Goal: Participate in discussion: Engage in conversation with other users on a specific topic

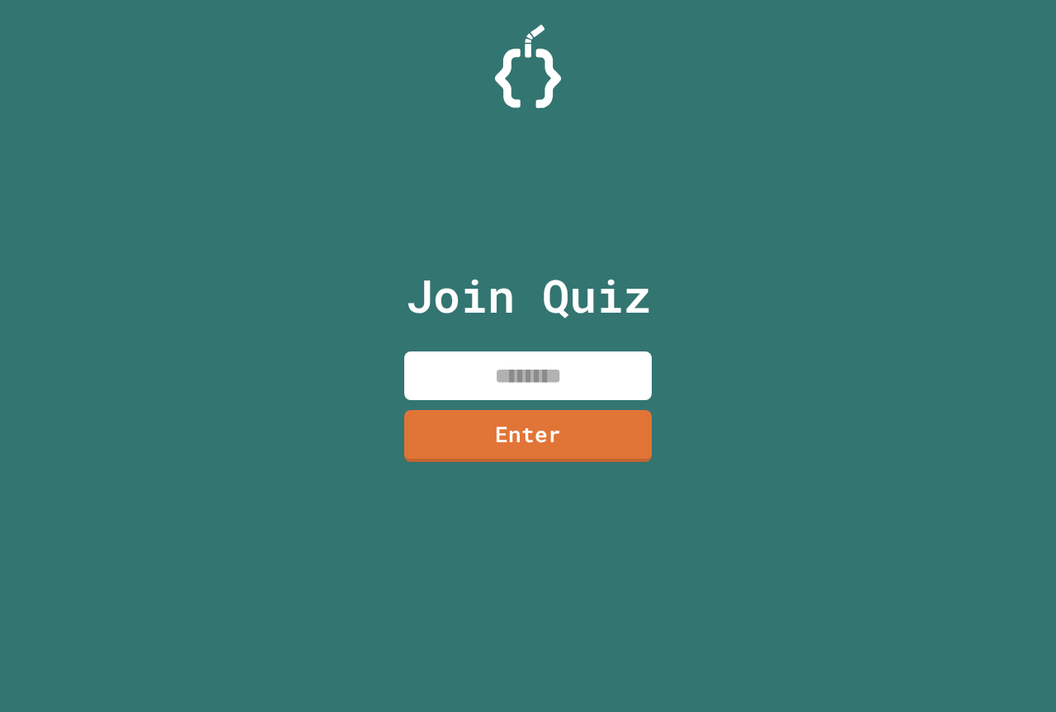
click at [468, 373] on input at bounding box center [527, 375] width 247 height 49
type input "********"
click at [548, 438] on link "Enter" at bounding box center [528, 434] width 246 height 54
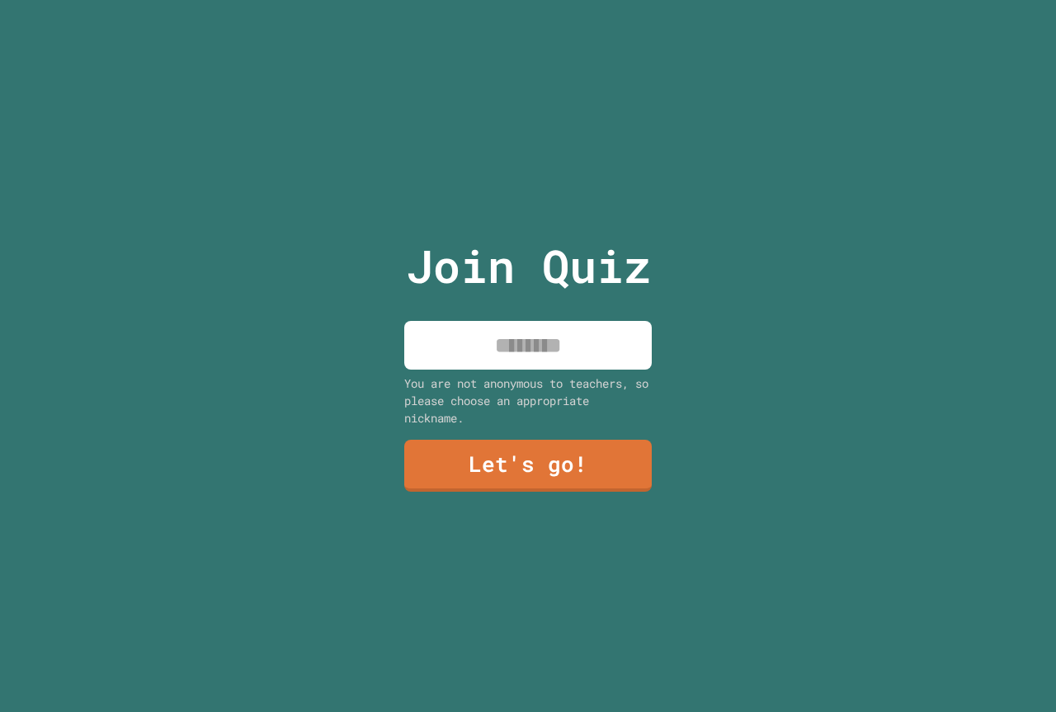
click at [522, 330] on input at bounding box center [527, 345] width 247 height 49
type input "*********"
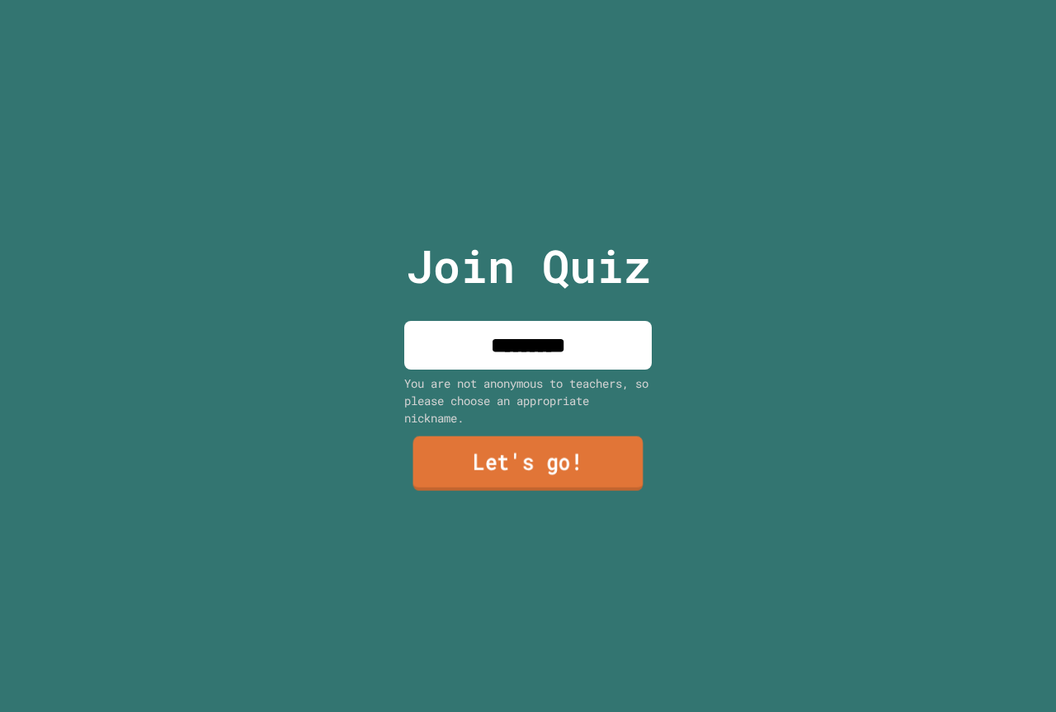
click at [583, 453] on link "Let's go!" at bounding box center [528, 463] width 230 height 54
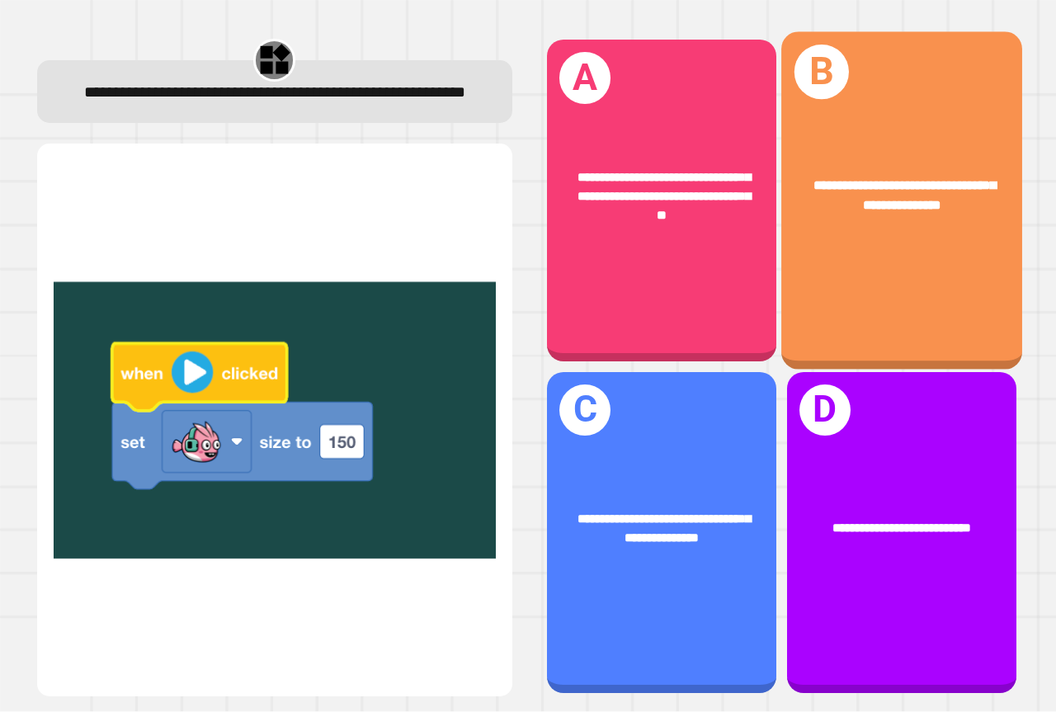
click at [888, 198] on span "**********" at bounding box center [903, 195] width 181 height 33
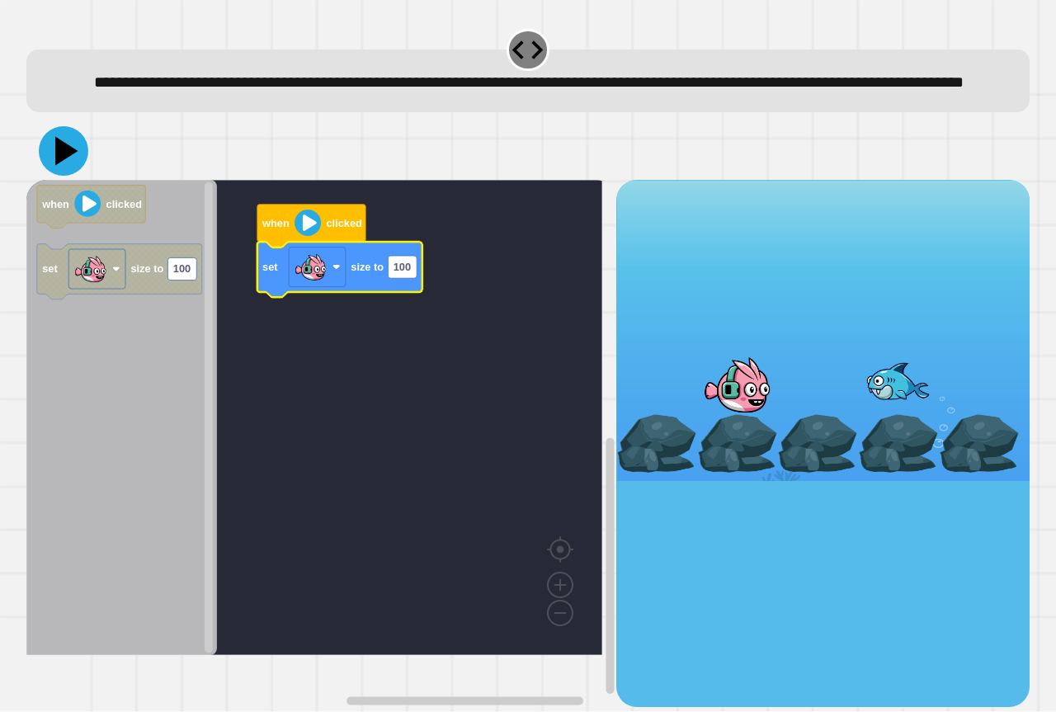
click at [59, 166] on icon at bounding box center [66, 151] width 23 height 29
click at [411, 278] on rect "Blockly Workspace" at bounding box center [402, 267] width 29 height 22
type input "***"
click at [410, 274] on text "150" at bounding box center [401, 267] width 17 height 12
type input "***"
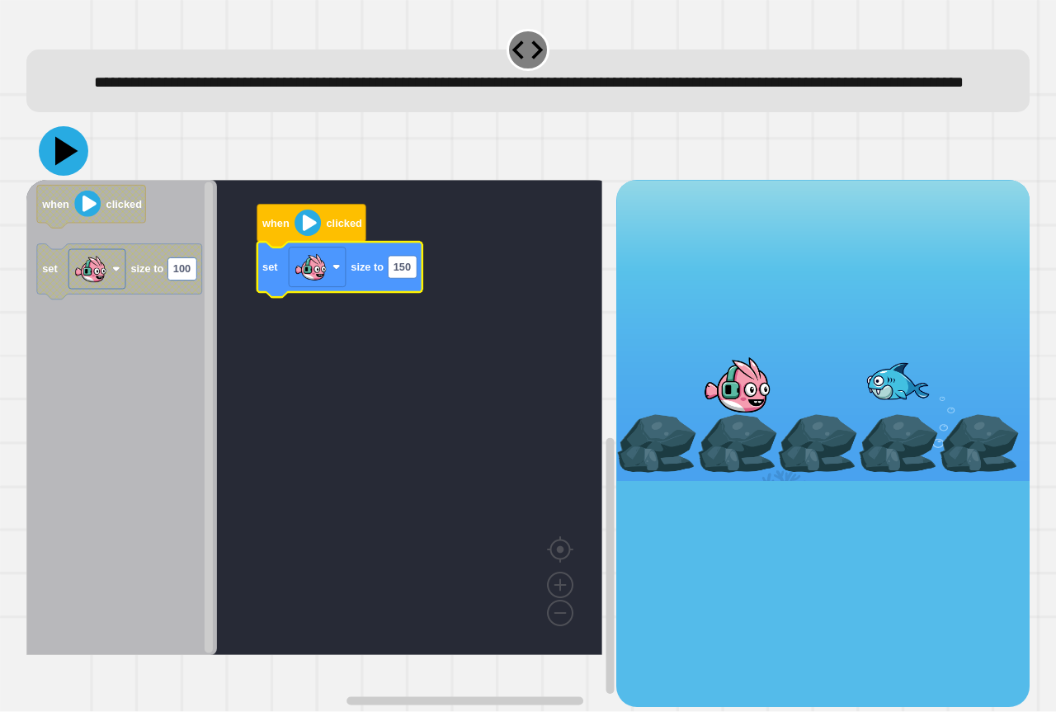
click at [78, 174] on icon at bounding box center [63, 150] width 49 height 49
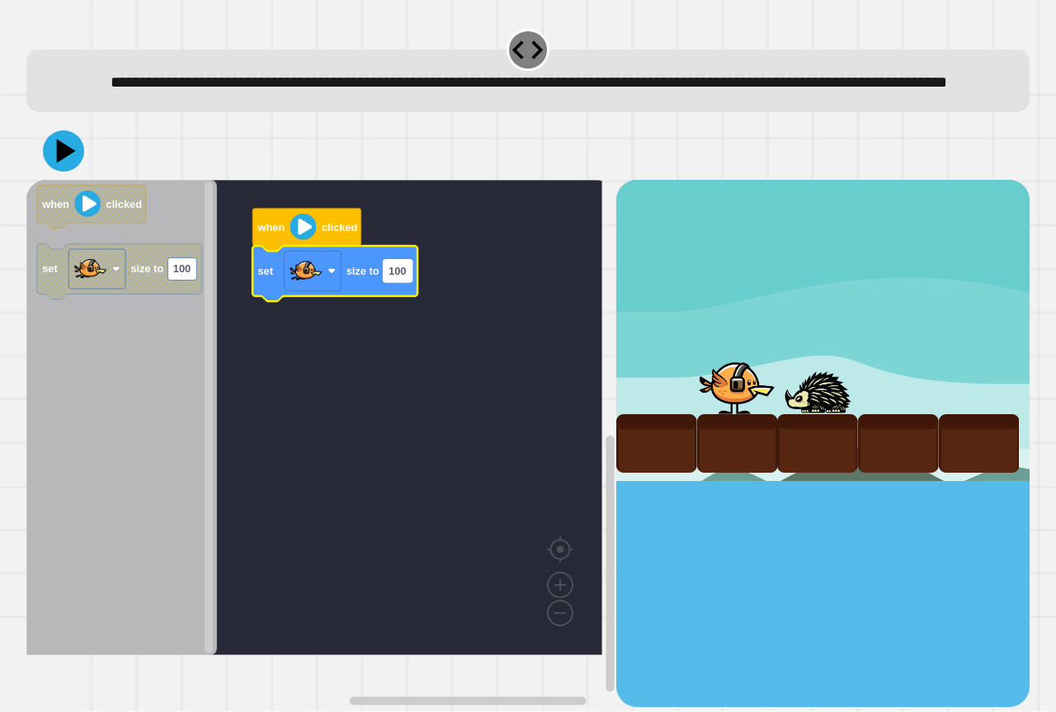
click at [397, 277] on text "100" at bounding box center [396, 271] width 17 height 12
type input "***"
click at [76, 176] on icon at bounding box center [63, 150] width 49 height 49
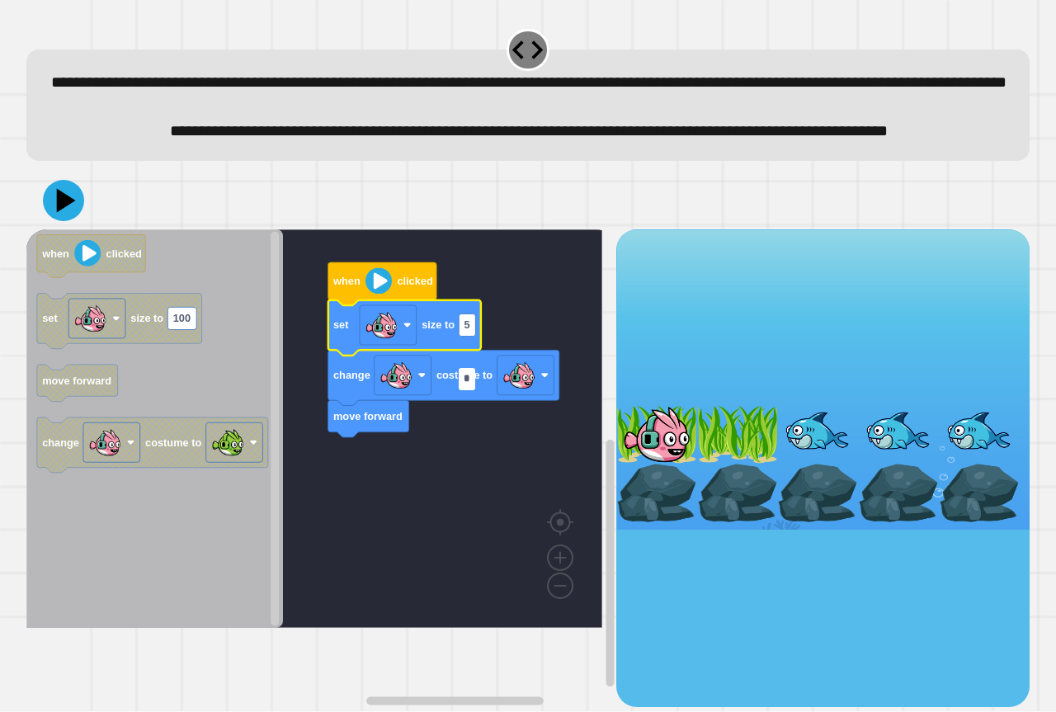
type input "**"
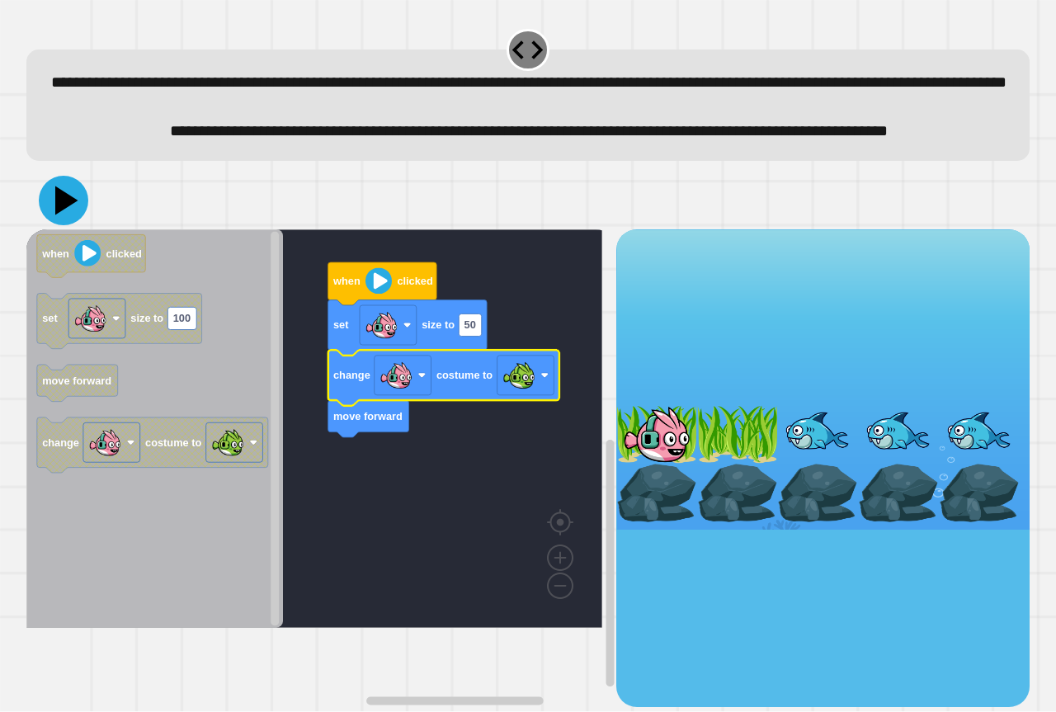
click at [54, 225] on icon at bounding box center [63, 200] width 49 height 49
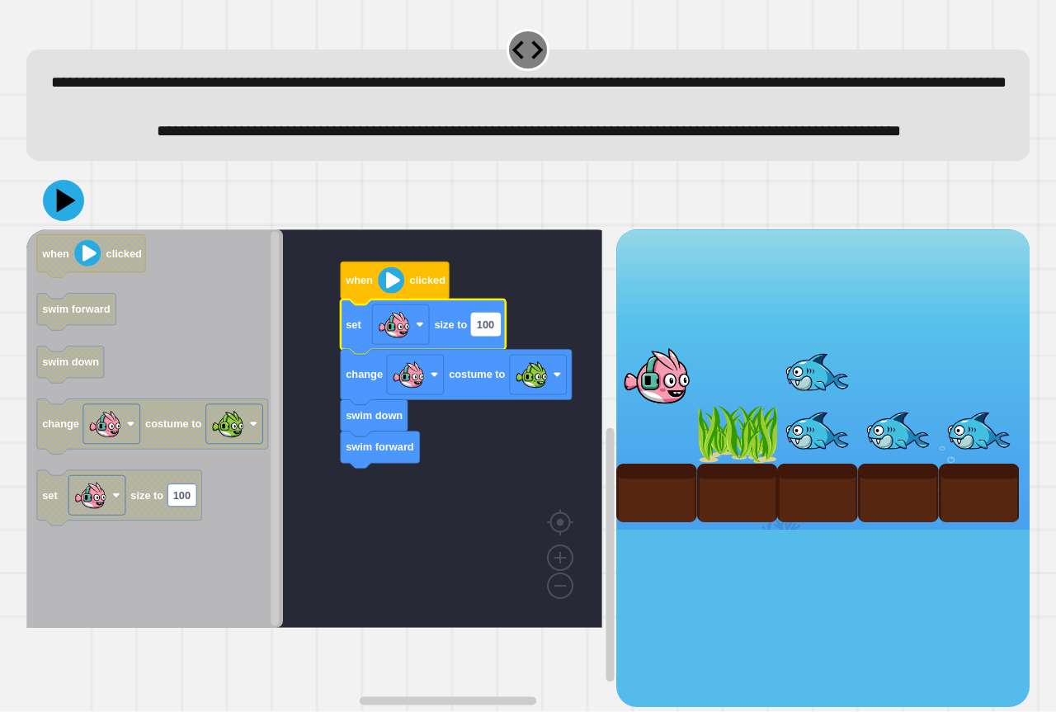
click at [492, 331] on text "100" at bounding box center [485, 324] width 17 height 12
type input "*"
type input "**"
click at [67, 225] on icon at bounding box center [63, 200] width 49 height 49
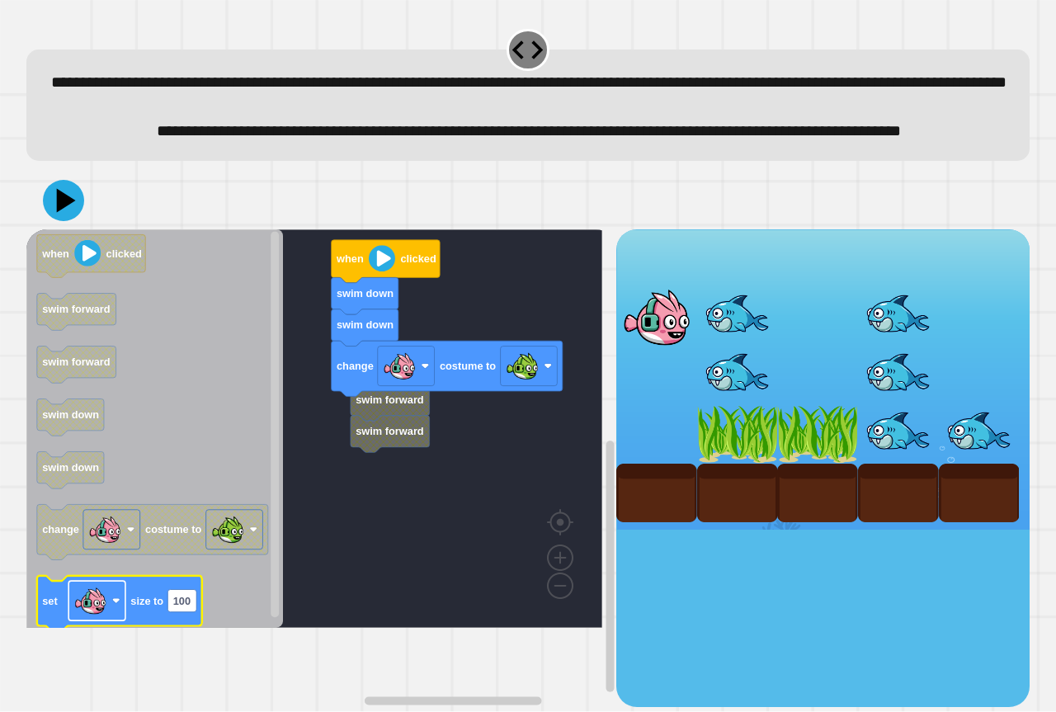
click at [121, 620] on rect "Blockly Workspace" at bounding box center [96, 601] width 57 height 40
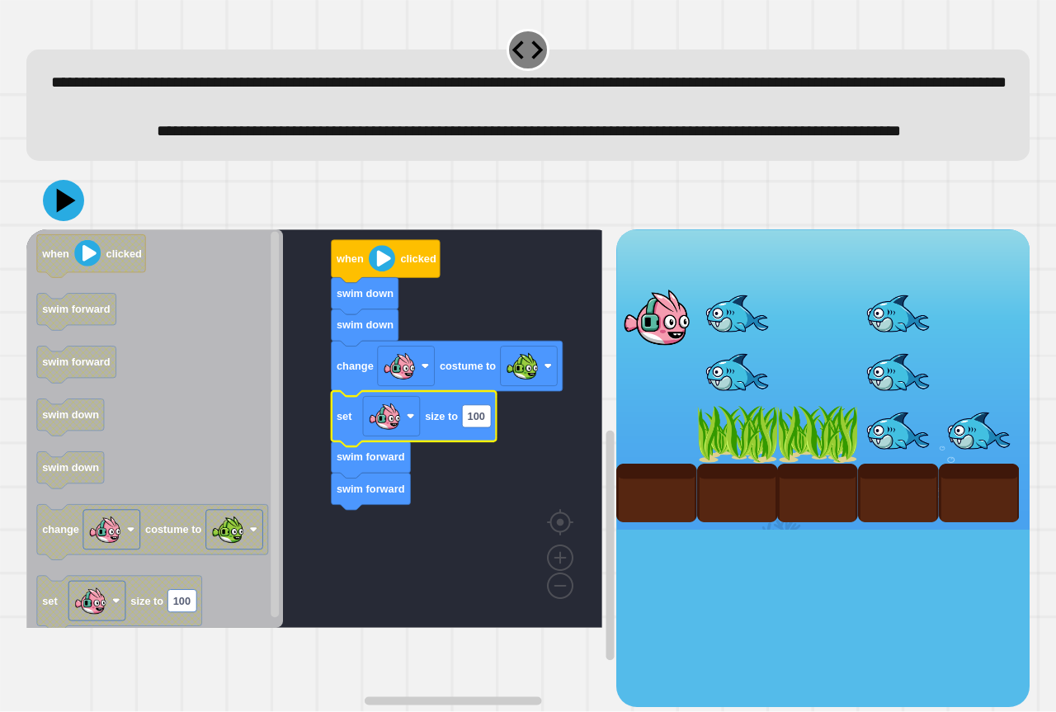
click at [487, 446] on icon "Blockly Workspace" at bounding box center [413, 418] width 165 height 55
click at [483, 422] on text "100" at bounding box center [476, 416] width 17 height 12
type input "**"
click at [64, 215] on icon at bounding box center [66, 200] width 23 height 29
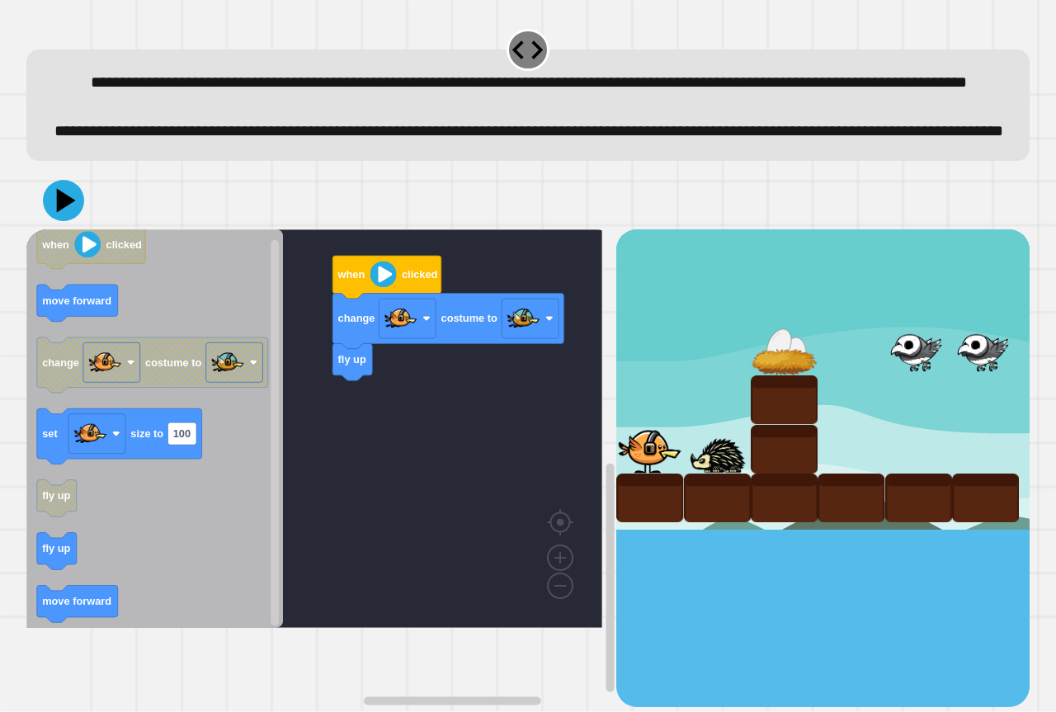
click at [425, 396] on div "when clicked change costume to fly up when clicked move forward change costume …" at bounding box center [321, 467] width 590 height 477
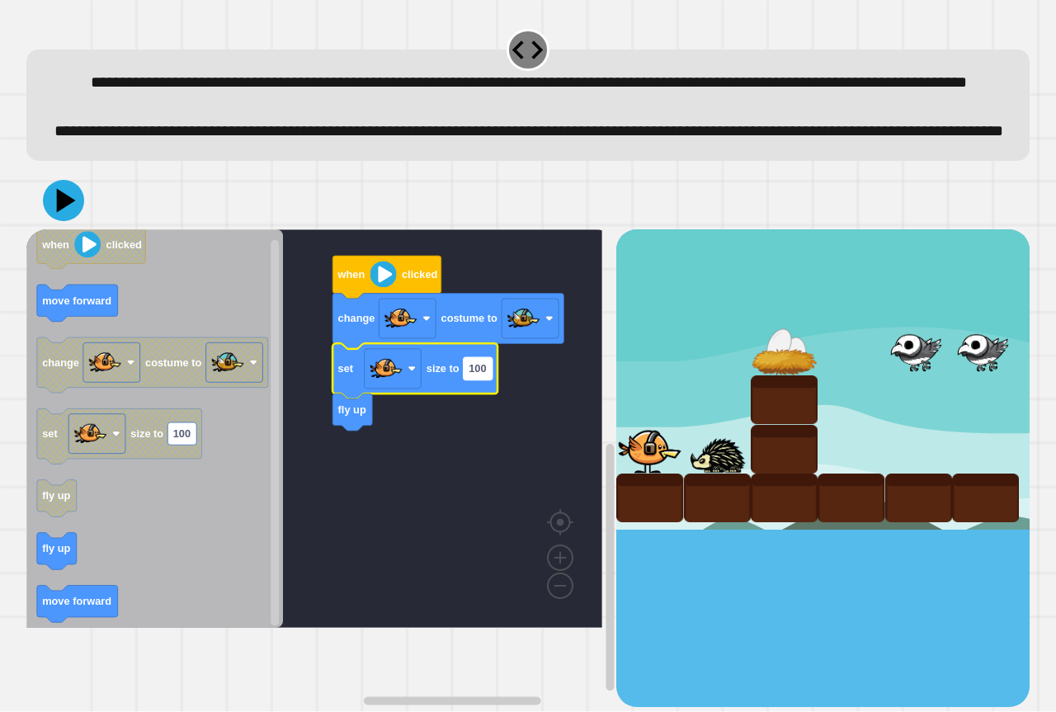
click at [488, 379] on rect "Blockly Workspace" at bounding box center [477, 368] width 29 height 22
type input "**"
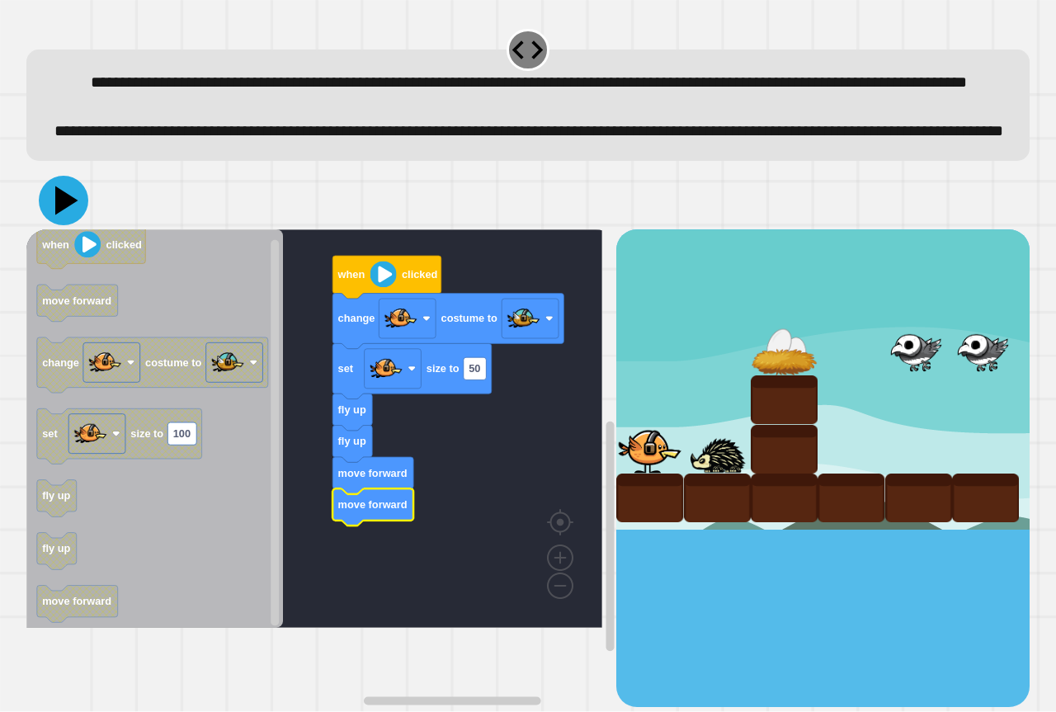
click at [82, 225] on icon at bounding box center [63, 200] width 49 height 49
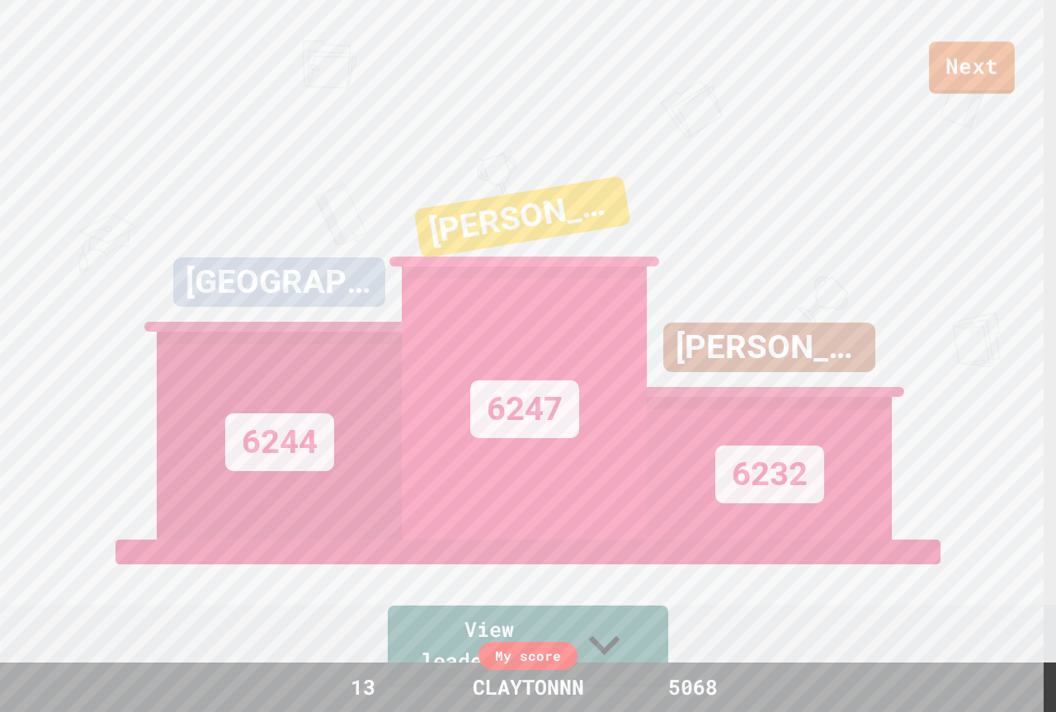
drag, startPoint x: 1021, startPoint y: 101, endPoint x: 970, endPoint y: 89, distance: 52.4
click at [971, 90] on div "Next KINGSTON 6244 [PERSON_NAME] 6247 [PERSON_NAME] 6232 View leaderboard" at bounding box center [528, 356] width 1056 height 712
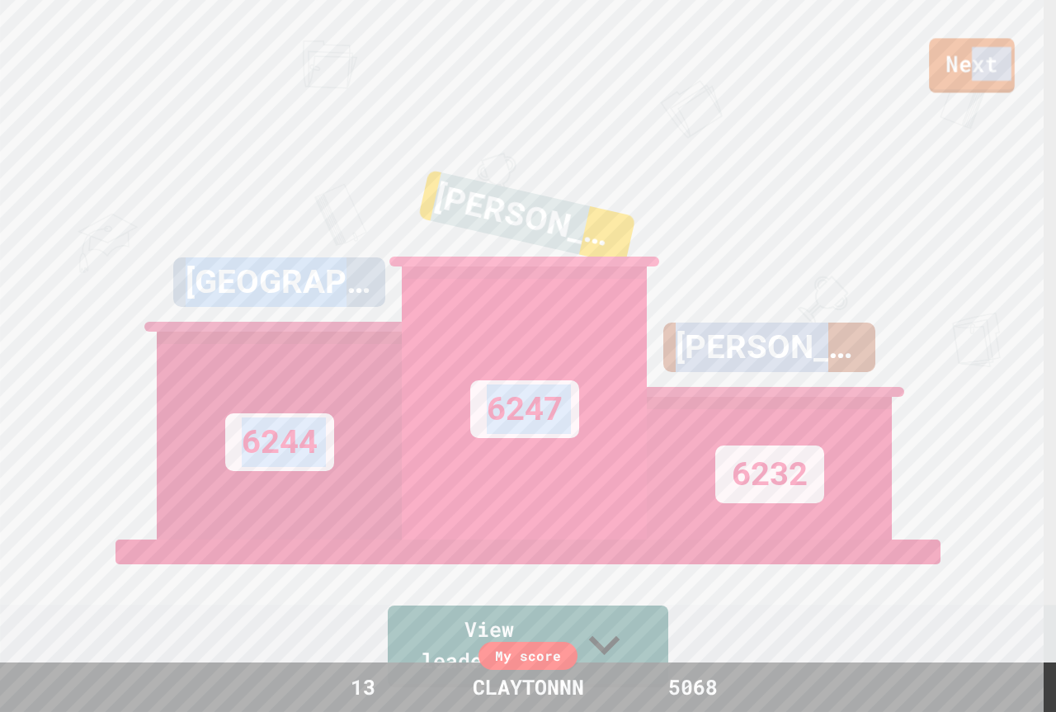
click at [979, 45] on link "Next" at bounding box center [972, 65] width 86 height 54
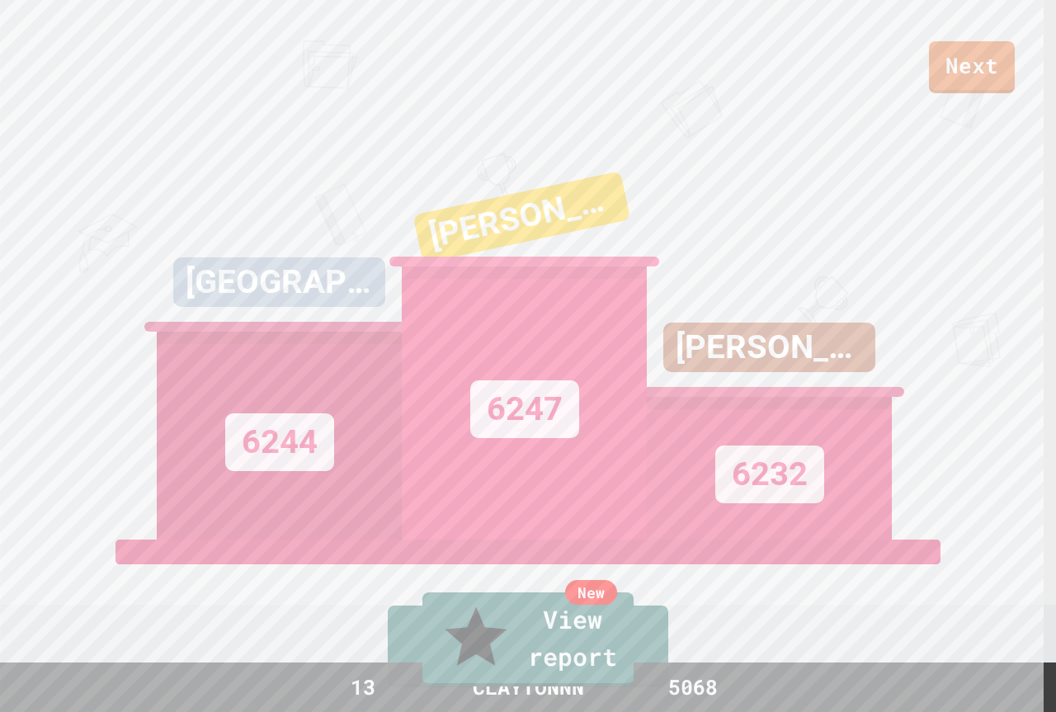
drag, startPoint x: 948, startPoint y: 45, endPoint x: 947, endPoint y: 23, distance: 22.3
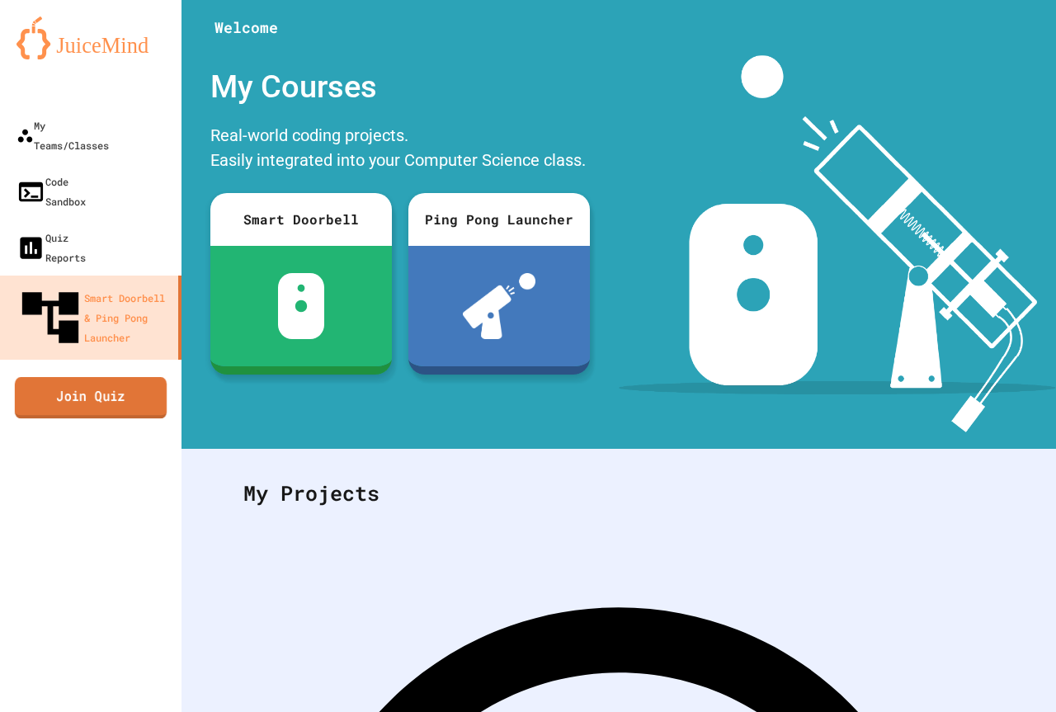
click at [122, 377] on link "Join Quiz" at bounding box center [91, 397] width 152 height 41
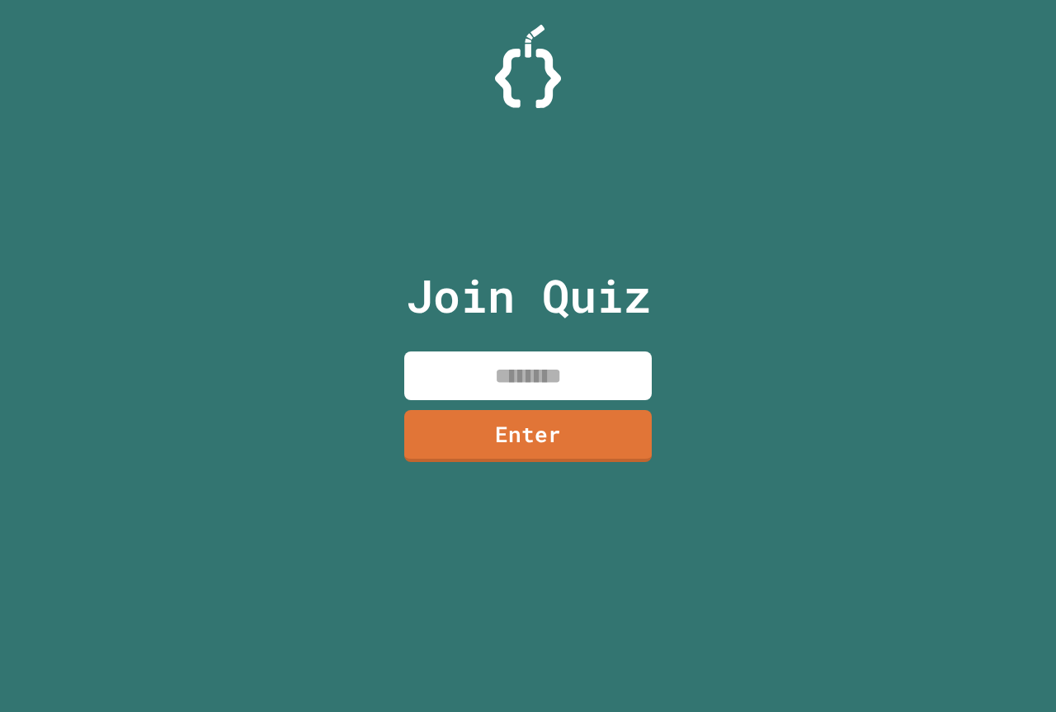
click at [616, 381] on input at bounding box center [527, 375] width 247 height 49
click at [543, 382] on input "*******" at bounding box center [527, 375] width 247 height 49
type input "********"
drag, startPoint x: 554, startPoint y: 450, endPoint x: 546, endPoint y: 452, distance: 8.4
click at [546, 452] on link "Enter" at bounding box center [528, 434] width 244 height 54
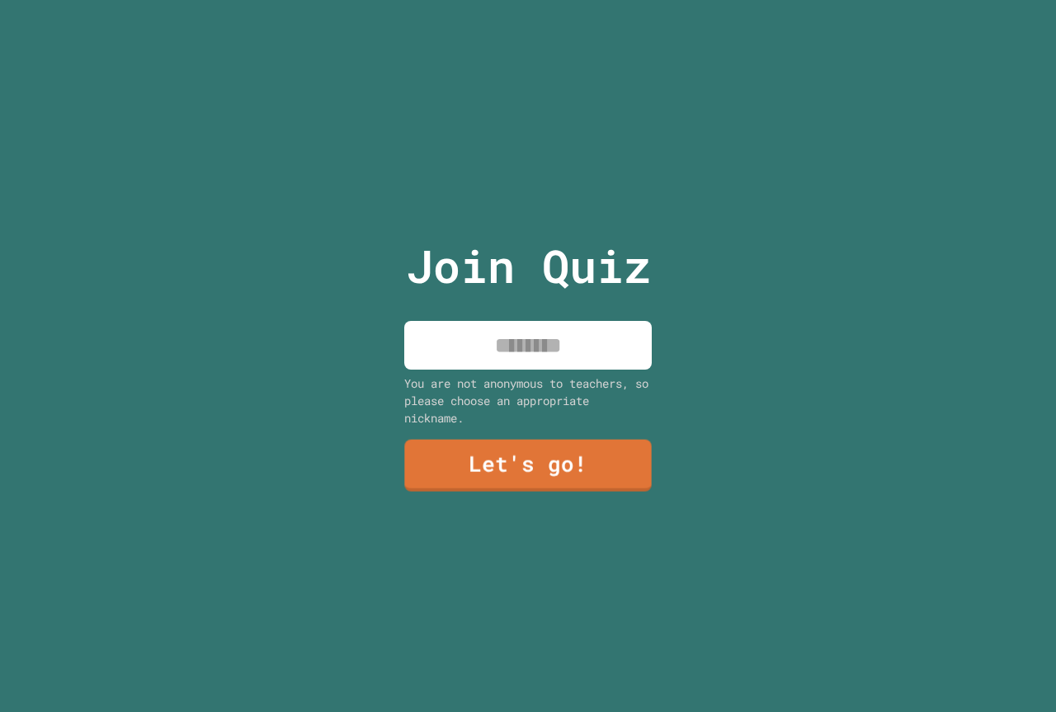
click at [538, 338] on input at bounding box center [527, 345] width 247 height 49
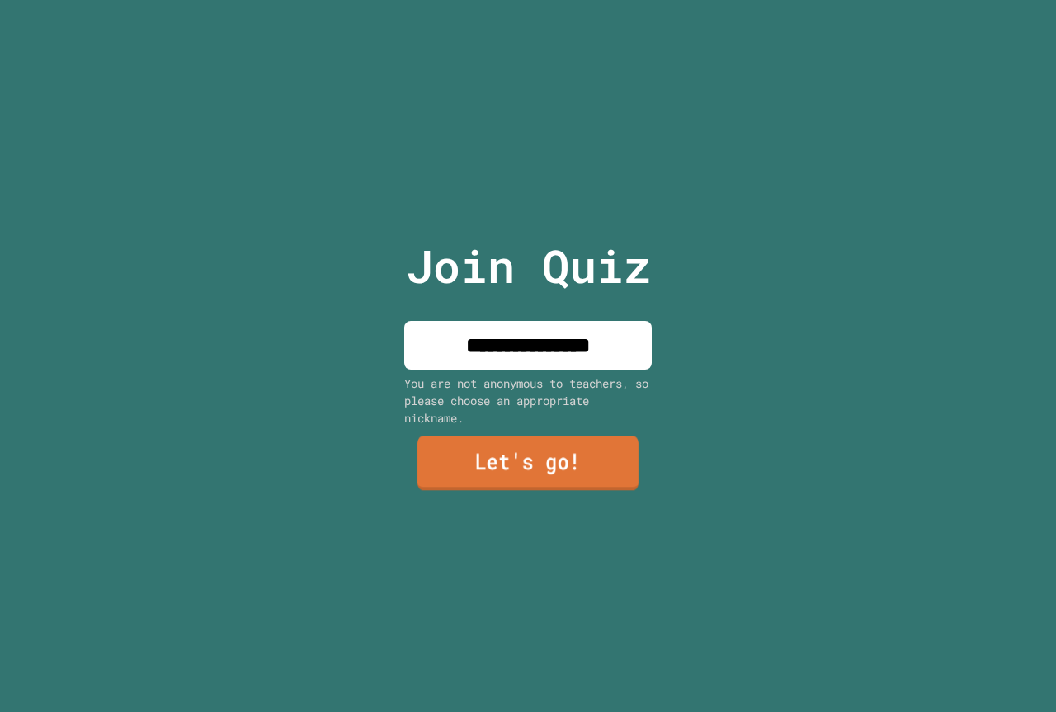
type input "**********"
click at [496, 450] on link "Let's go!" at bounding box center [527, 463] width 221 height 54
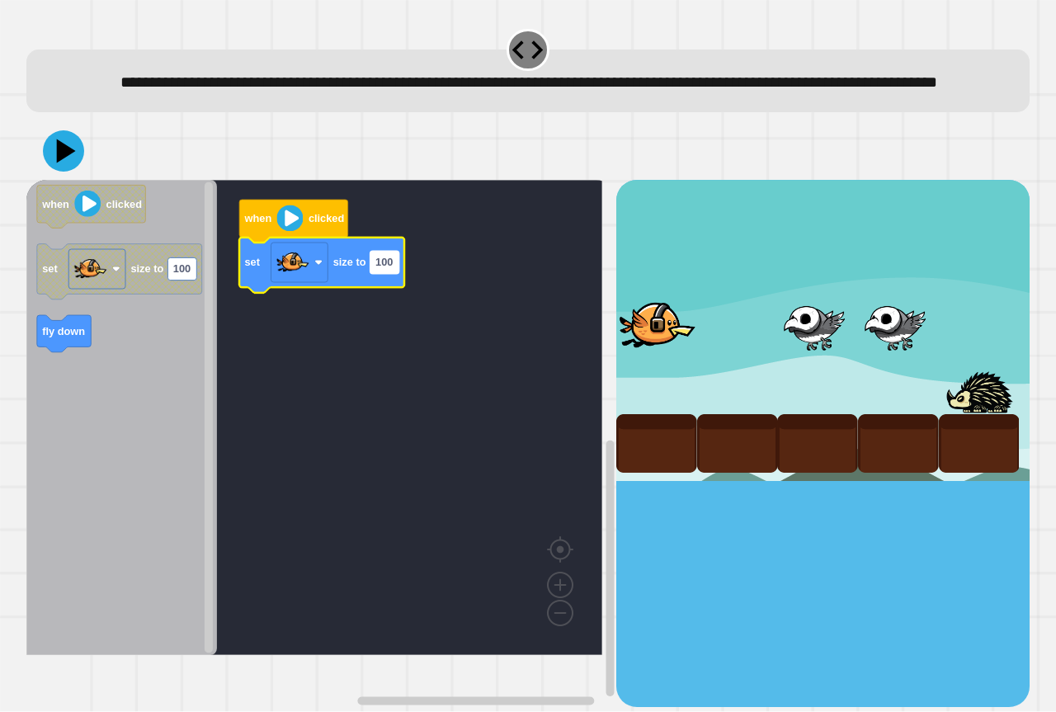
click at [379, 269] on text "100" at bounding box center [383, 262] width 17 height 12
type input "***"
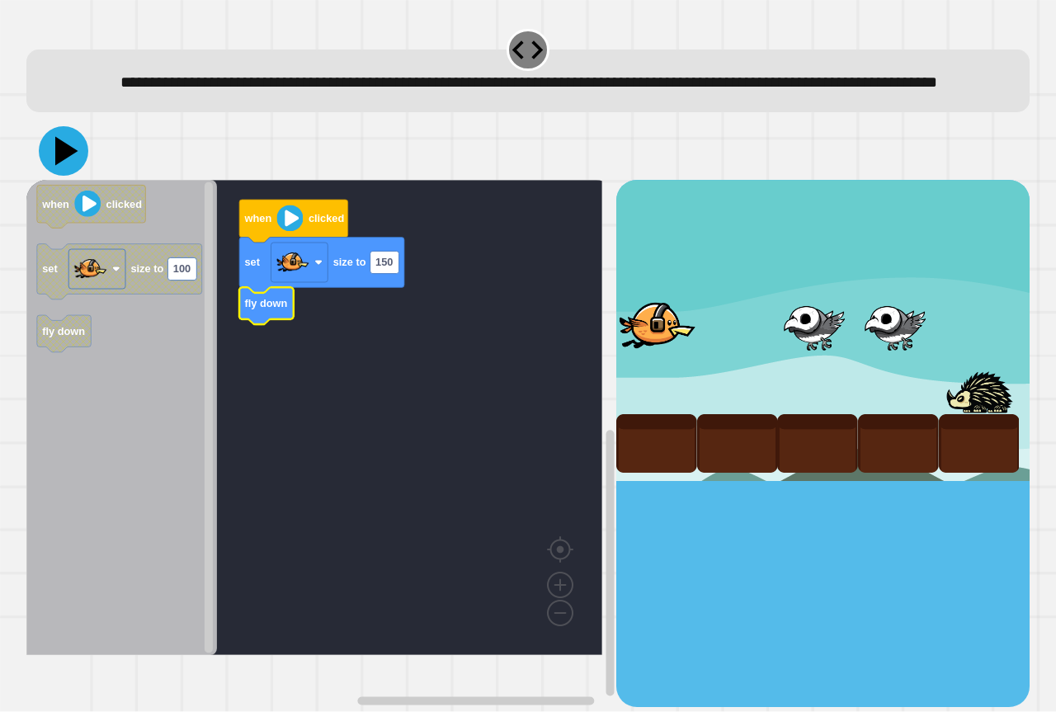
click at [64, 176] on icon at bounding box center [63, 150] width 49 height 49
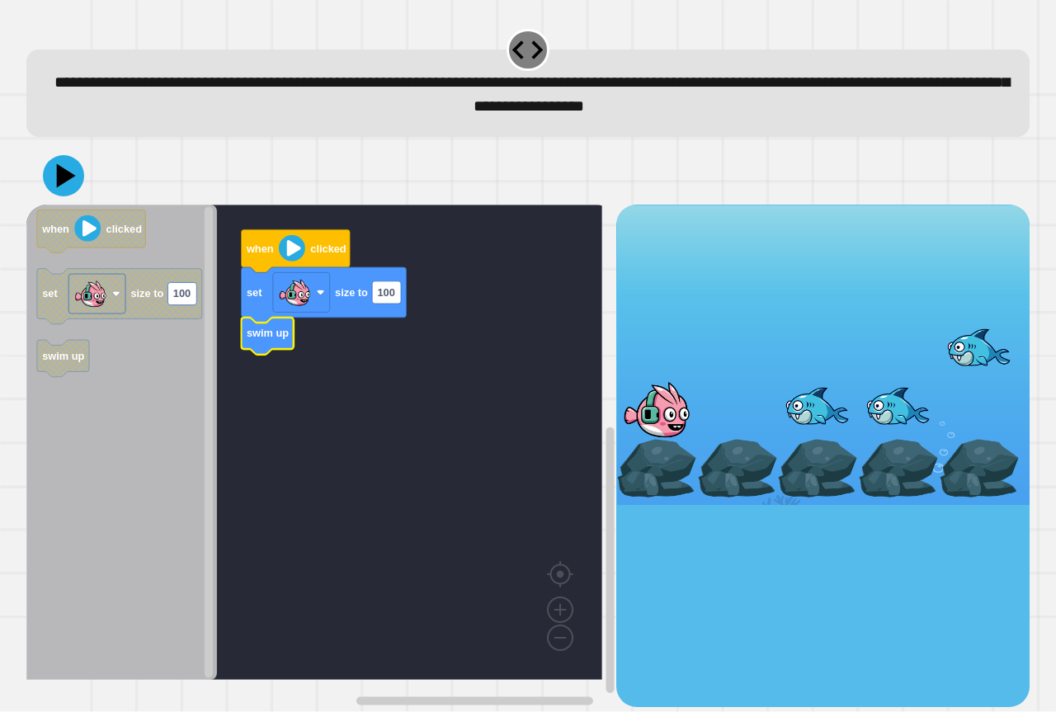
click at [402, 295] on icon "Blockly Workspace" at bounding box center [323, 294] width 165 height 55
click at [394, 295] on text "100" at bounding box center [385, 292] width 17 height 12
type input "***"
click at [53, 165] on icon at bounding box center [63, 175] width 43 height 43
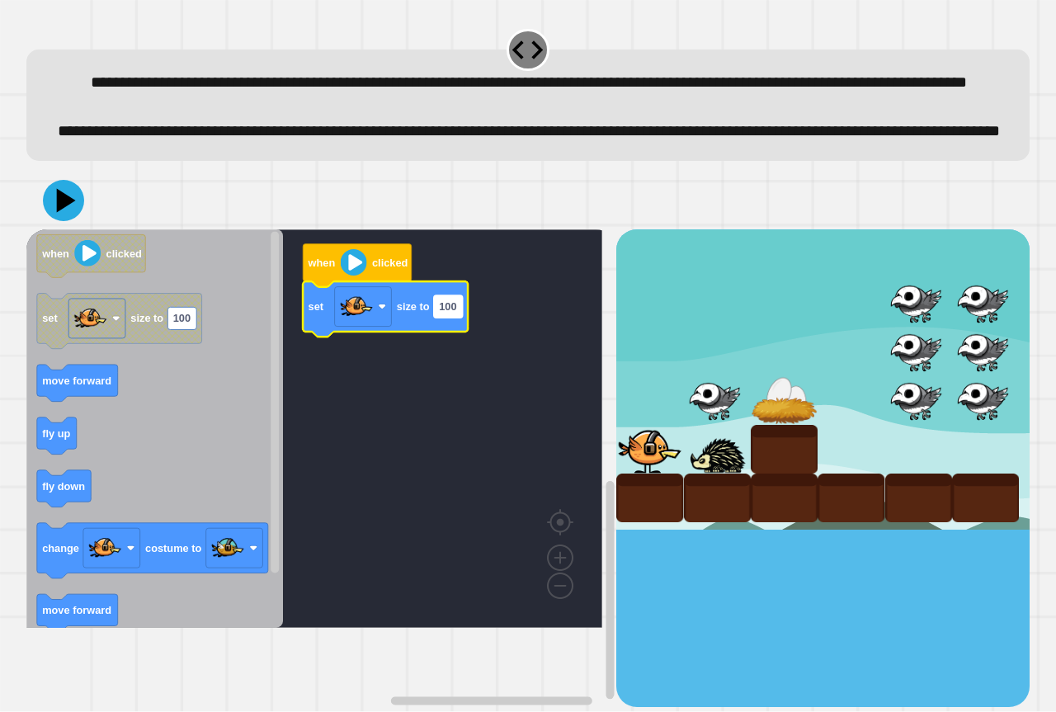
click at [450, 313] on text "100" at bounding box center [447, 306] width 17 height 12
type input "**"
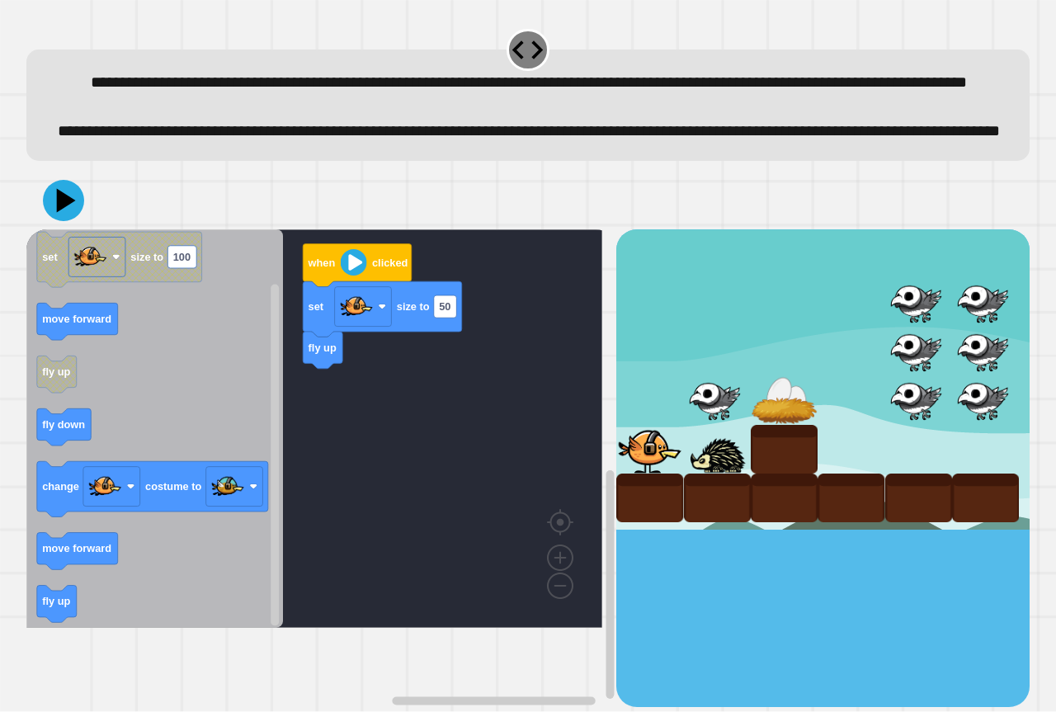
click at [336, 449] on div "when clicked set size to 50 fly up when clicked set size to 100 move forward fl…" at bounding box center [321, 467] width 590 height 477
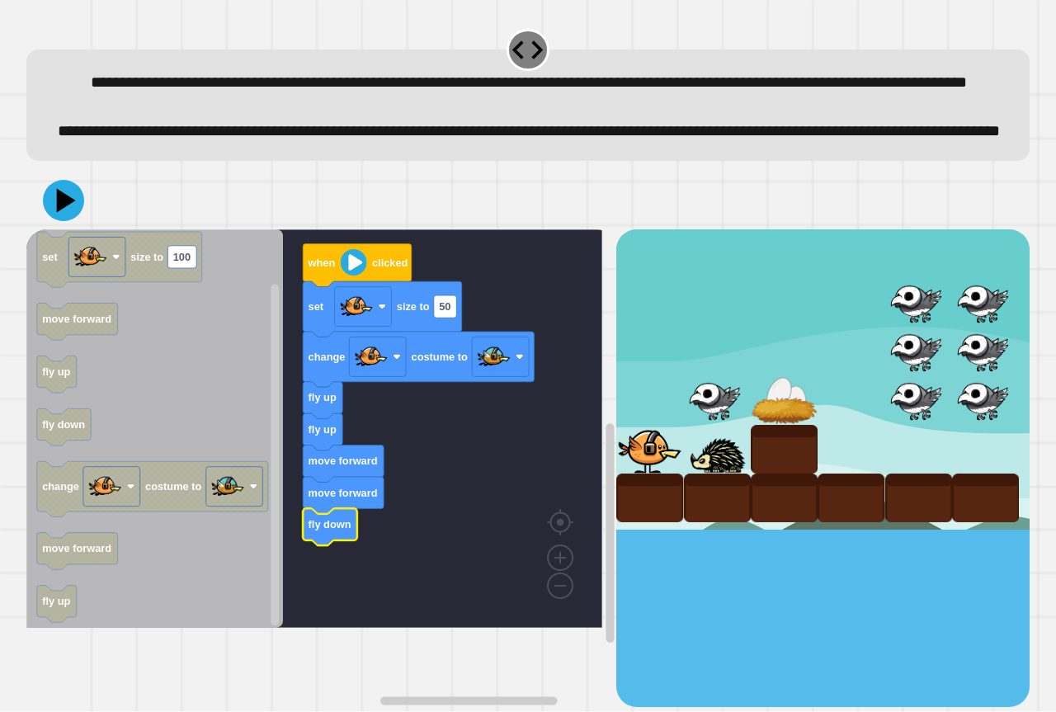
click at [71, 221] on icon at bounding box center [63, 200] width 41 height 41
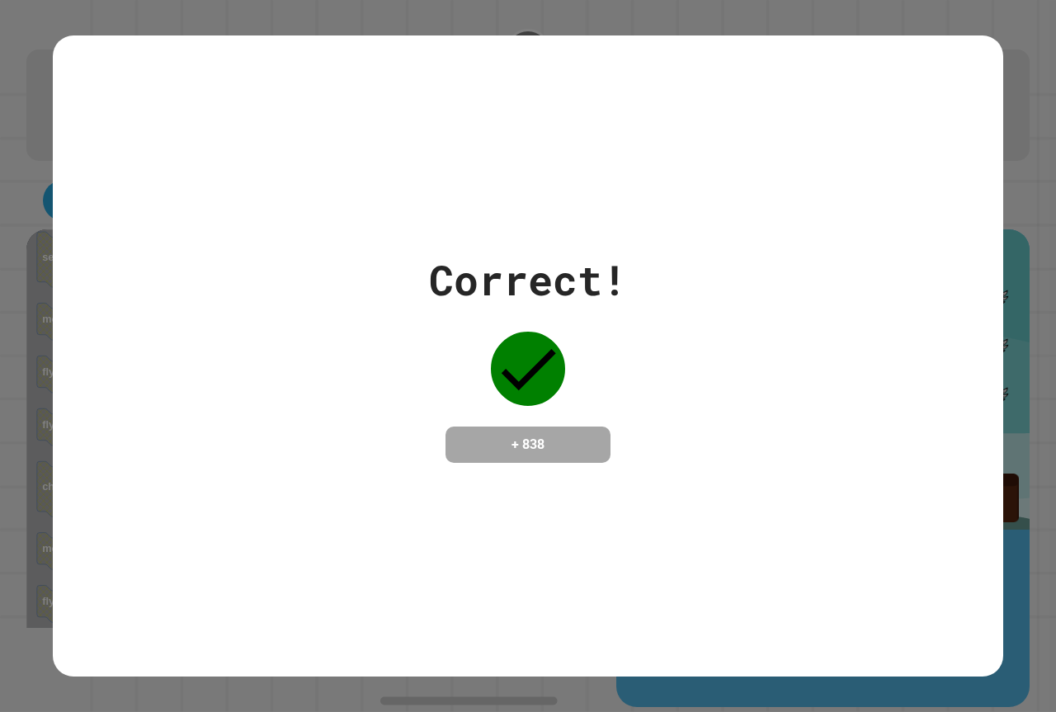
click at [137, 135] on div "Correct! + 838" at bounding box center [528, 355] width 950 height 641
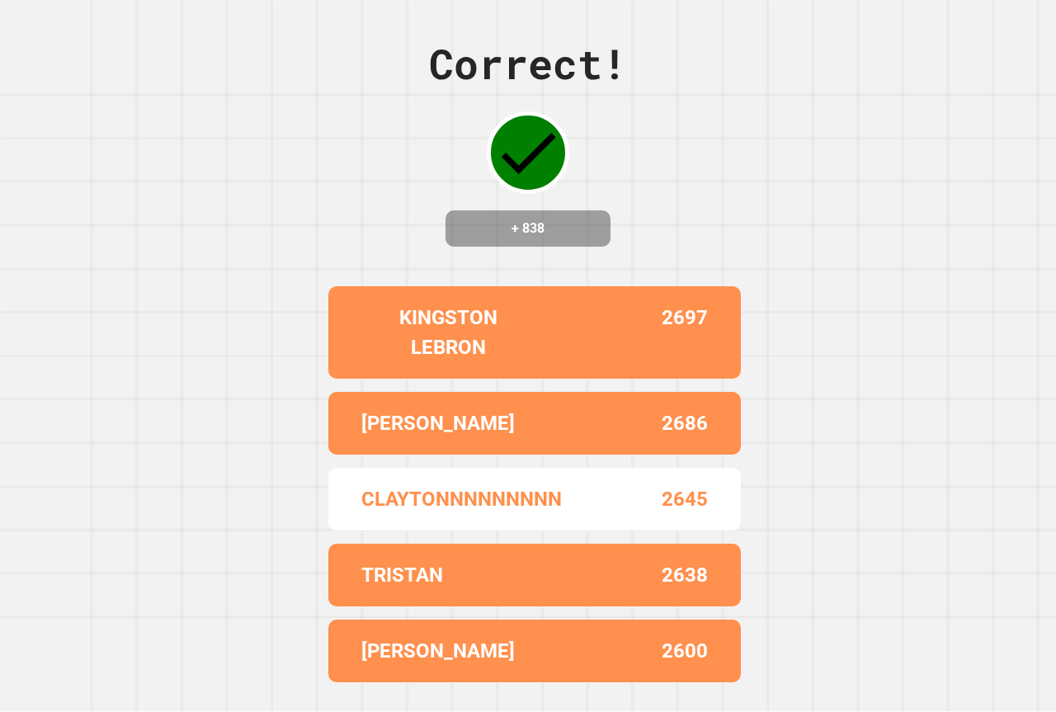
click at [122, 108] on div "Correct! + 838 KINGSTON LEBRON 2697 [PERSON_NAME] 2686 CLAYTONNNNNNNNN 2645 TRI…" at bounding box center [528, 356] width 1056 height 712
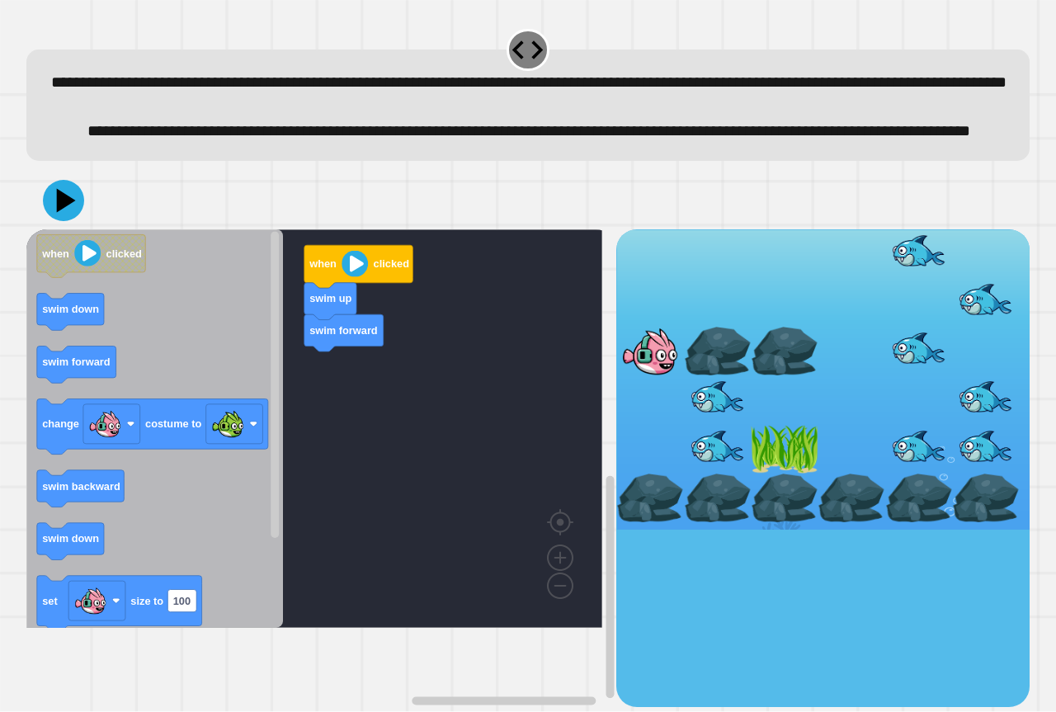
click at [103, 380] on icon "when clicked swim down swim forward change costume to swim backward swim down s…" at bounding box center [154, 428] width 256 height 398
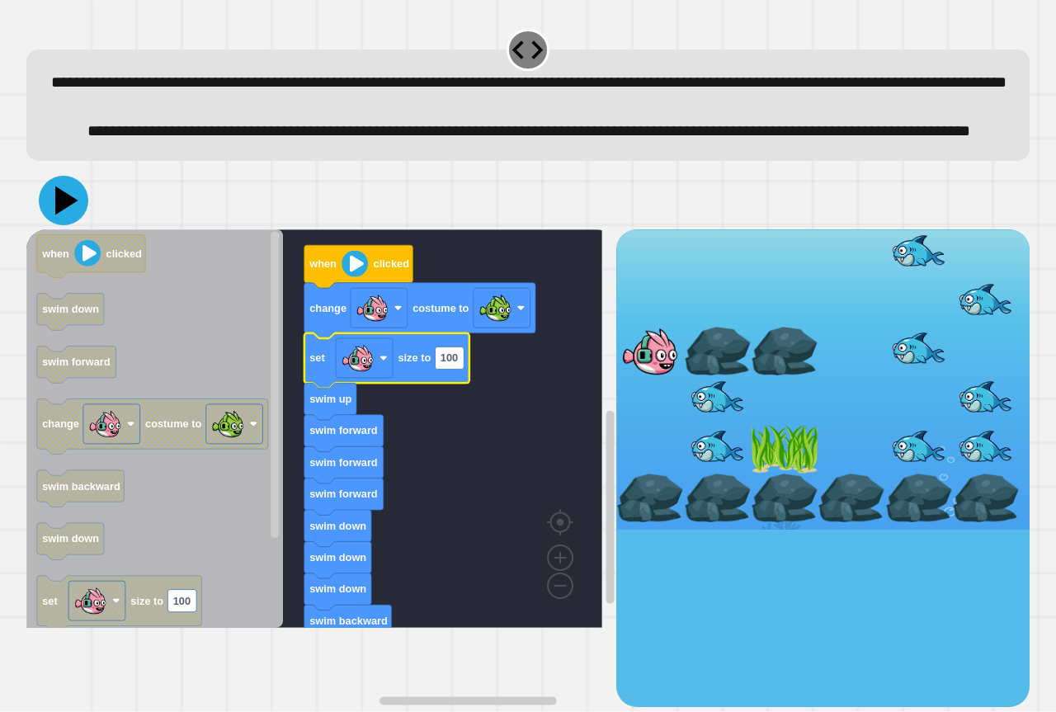
click at [63, 215] on icon at bounding box center [66, 200] width 23 height 29
click at [457, 369] on rect "Blockly Workspace" at bounding box center [449, 357] width 29 height 22
type input "**"
drag, startPoint x: 64, startPoint y: 246, endPoint x: 73, endPoint y: 247, distance: 9.1
click at [69, 225] on icon at bounding box center [63, 200] width 49 height 49
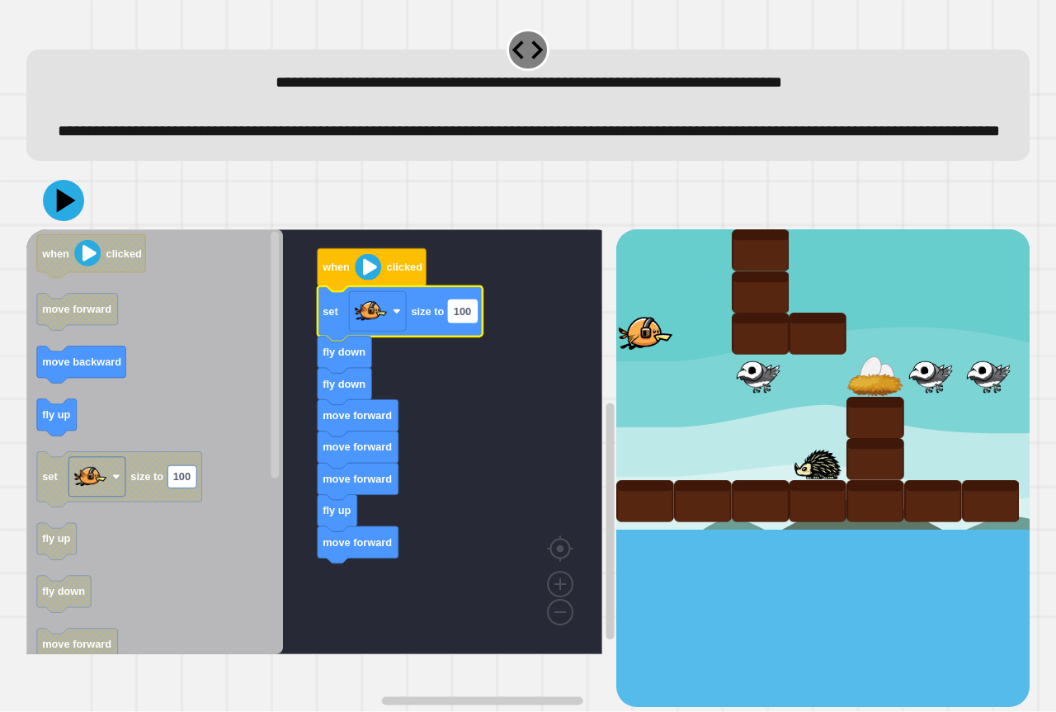
click at [468, 317] on text "100" at bounding box center [462, 311] width 17 height 12
type input "**"
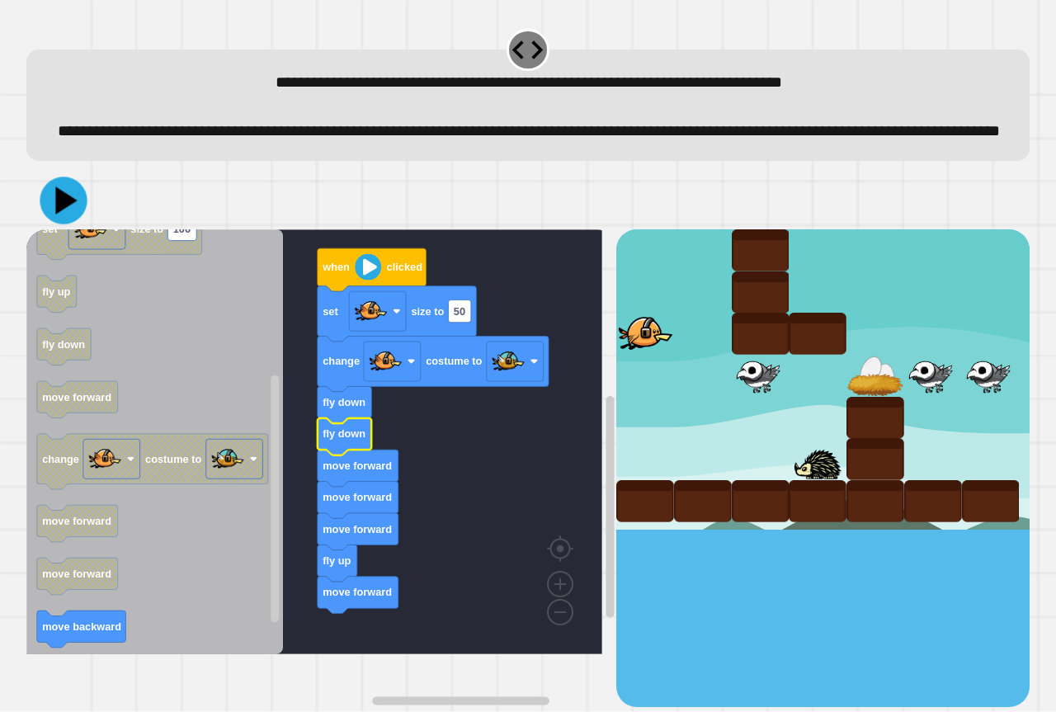
click at [63, 214] on icon at bounding box center [65, 199] width 21 height 27
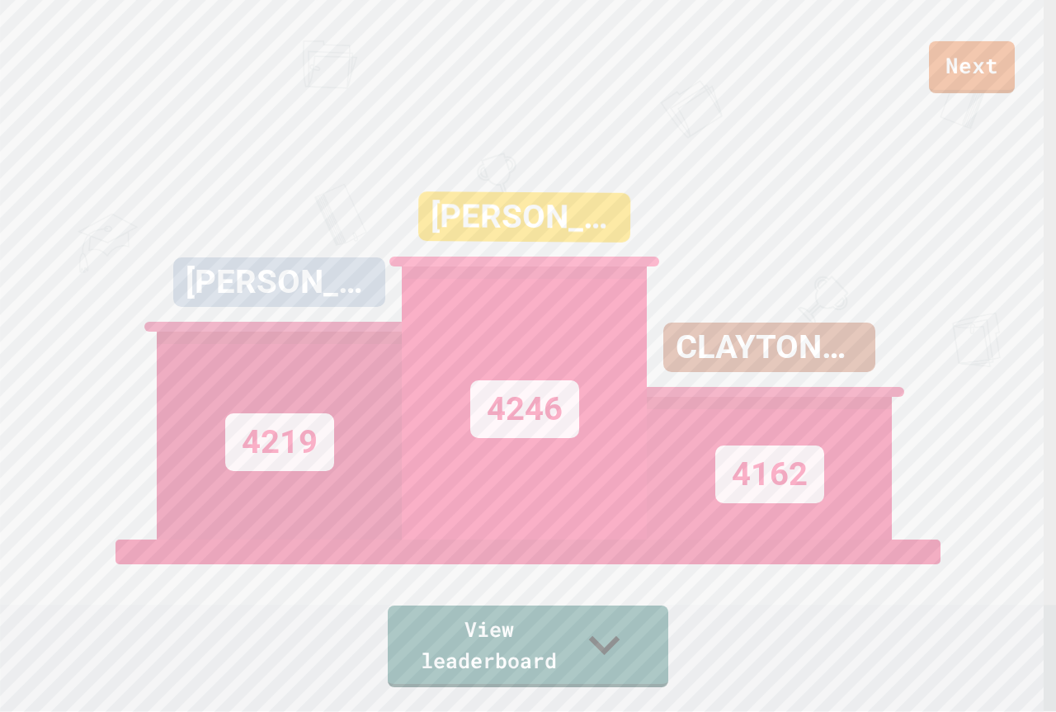
drag, startPoint x: 1030, startPoint y: 70, endPoint x: 1020, endPoint y: 76, distance: 11.5
click at [1023, 75] on div "Next" at bounding box center [528, 46] width 1056 height 93
click at [1002, 78] on link "Next" at bounding box center [971, 65] width 83 height 54
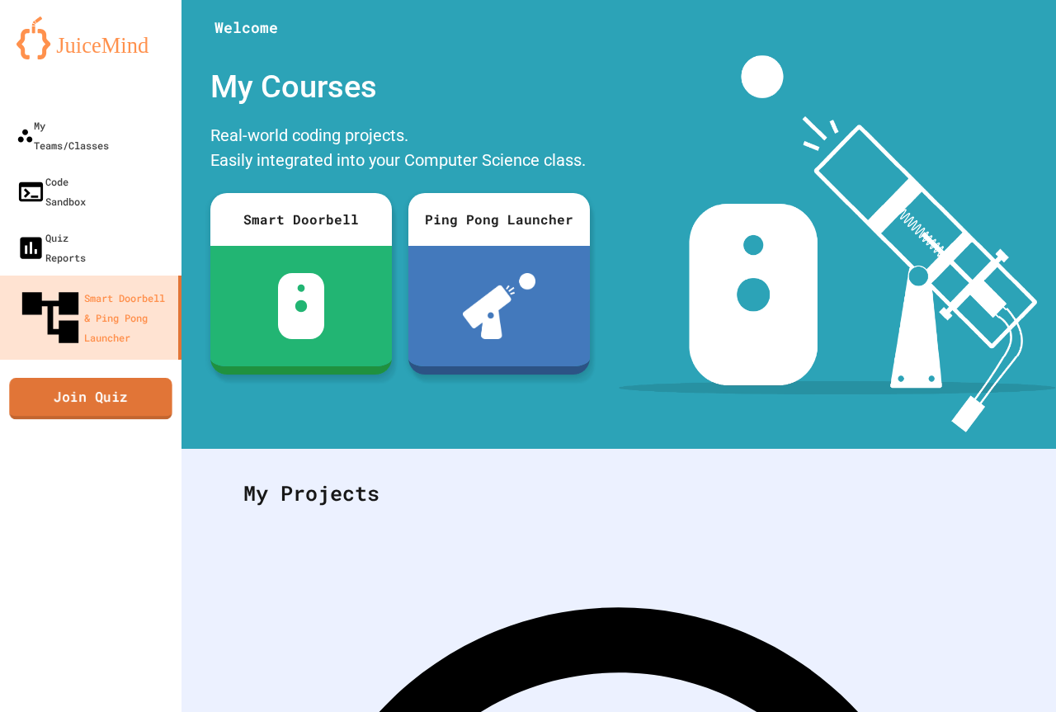
click at [84, 378] on link "Join Quiz" at bounding box center [90, 398] width 162 height 41
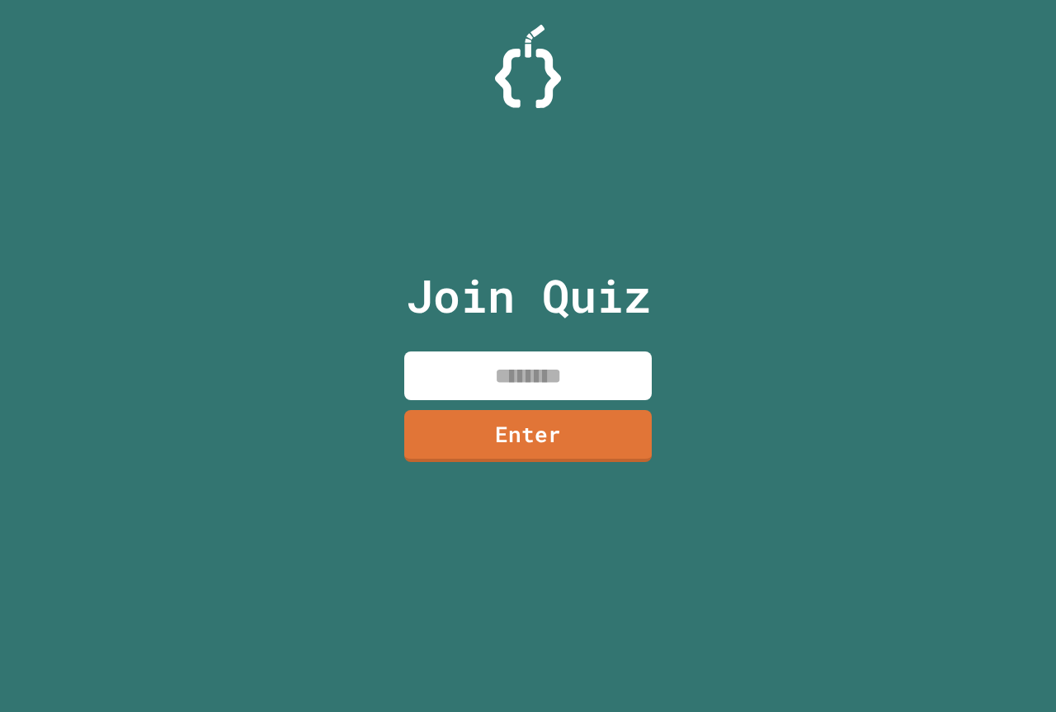
click at [527, 383] on input at bounding box center [527, 375] width 247 height 49
type input "********"
click at [499, 453] on link "Enter" at bounding box center [528, 434] width 244 height 54
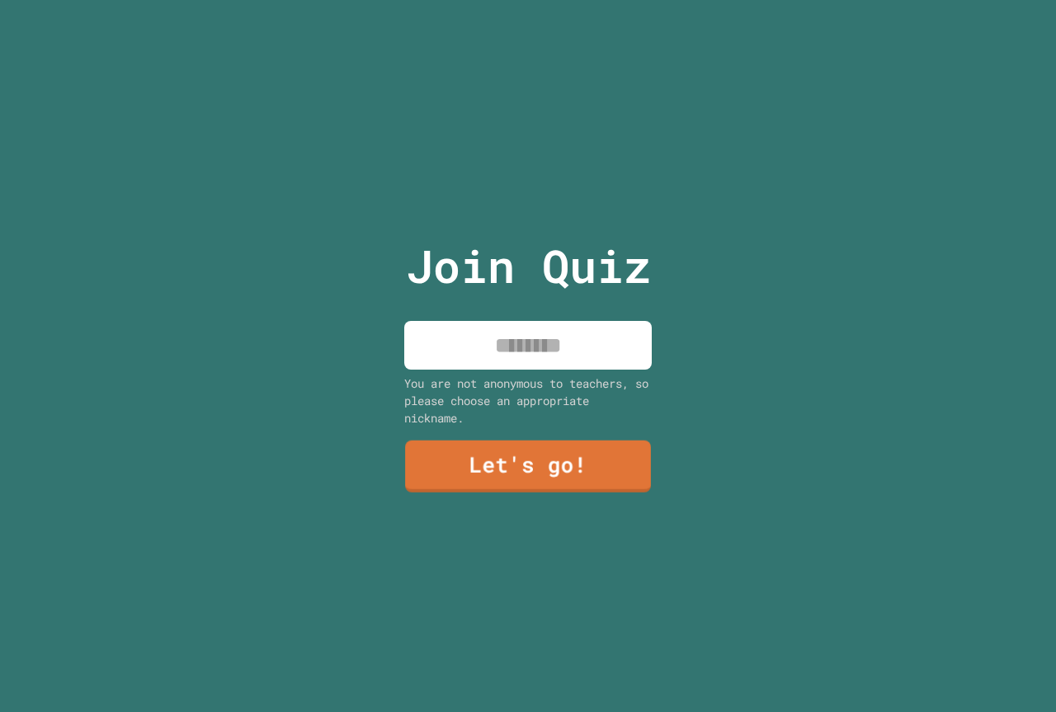
click at [517, 343] on input at bounding box center [527, 345] width 247 height 49
type input "**********"
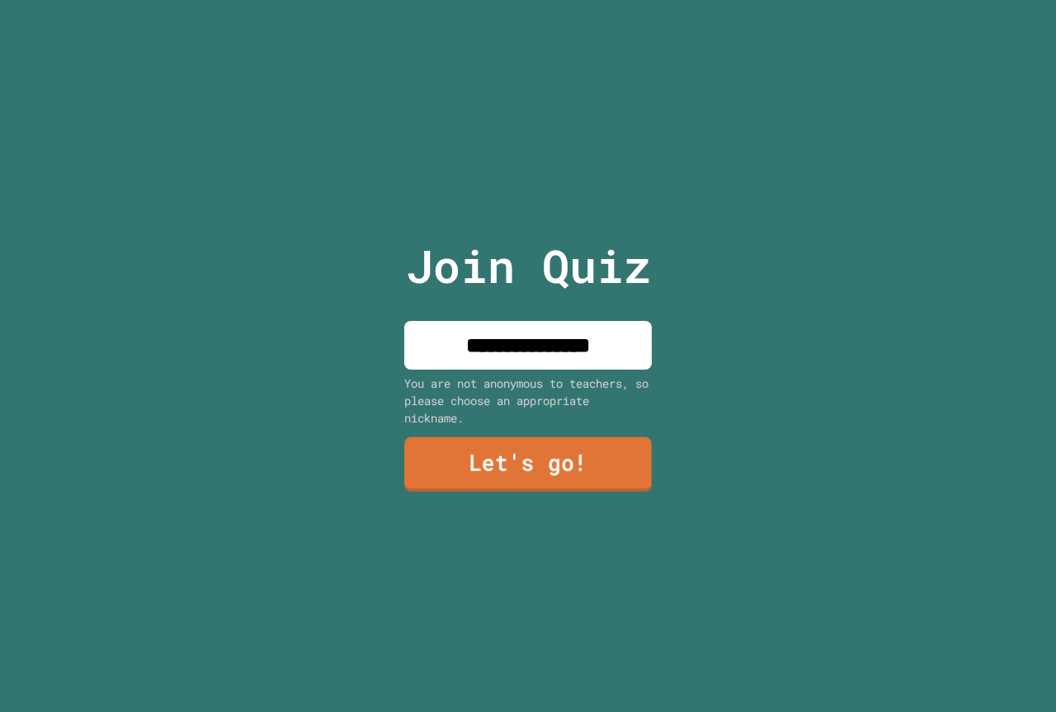
click at [515, 463] on link "Let's go!" at bounding box center [527, 464] width 247 height 54
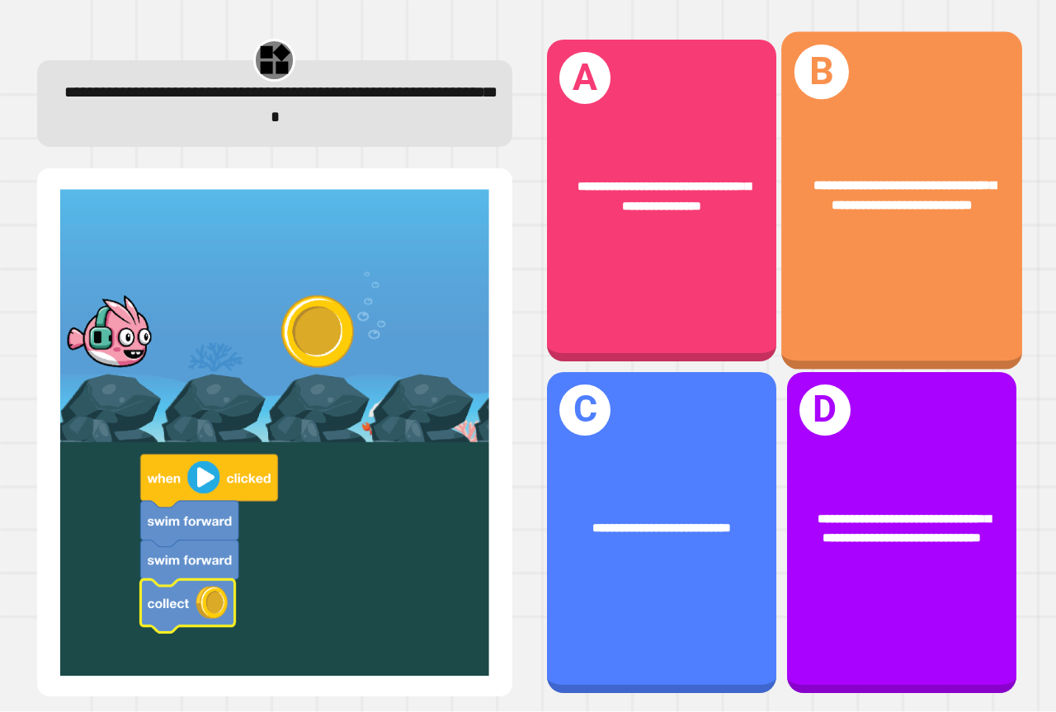
click at [891, 287] on div "**********" at bounding box center [901, 200] width 241 height 337
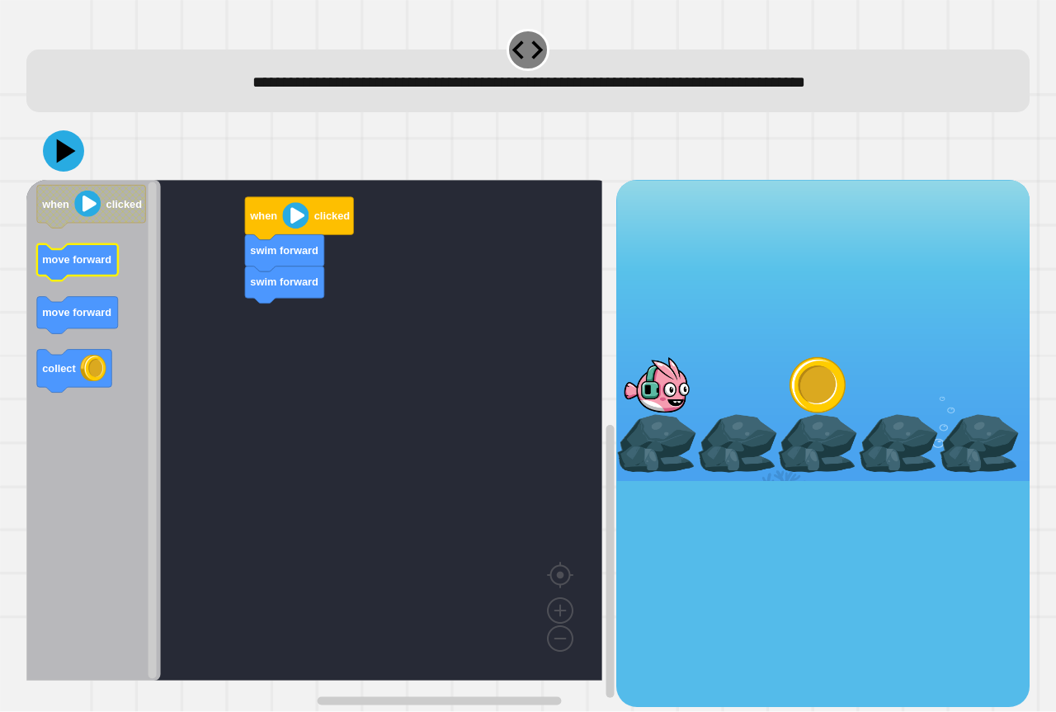
click at [104, 270] on icon "Blockly Workspace" at bounding box center [77, 262] width 81 height 37
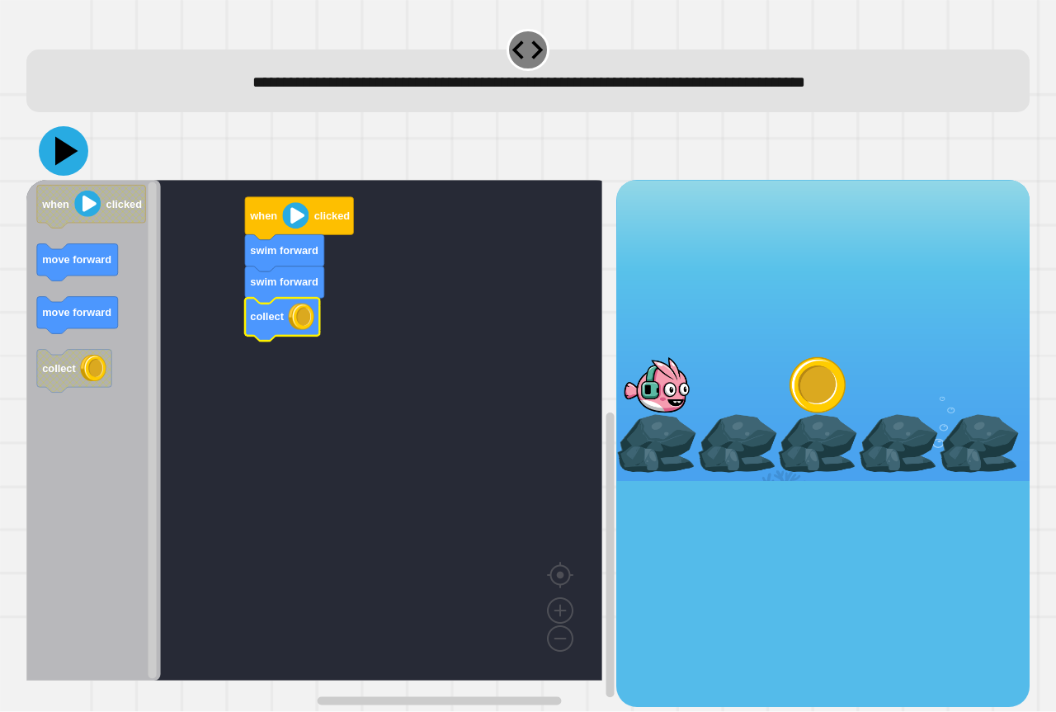
click at [74, 166] on icon at bounding box center [63, 150] width 49 height 49
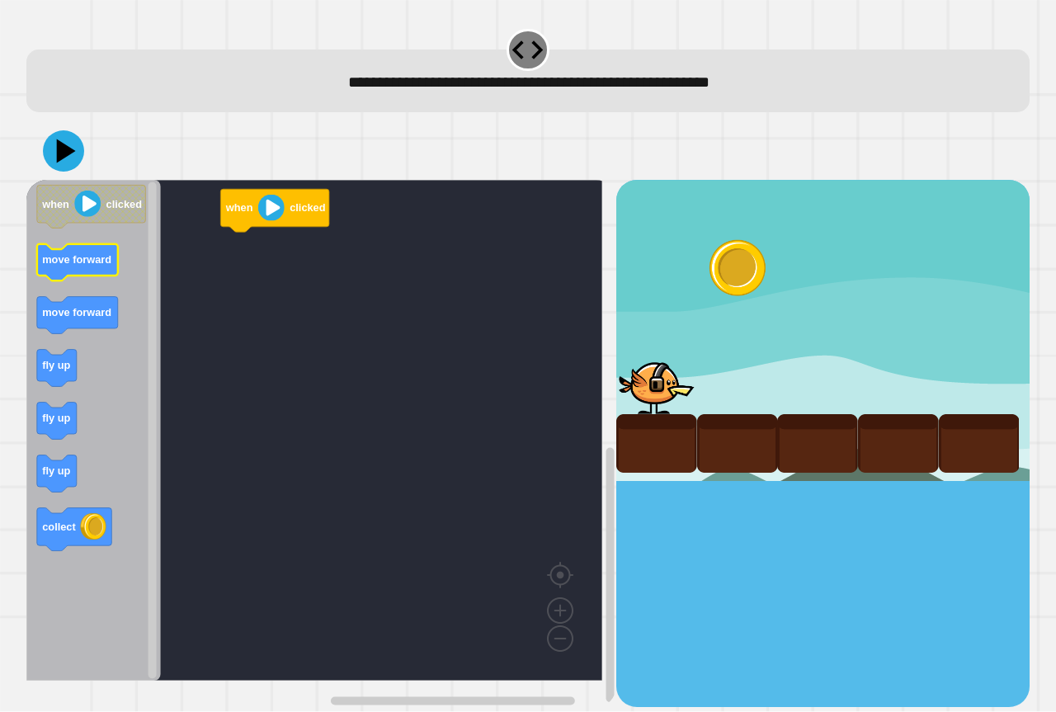
click at [82, 262] on text "move forward" at bounding box center [76, 260] width 69 height 12
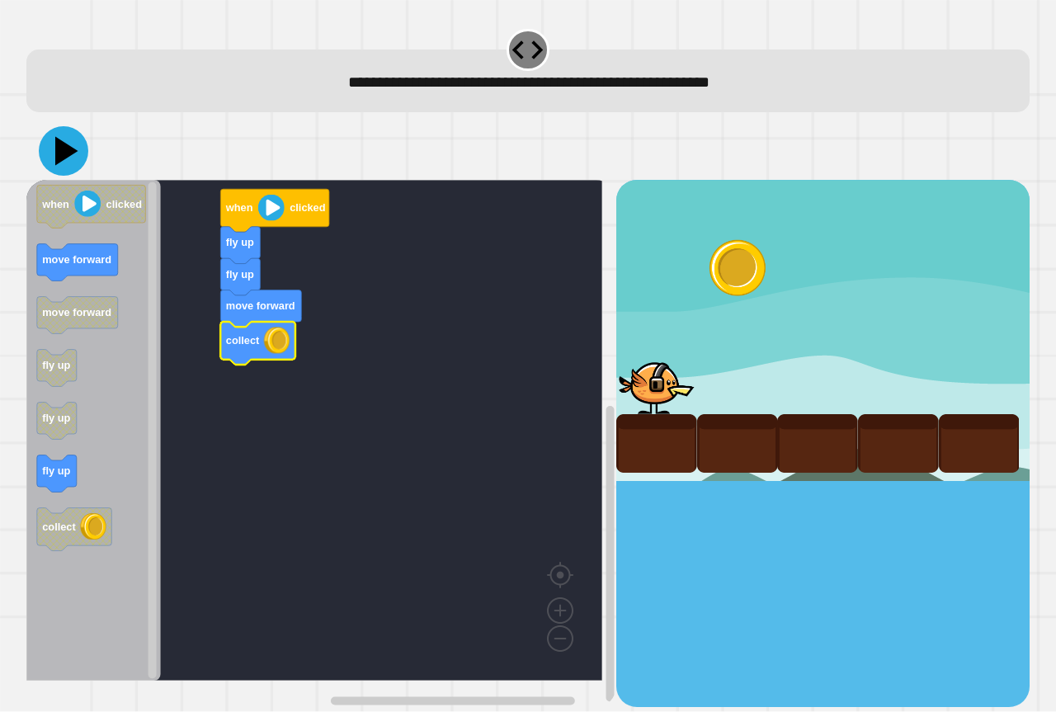
click at [74, 154] on icon at bounding box center [63, 150] width 49 height 49
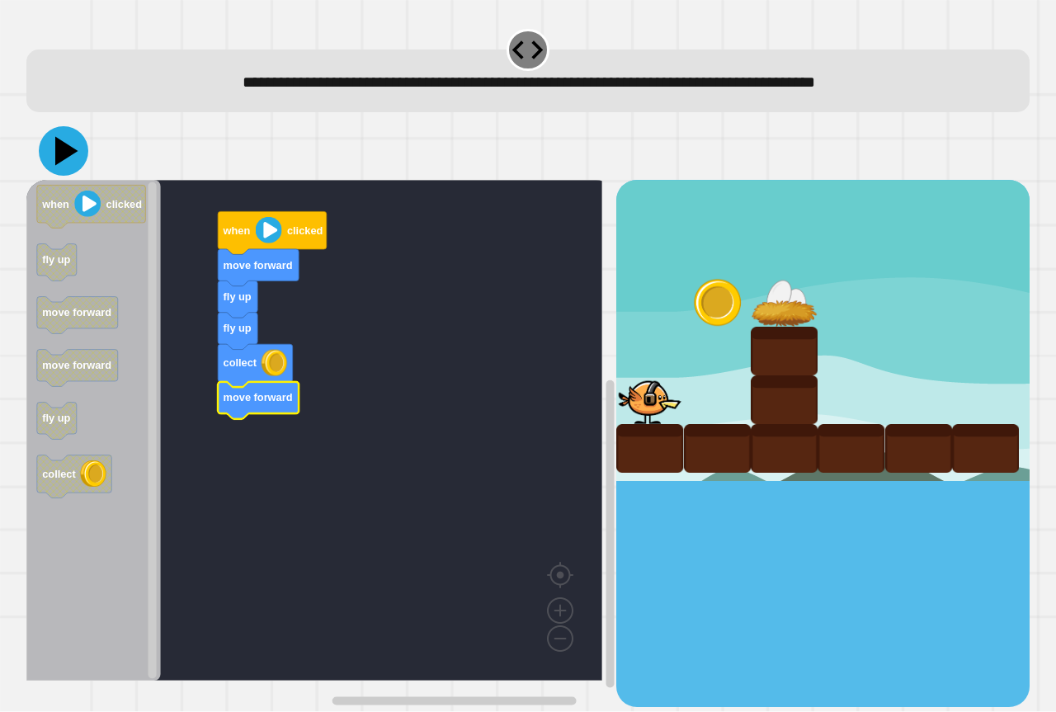
click at [61, 154] on icon at bounding box center [66, 151] width 23 height 29
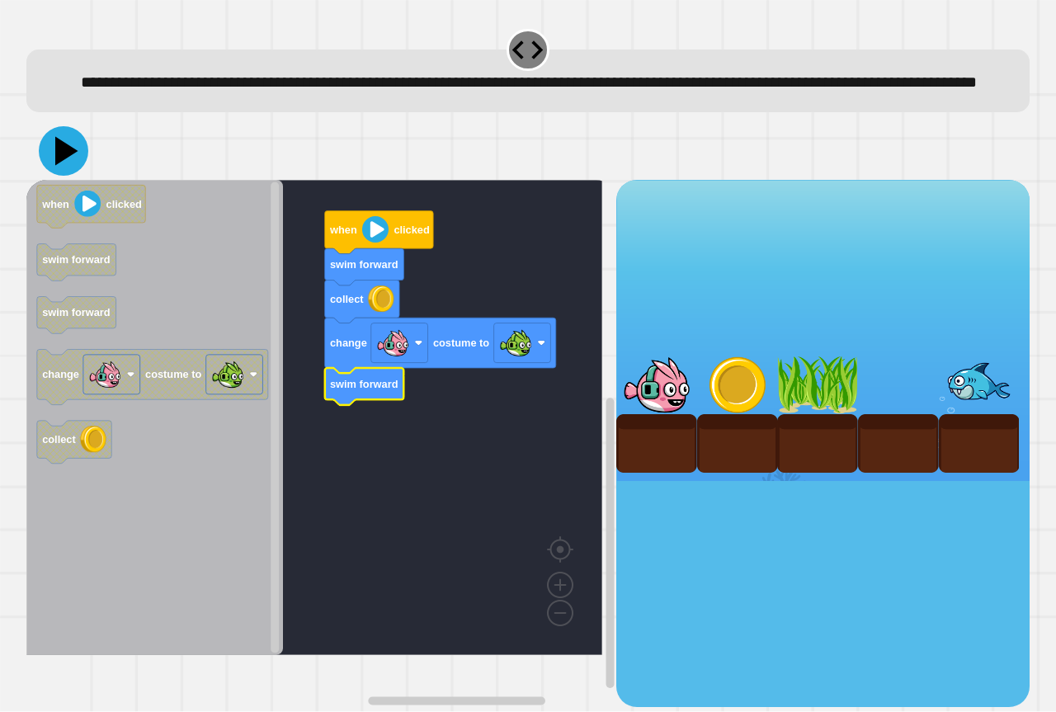
click at [69, 176] on icon at bounding box center [63, 150] width 49 height 49
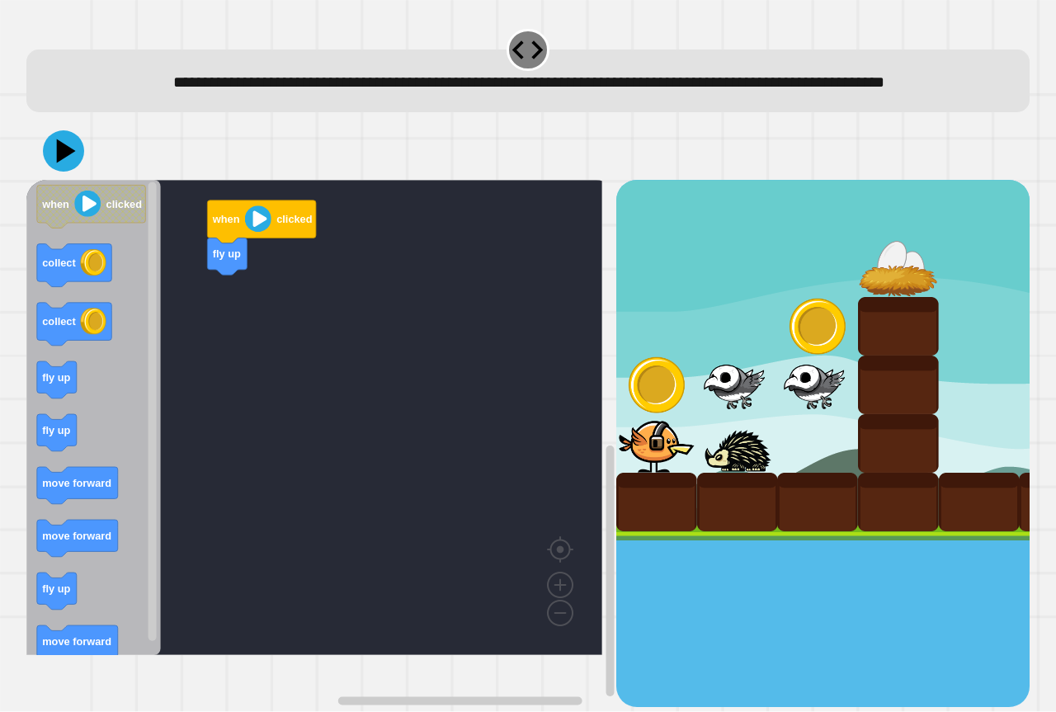
click at [21, 407] on div "**********" at bounding box center [528, 356] width 1056 height 712
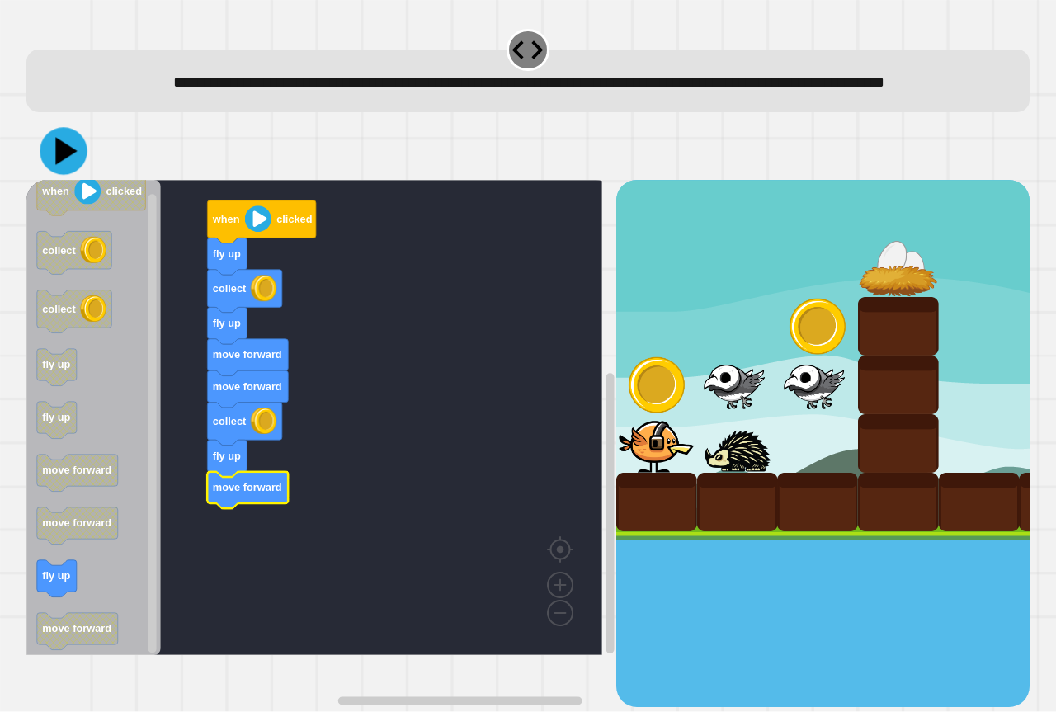
click at [77, 167] on icon at bounding box center [63, 151] width 47 height 47
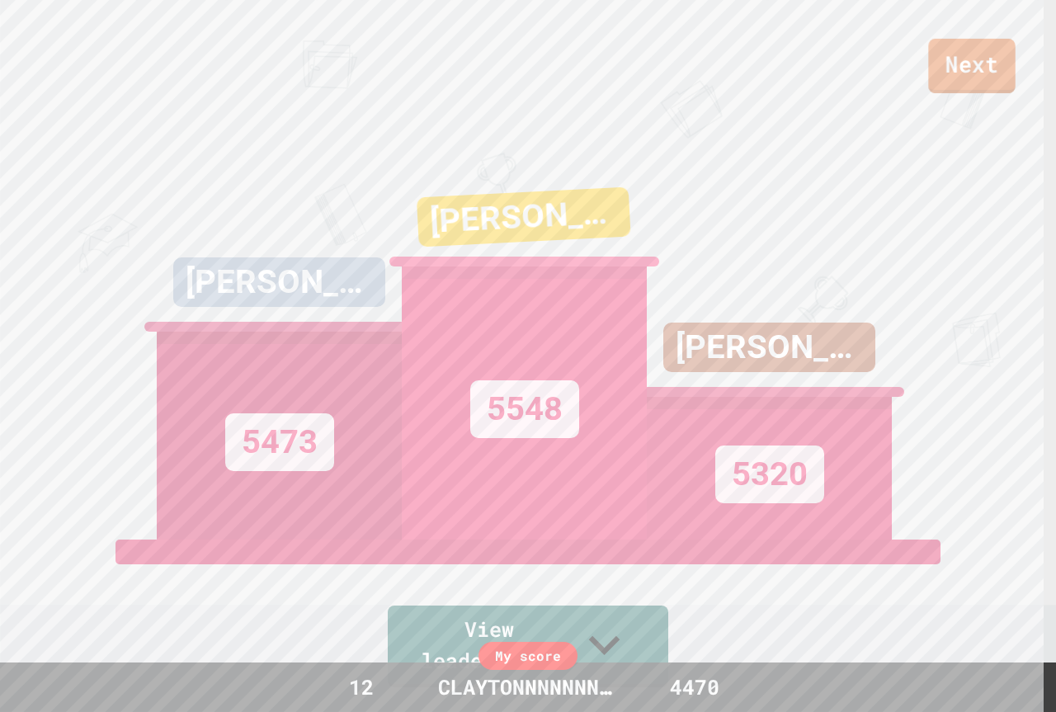
click at [973, 39] on link "Next" at bounding box center [971, 66] width 87 height 54
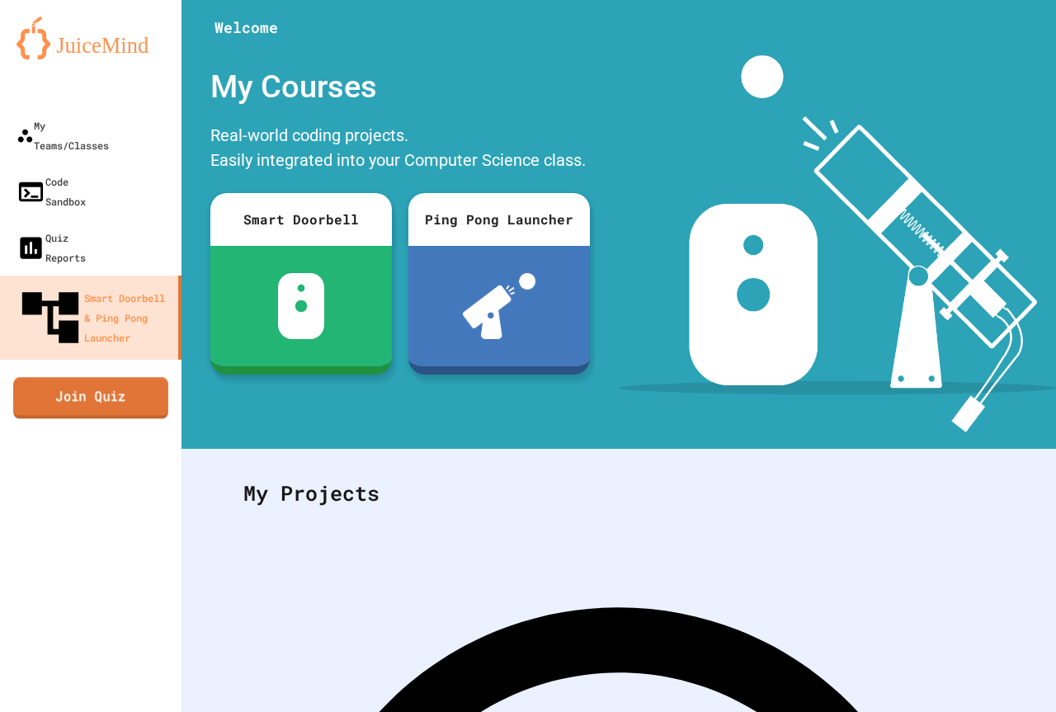
click at [103, 377] on link "Join Quiz" at bounding box center [90, 397] width 155 height 41
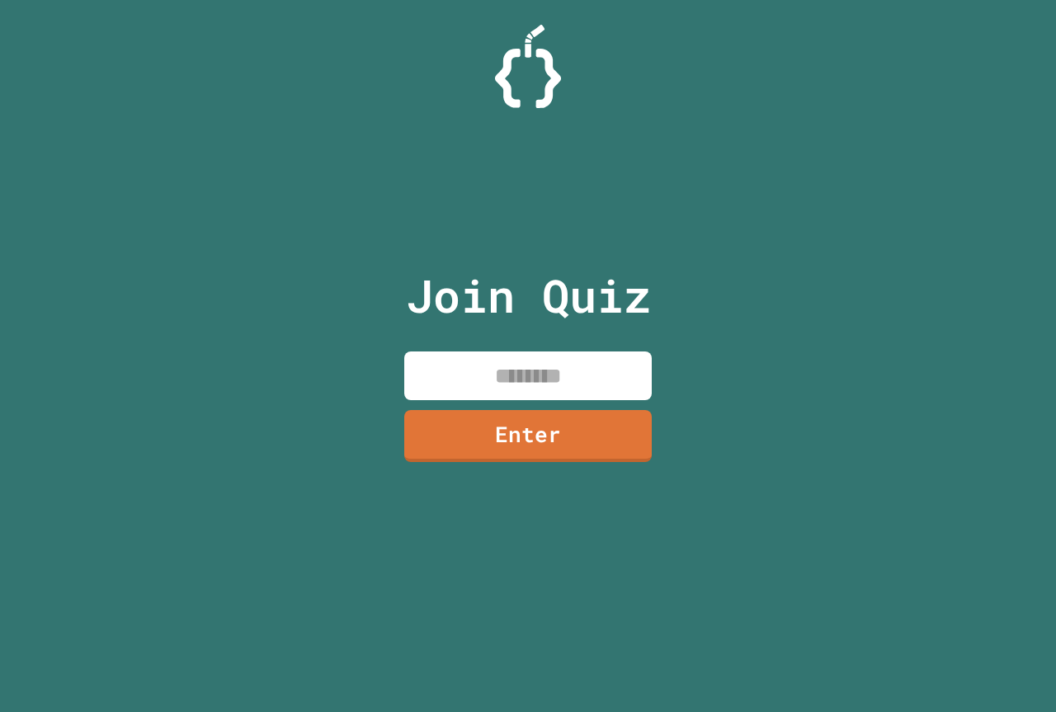
click at [526, 366] on input at bounding box center [527, 375] width 247 height 49
type input "********"
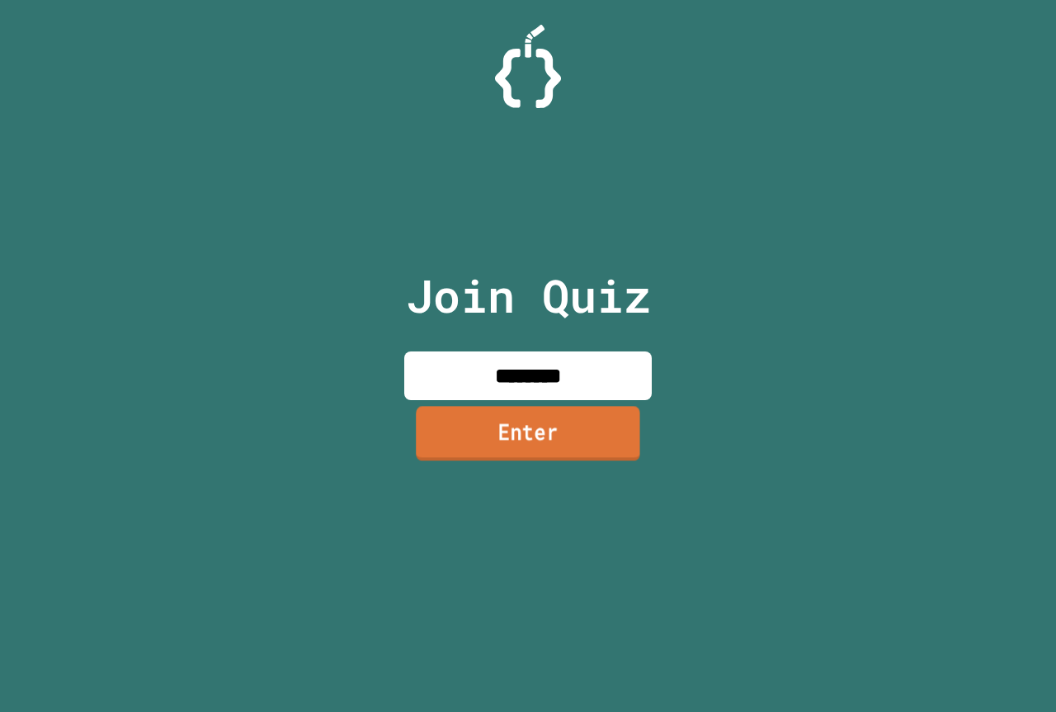
click at [506, 440] on link "Enter" at bounding box center [528, 433] width 224 height 54
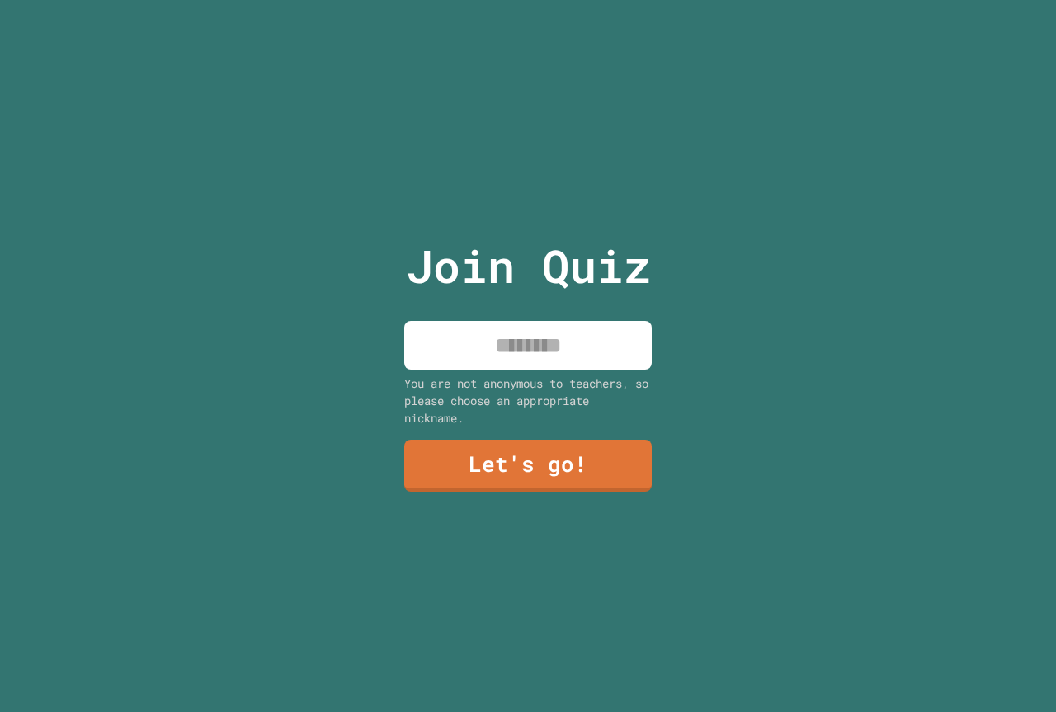
drag, startPoint x: 569, startPoint y: 333, endPoint x: 567, endPoint y: 313, distance: 20.7
click at [569, 327] on input at bounding box center [527, 345] width 247 height 49
type input "**********"
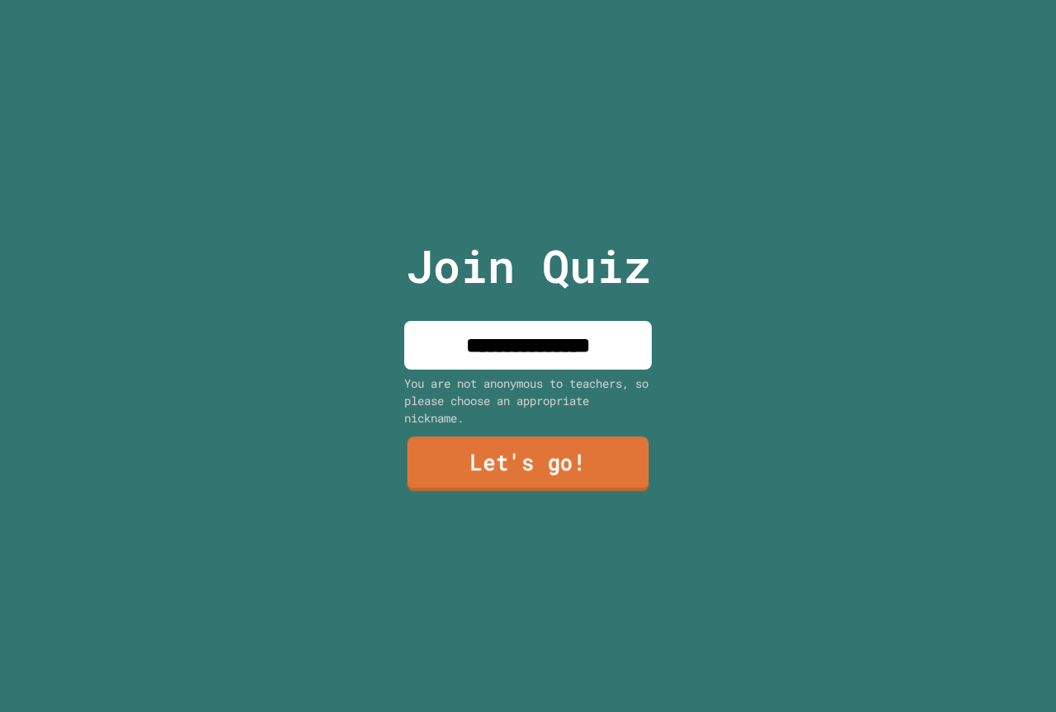
click at [533, 499] on div "**********" at bounding box center [528, 356] width 278 height 712
click at [533, 488] on div "**********" at bounding box center [528, 356] width 278 height 712
click at [530, 466] on link "Let's go!" at bounding box center [527, 463] width 228 height 54
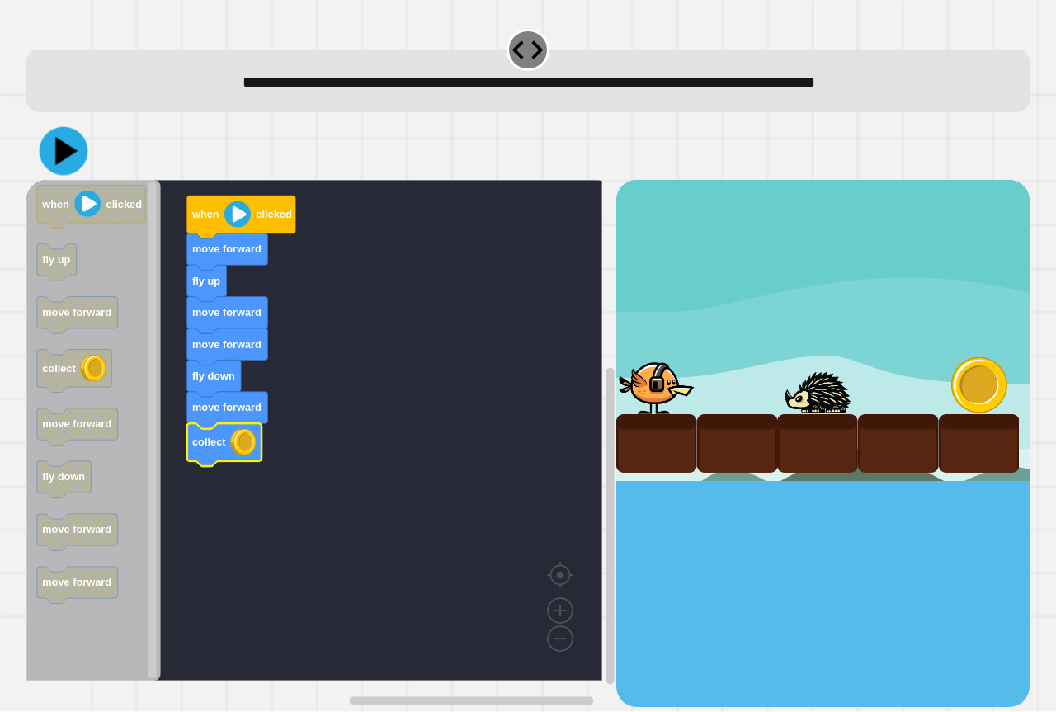
click at [63, 153] on icon at bounding box center [66, 151] width 22 height 28
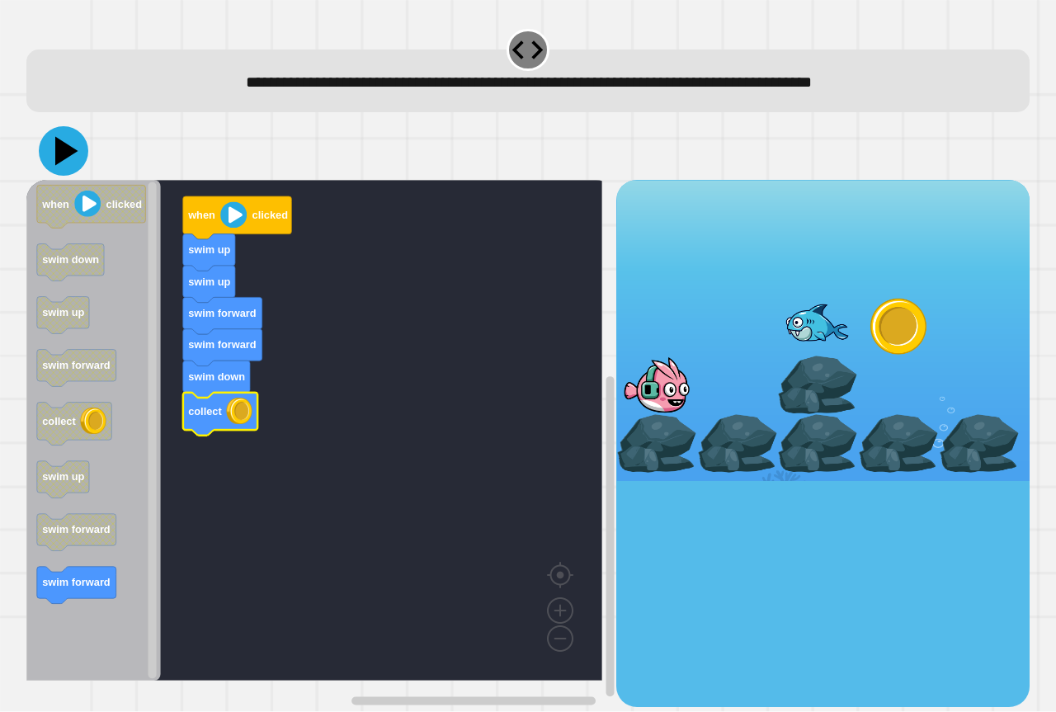
click at [57, 160] on icon at bounding box center [66, 151] width 23 height 29
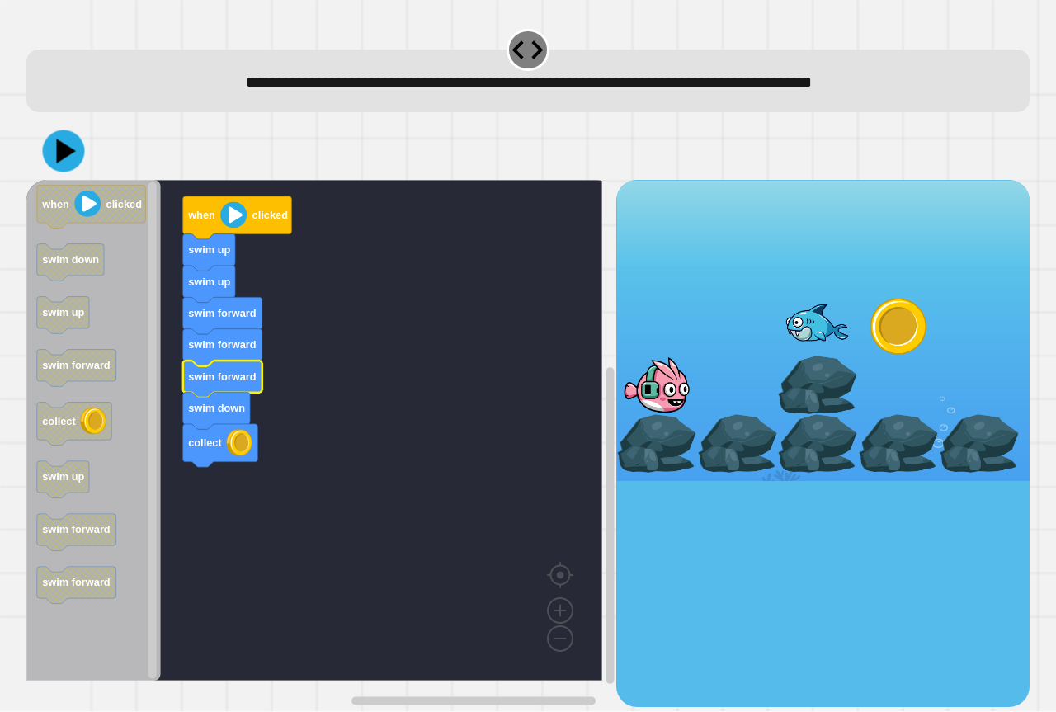
click at [87, 158] on div at bounding box center [527, 151] width 1003 height 58
click at [74, 157] on icon at bounding box center [63, 151] width 45 height 45
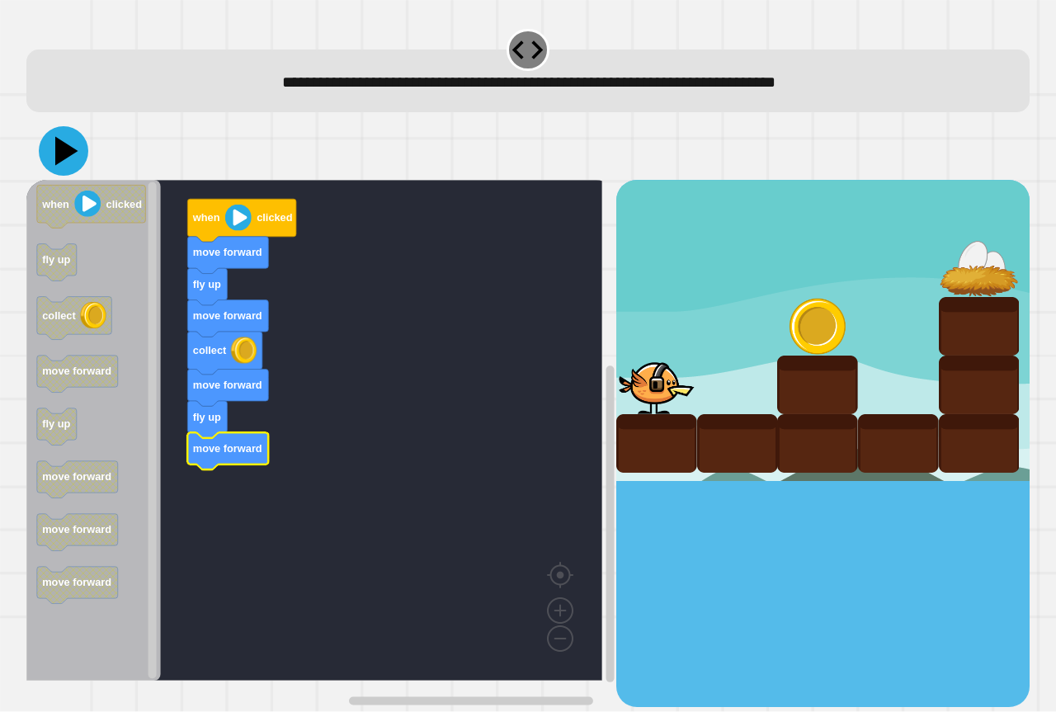
click at [52, 156] on icon at bounding box center [63, 150] width 49 height 49
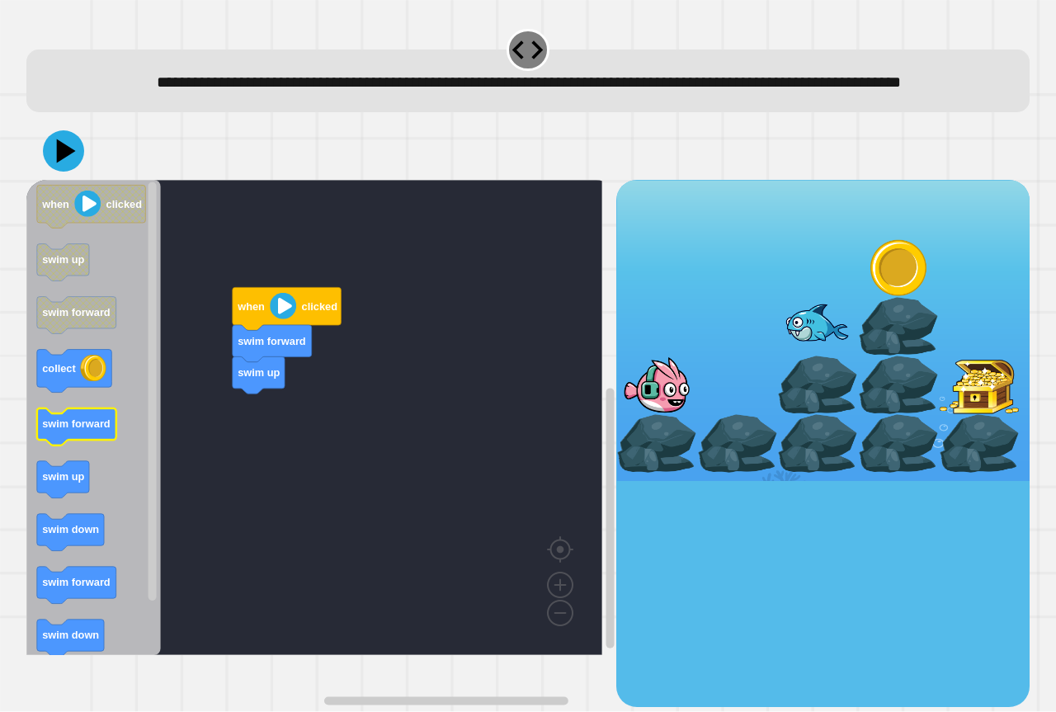
click at [98, 445] on rect "Blockly Workspace" at bounding box center [76, 426] width 79 height 37
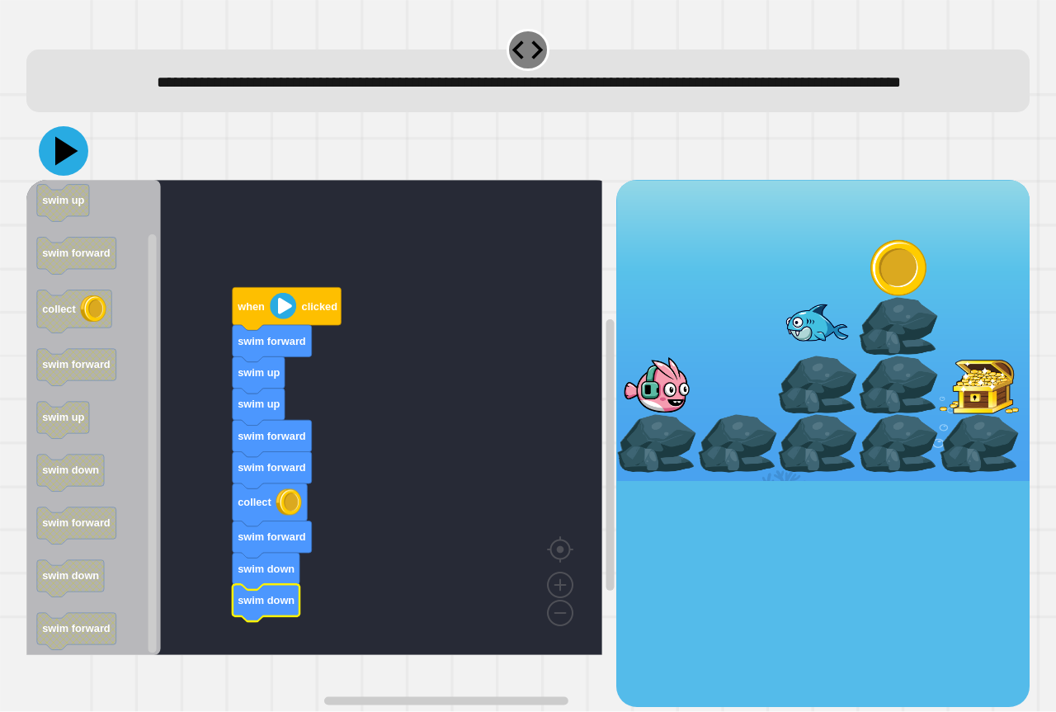
click at [56, 176] on icon at bounding box center [63, 150] width 49 height 49
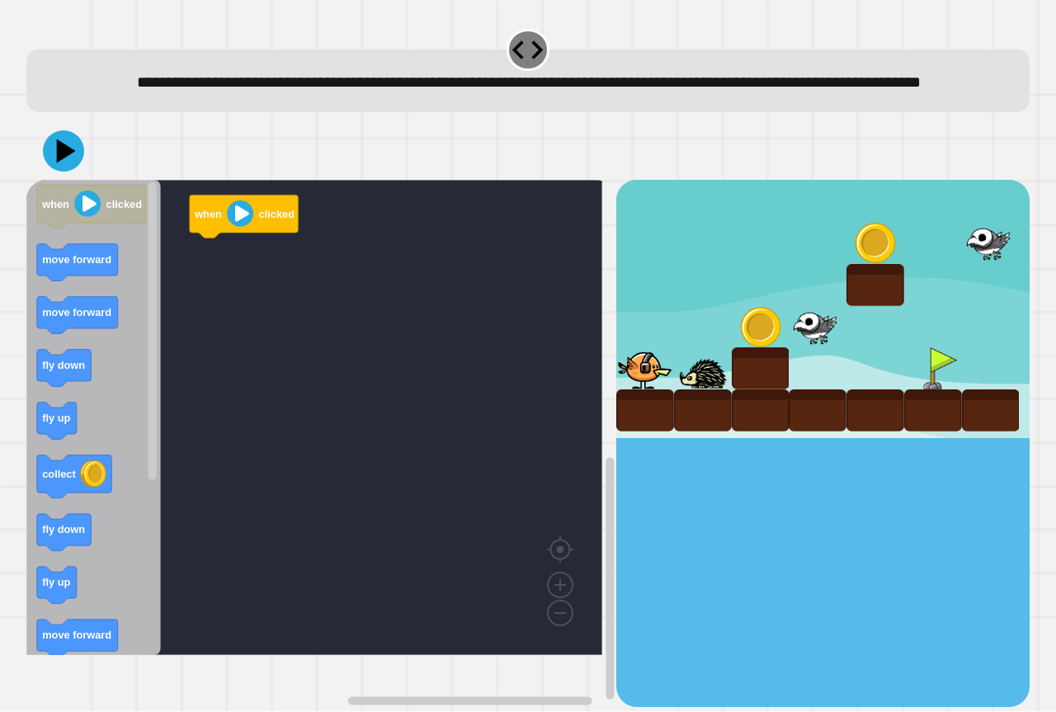
click at [90, 407] on icon "when clicked move forward move forward fly down fly up collect fly down fly up …" at bounding box center [93, 417] width 134 height 475
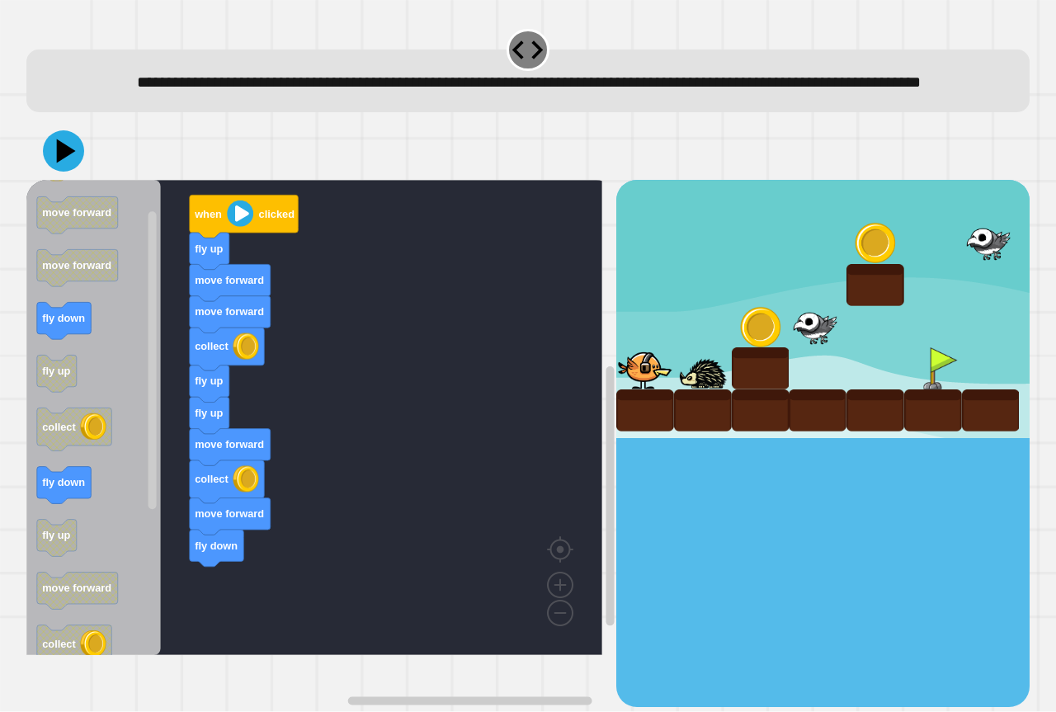
click at [117, 436] on icon "when clicked move forward move forward fly down fly up collect fly down fly up …" at bounding box center [93, 417] width 134 height 475
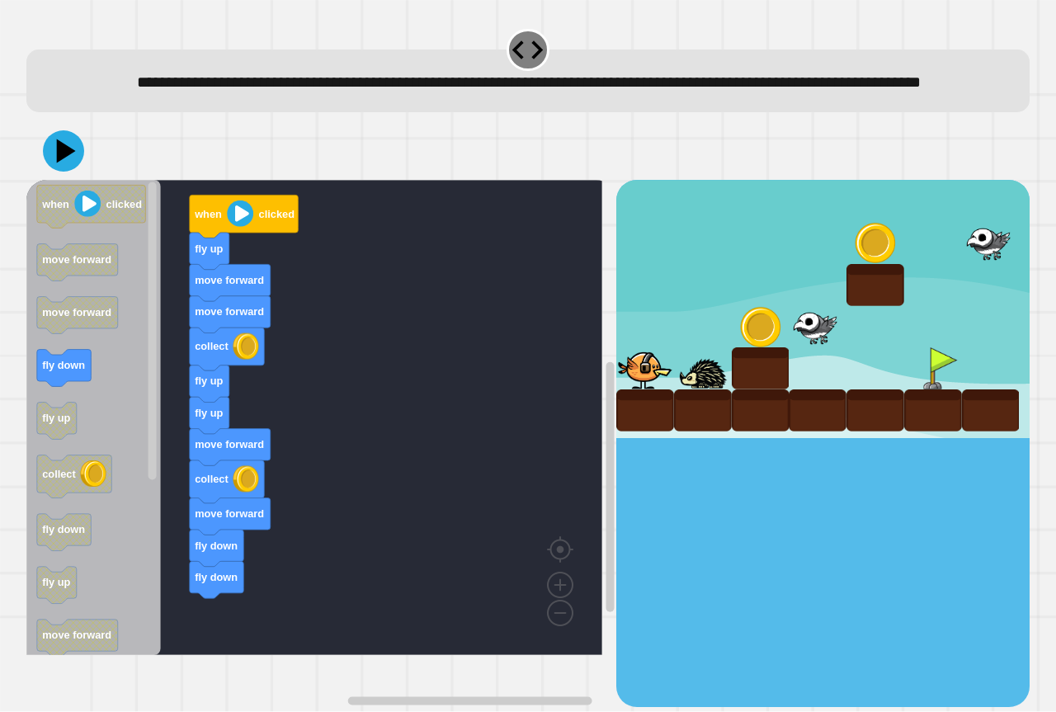
click at [188, 608] on div "when clicked fly up move forward move forward collect fly up fly up move forwar…" at bounding box center [321, 443] width 590 height 526
click at [63, 176] on icon at bounding box center [63, 150] width 49 height 49
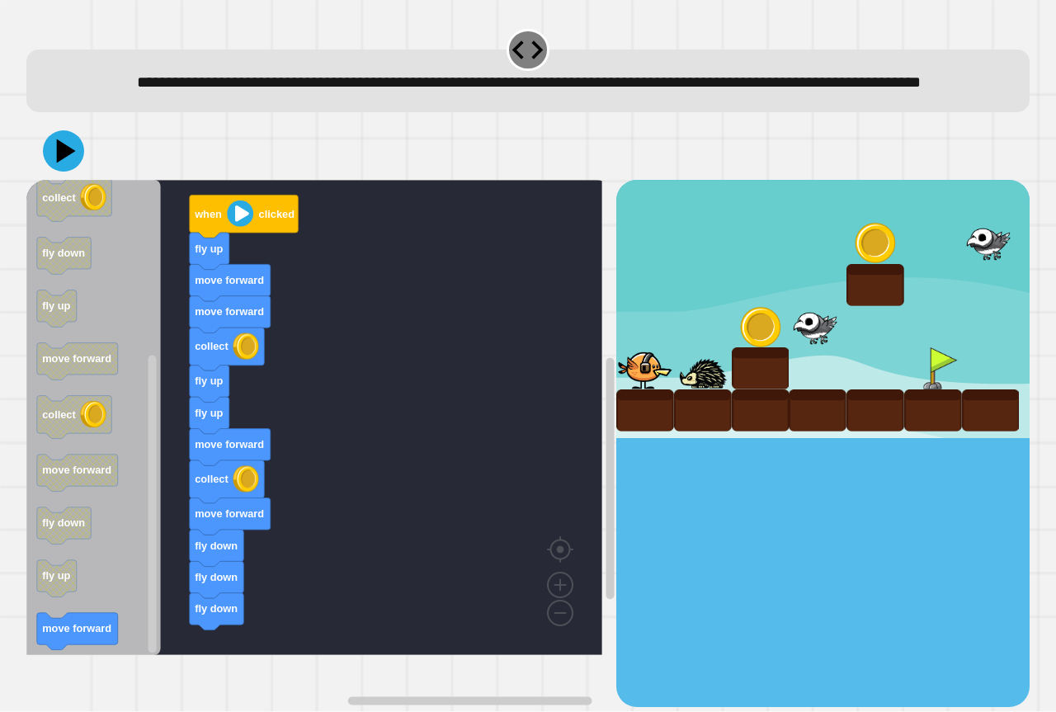
click at [195, 501] on div "when clicked fly up move forward move forward collect fly up fly up move forwar…" at bounding box center [321, 443] width 590 height 526
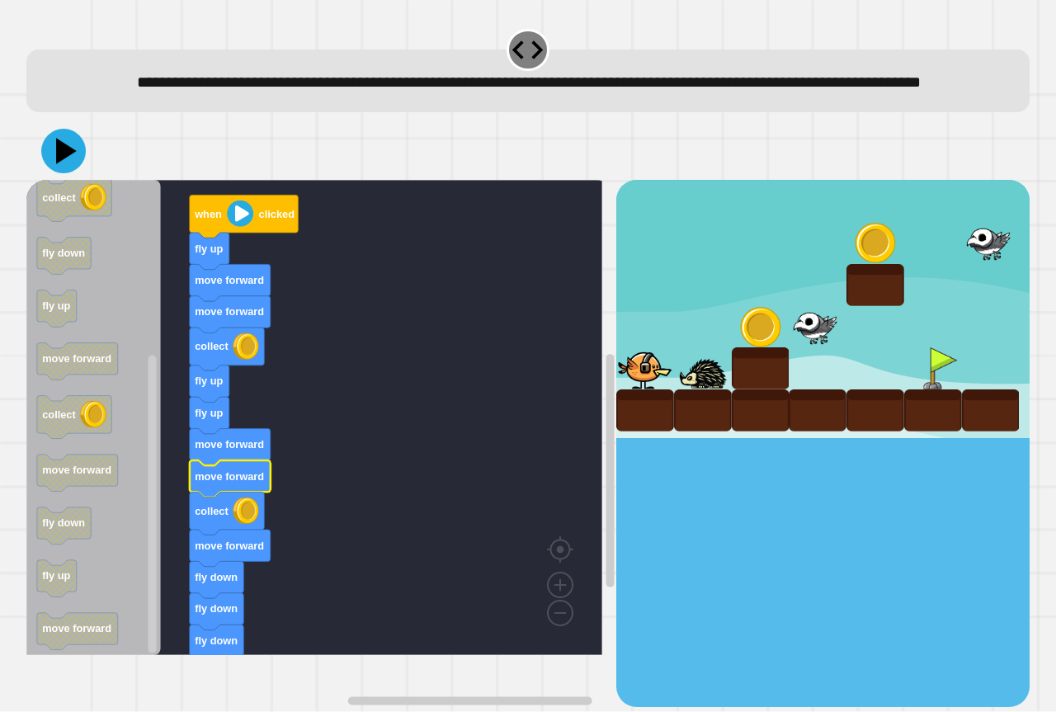
click at [59, 160] on icon at bounding box center [63, 151] width 45 height 45
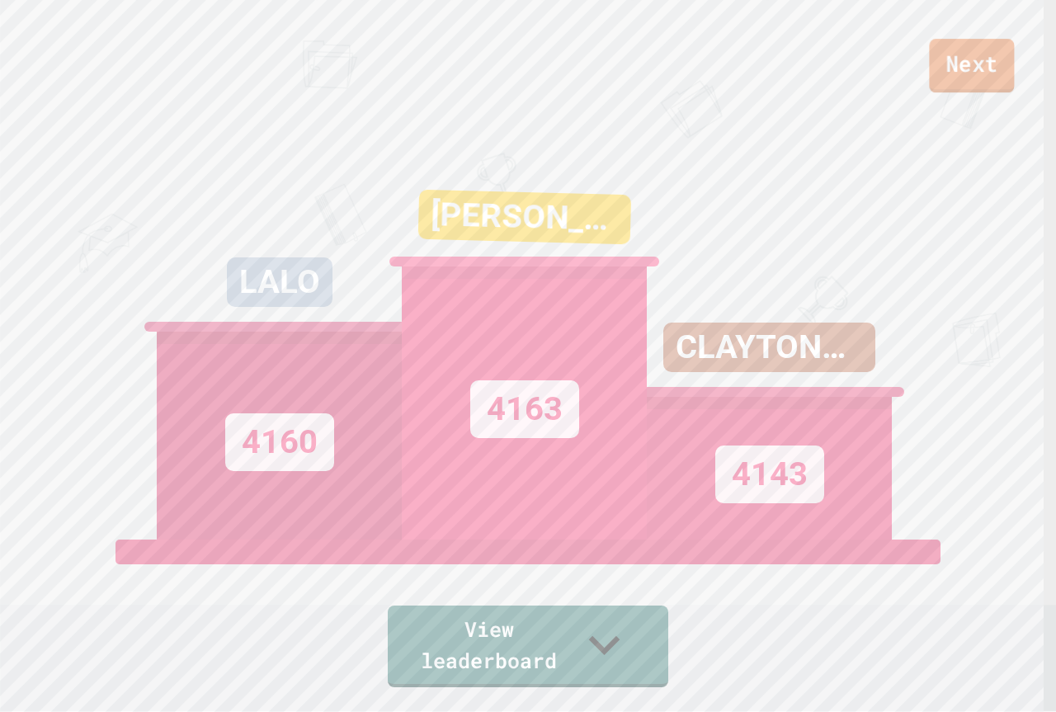
click at [937, 66] on link "Next" at bounding box center [971, 66] width 85 height 54
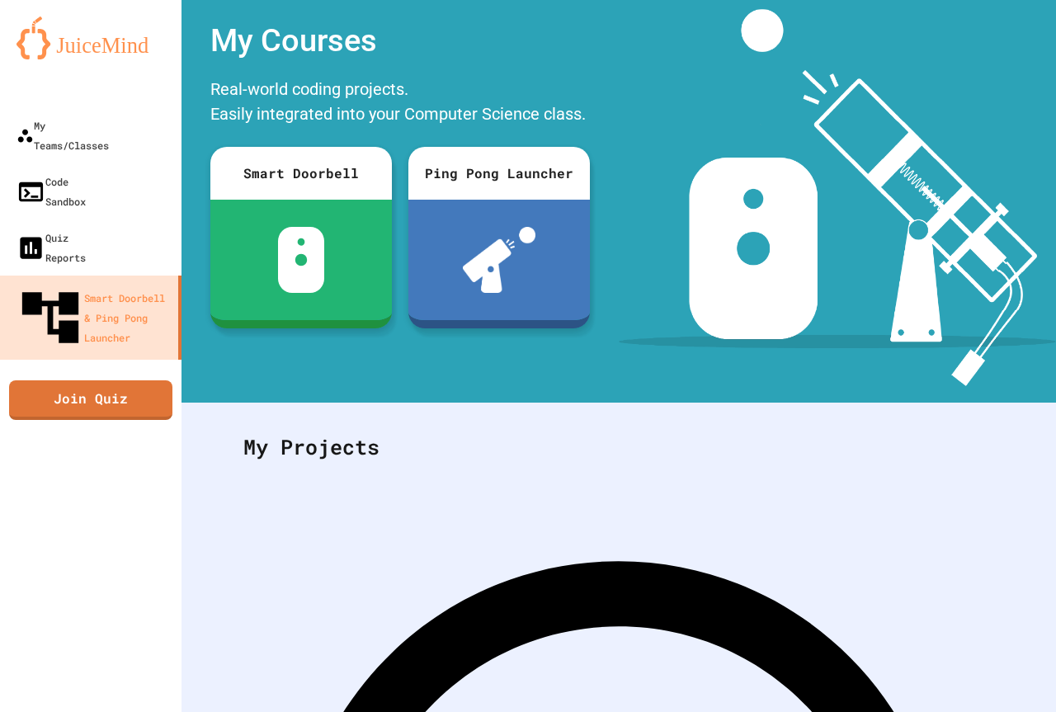
scroll to position [33, 0]
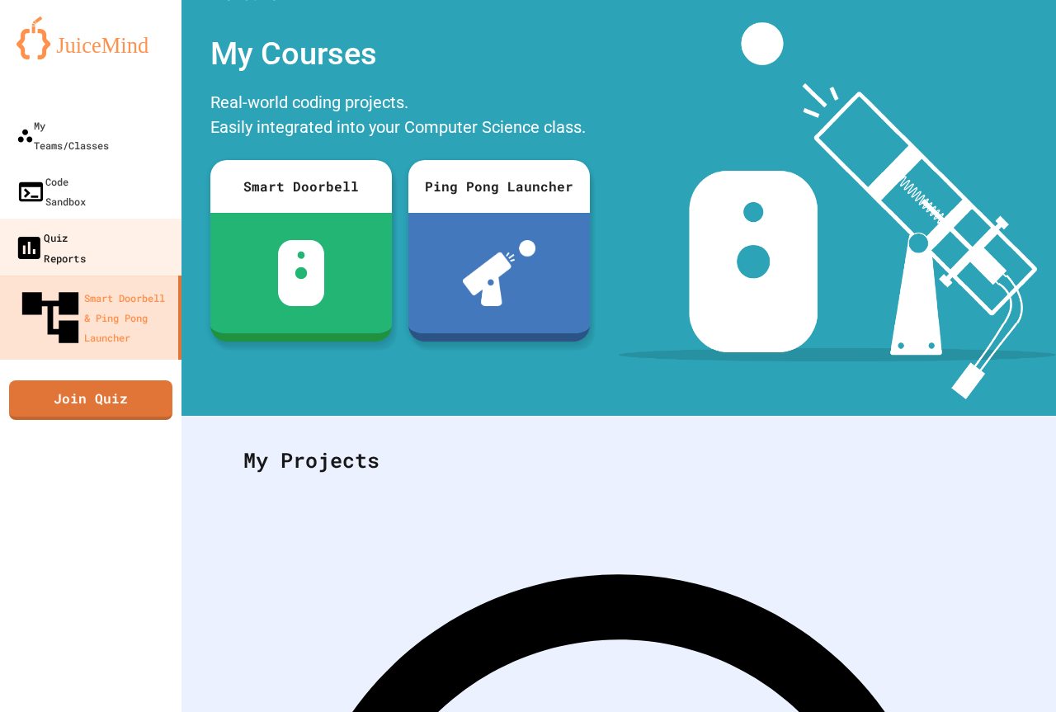
click at [86, 227] on div "Quiz Reports" at bounding box center [50, 247] width 72 height 40
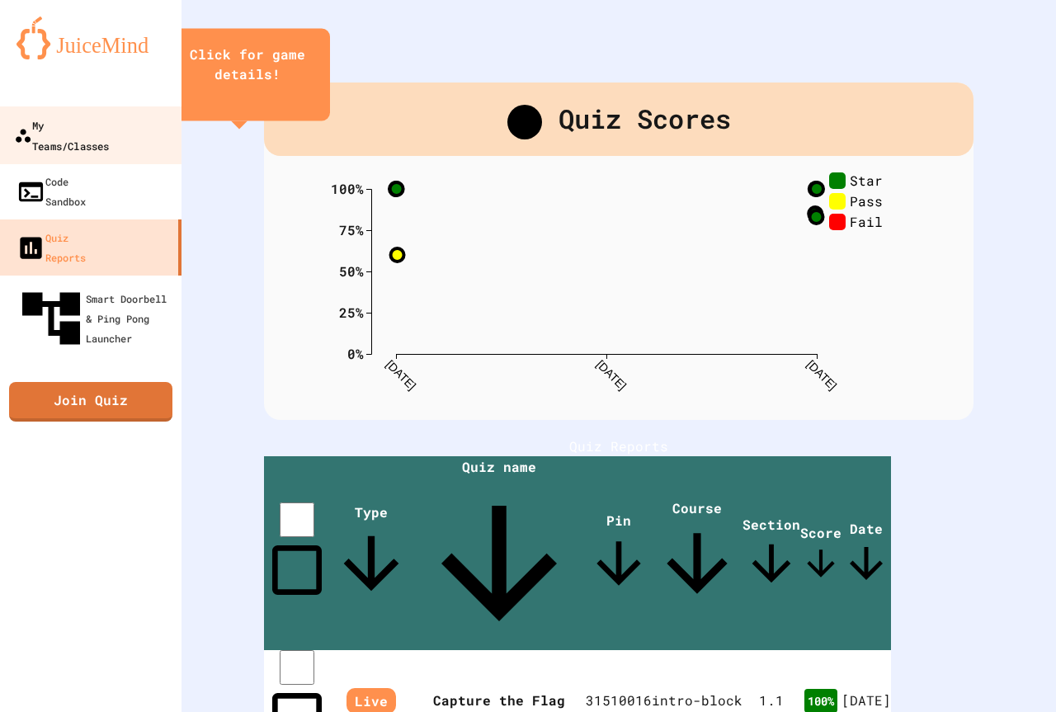
click at [84, 136] on link "My Teams/Classes" at bounding box center [91, 135] width 187 height 58
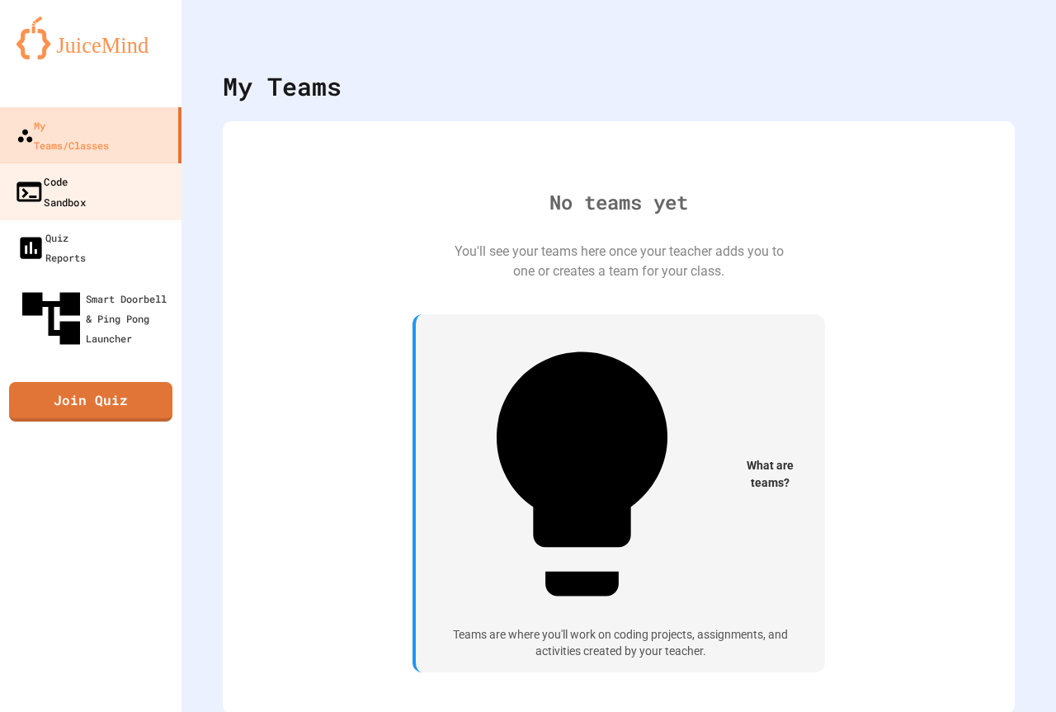
click at [85, 171] on div "Code Sandbox" at bounding box center [50, 191] width 72 height 40
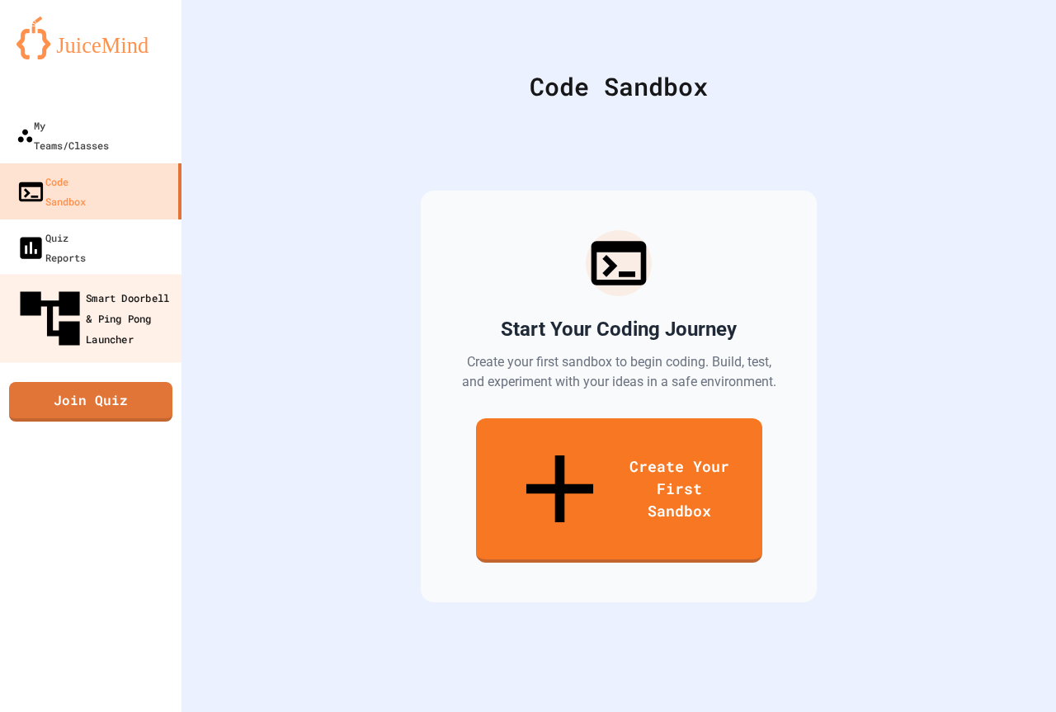
click at [104, 274] on link "Smart Doorbell & Ping Pong Launcher" at bounding box center [91, 318] width 187 height 88
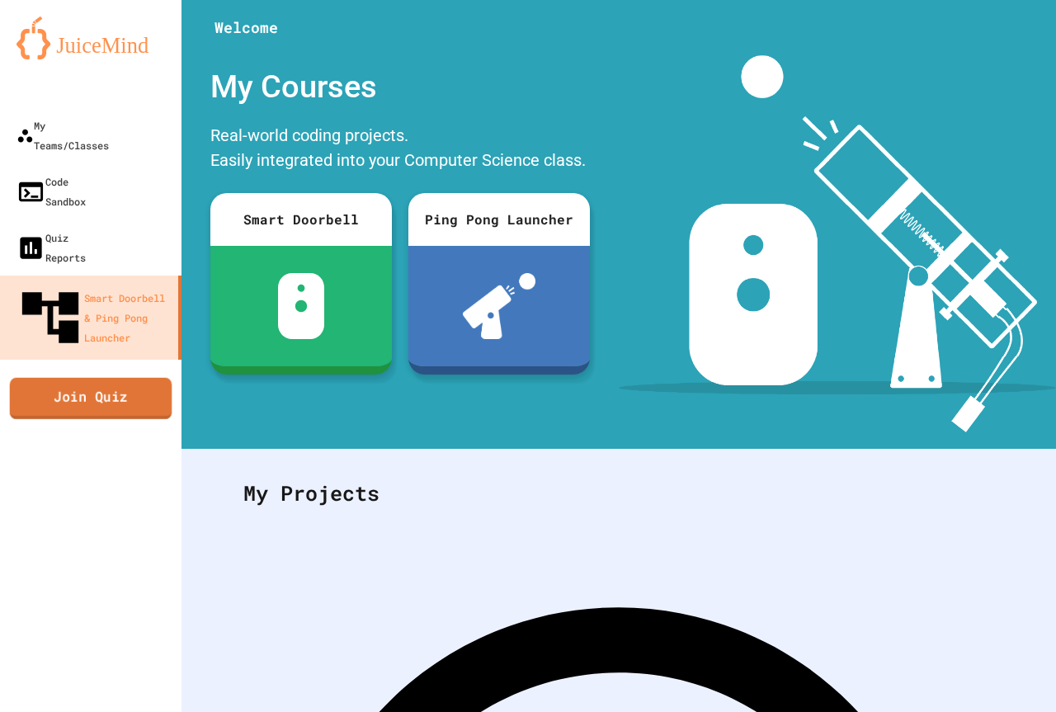
click at [114, 377] on link "Join Quiz" at bounding box center [91, 397] width 162 height 41
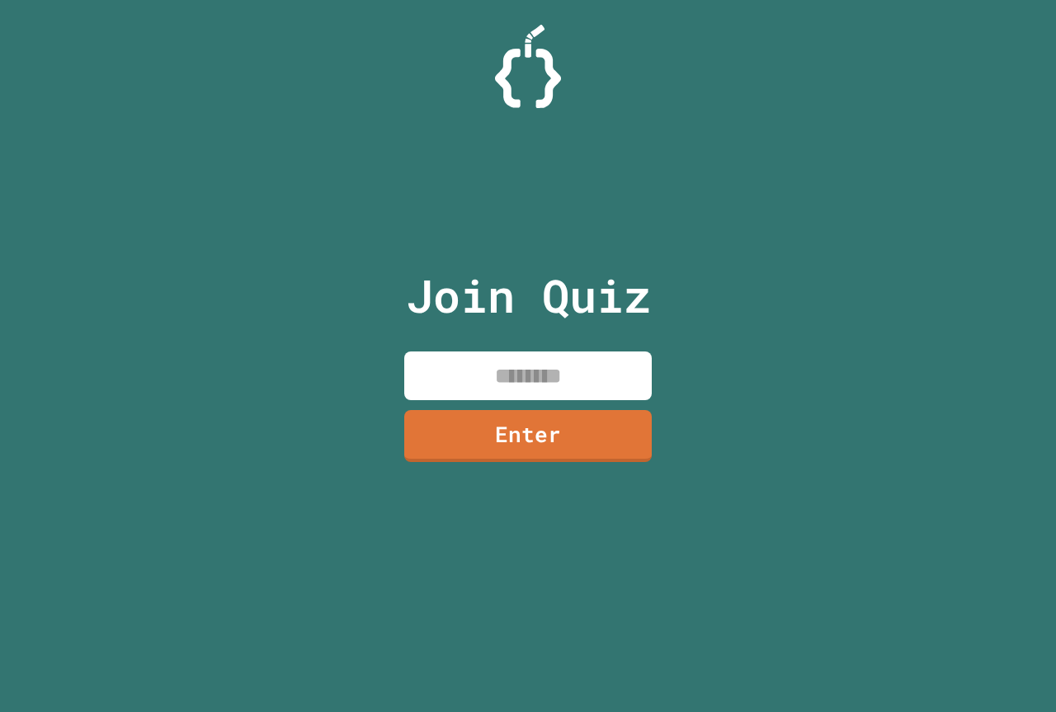
click at [557, 369] on input at bounding box center [527, 375] width 247 height 49
click at [484, 370] on input at bounding box center [527, 375] width 247 height 49
type input "********"
click at [507, 450] on link "Enter" at bounding box center [528, 434] width 252 height 54
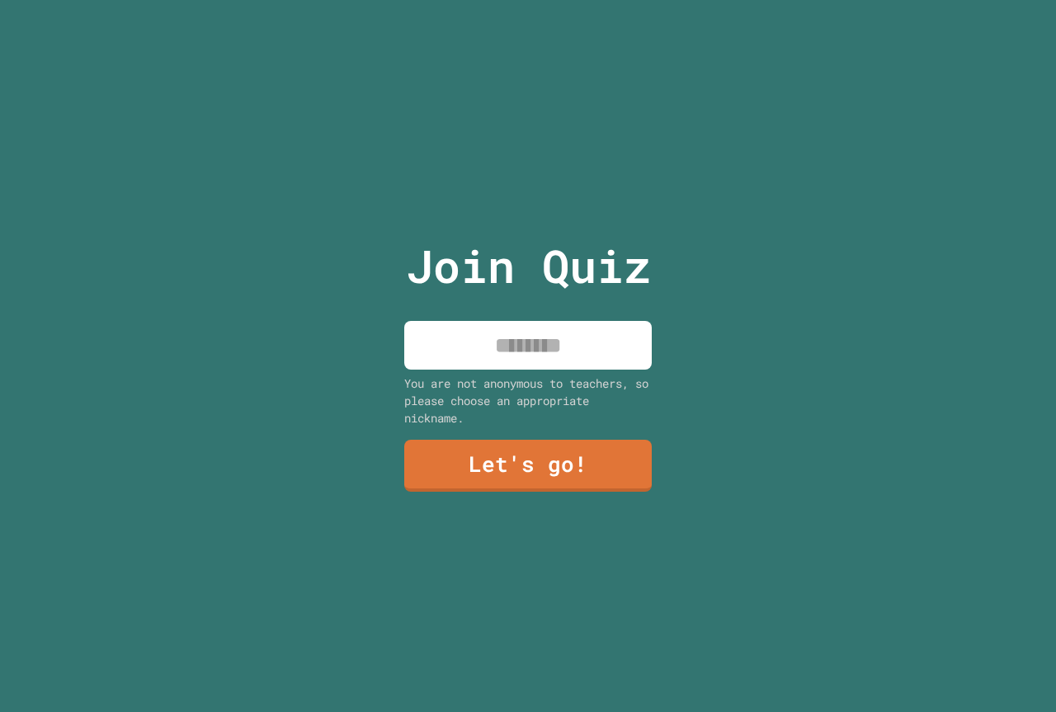
click at [506, 353] on input at bounding box center [527, 345] width 247 height 49
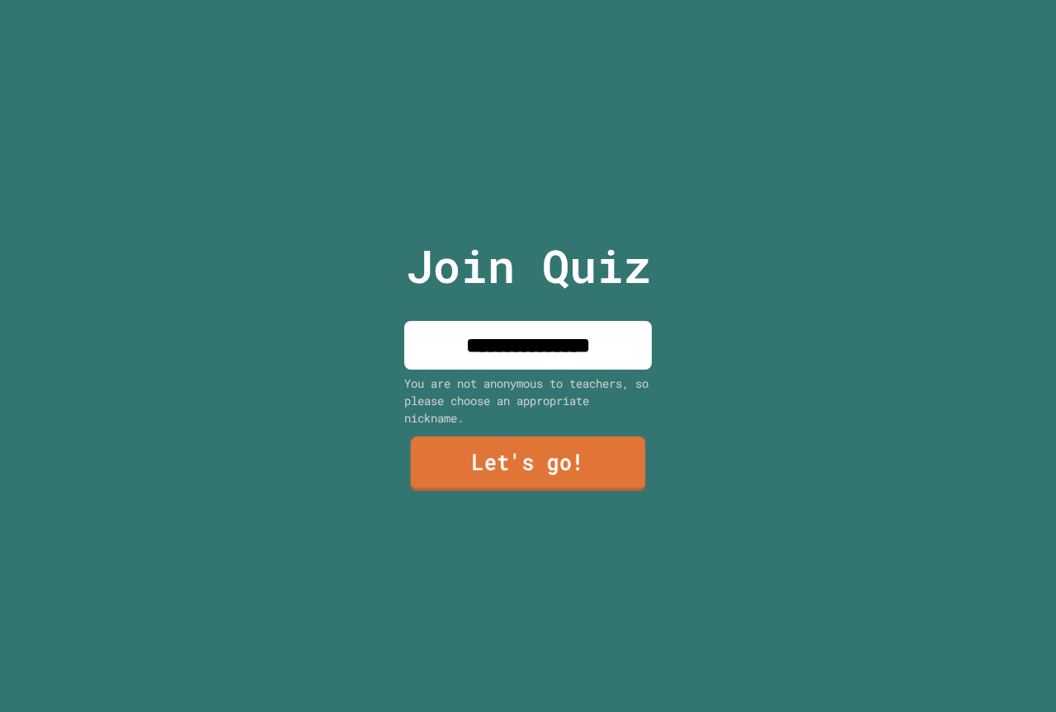
type input "**********"
click at [612, 454] on link "Let's go!" at bounding box center [528, 463] width 235 height 54
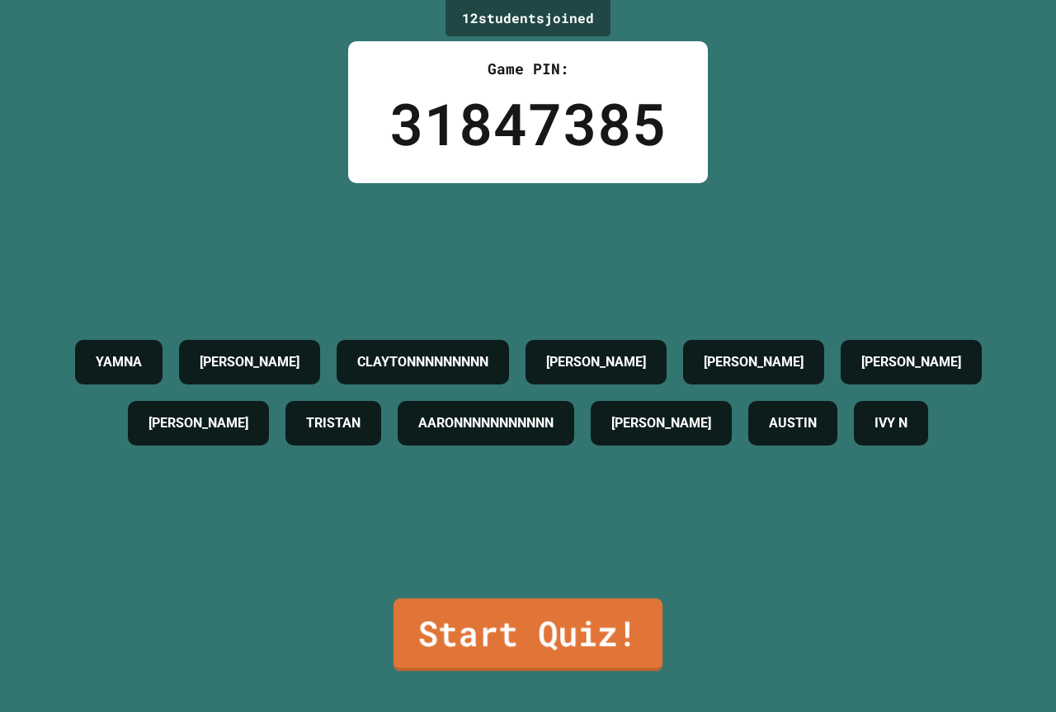
click at [590, 618] on link "Start Quiz!" at bounding box center [527, 634] width 269 height 73
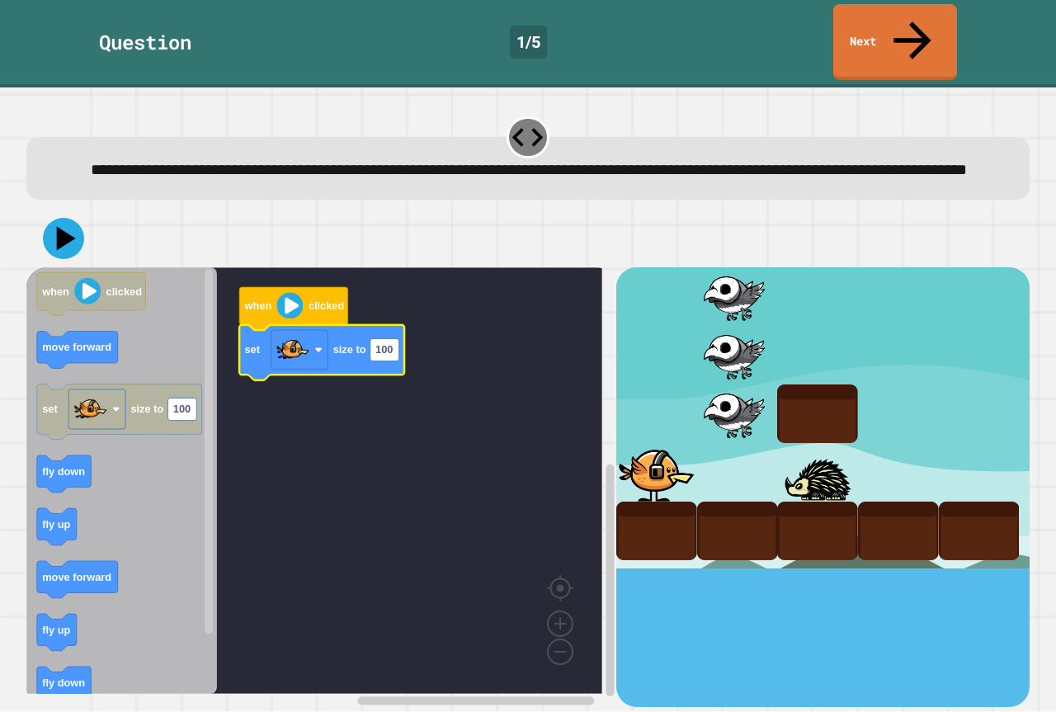
click at [384, 351] on icon "Blockly Workspace" at bounding box center [321, 352] width 165 height 55
click at [388, 344] on text "100" at bounding box center [383, 350] width 17 height 12
type input "***"
click at [60, 214] on icon at bounding box center [63, 238] width 49 height 49
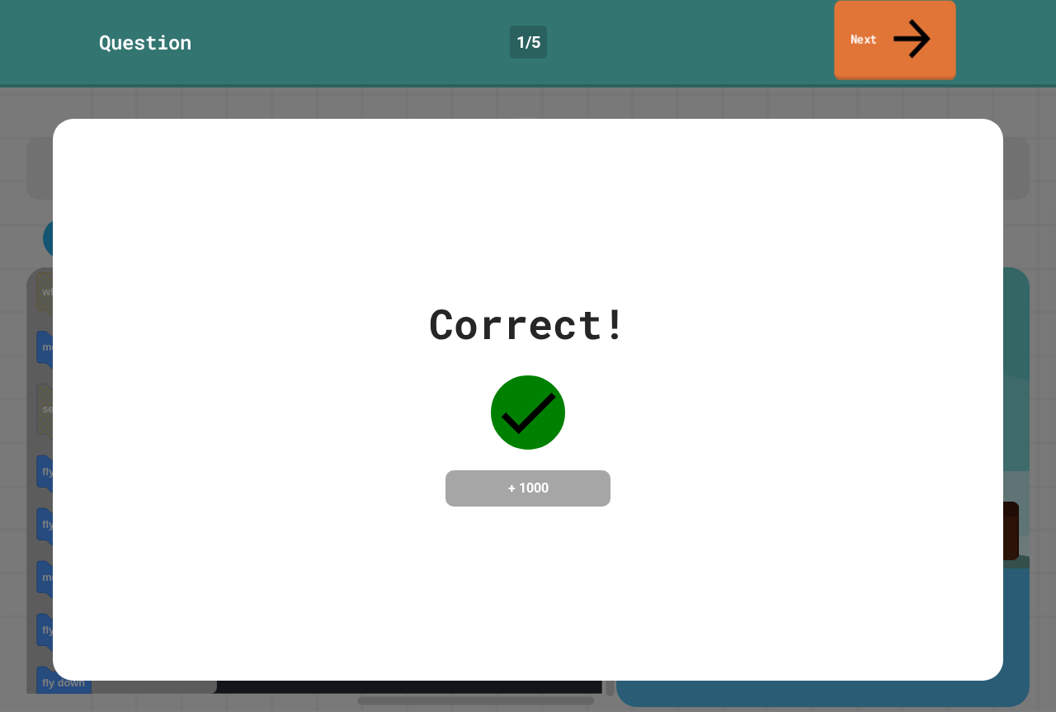
click at [908, 11] on icon at bounding box center [911, 38] width 55 height 59
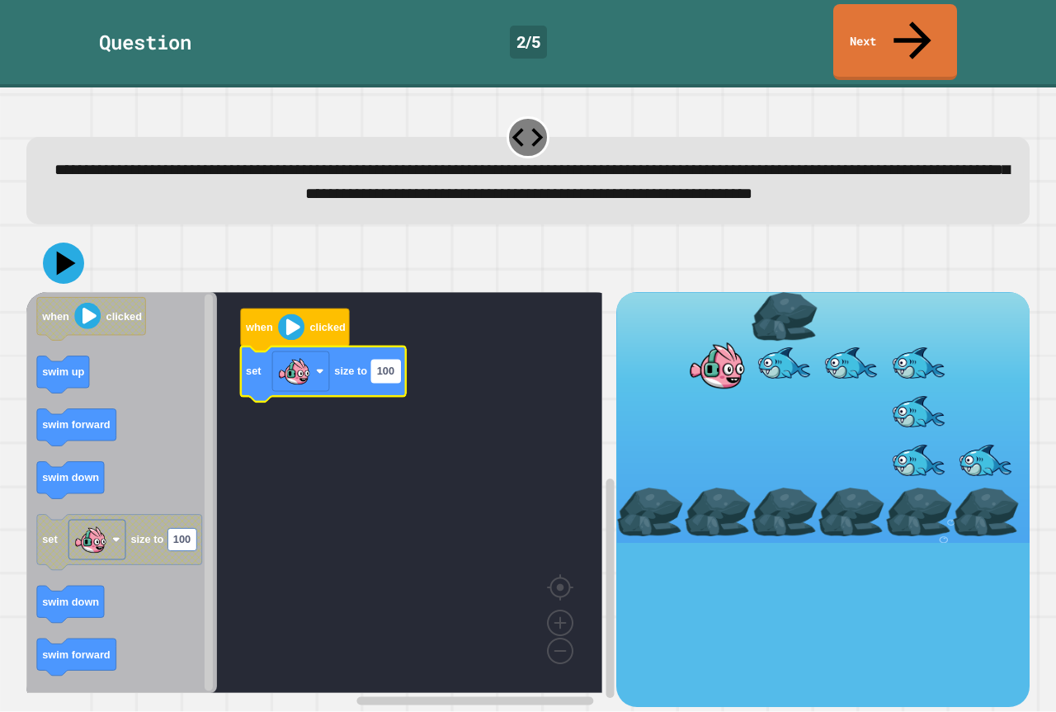
click at [393, 365] on text "100" at bounding box center [385, 371] width 17 height 12
type input "***"
click at [63, 249] on icon at bounding box center [66, 263] width 23 height 29
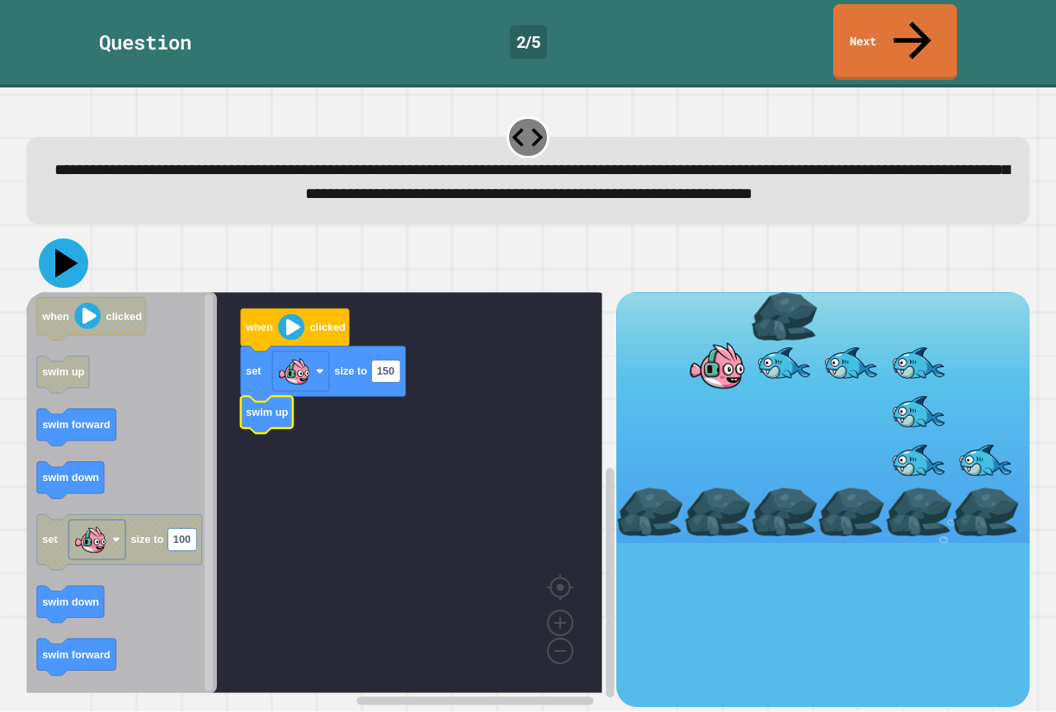
click at [70, 247] on icon at bounding box center [63, 262] width 49 height 49
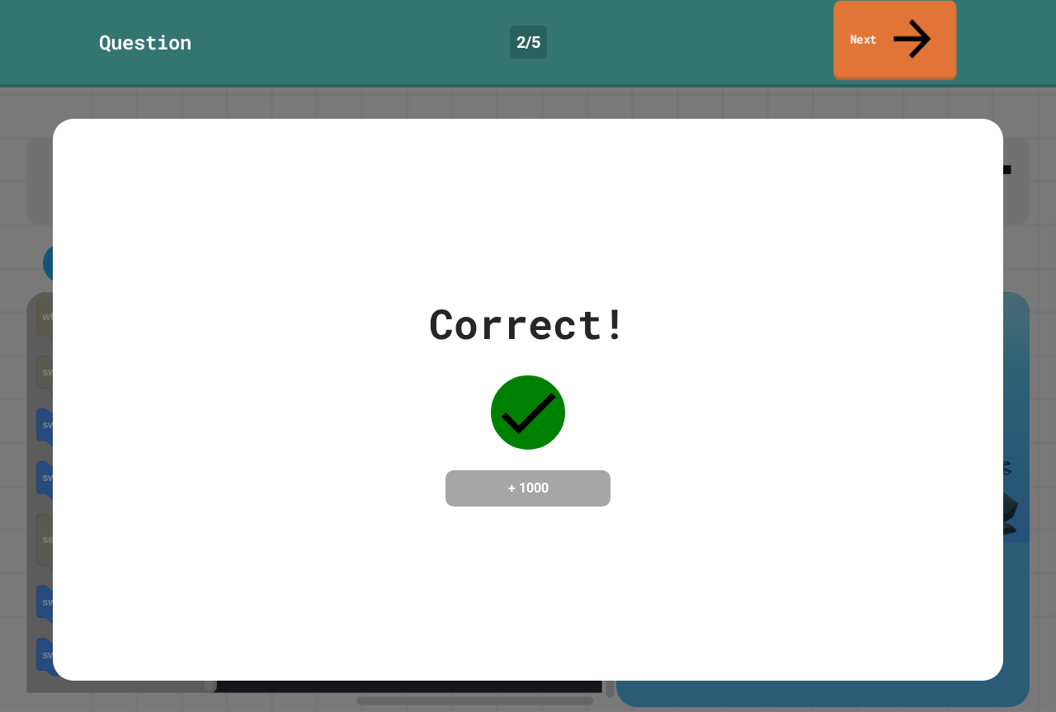
click at [902, 25] on link "Next" at bounding box center [895, 41] width 123 height 80
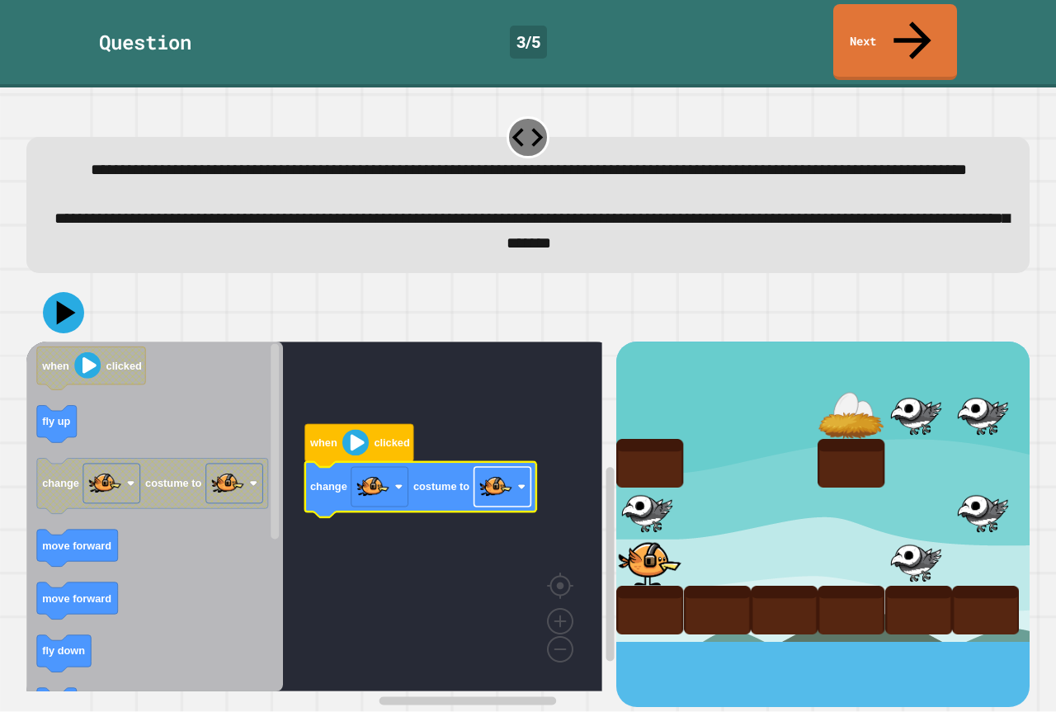
click at [496, 474] on image "Blockly Workspace" at bounding box center [495, 486] width 33 height 33
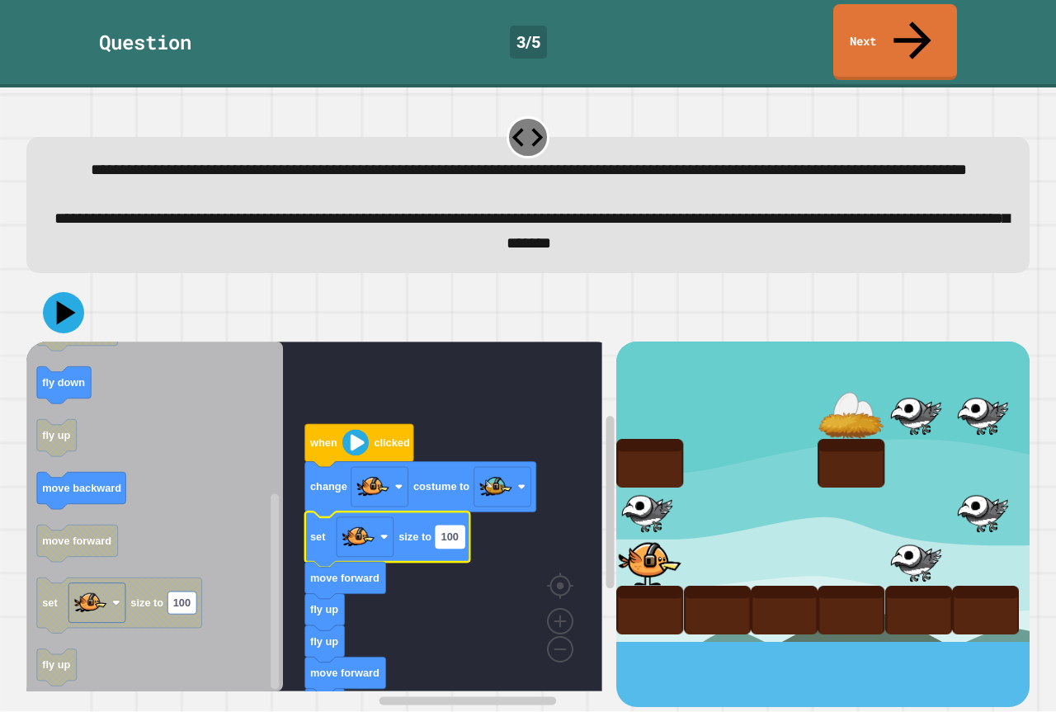
click at [451, 534] on text "100" at bounding box center [449, 536] width 17 height 12
type input "*"
click at [52, 303] on icon at bounding box center [63, 312] width 49 height 49
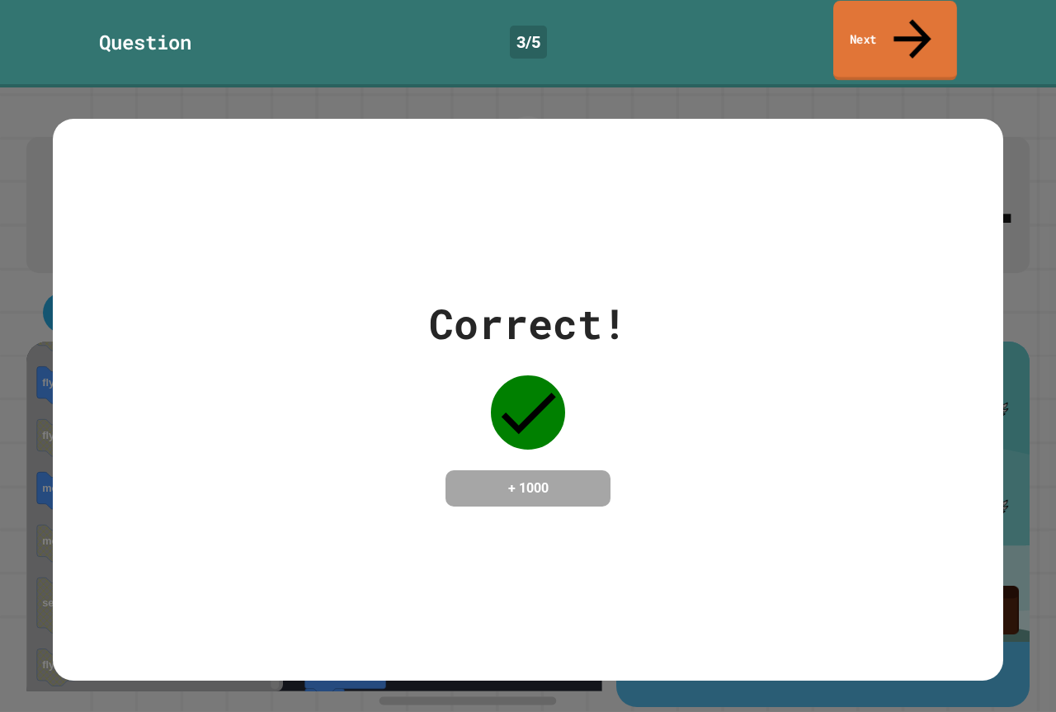
click at [929, 34] on link "Next" at bounding box center [895, 41] width 124 height 80
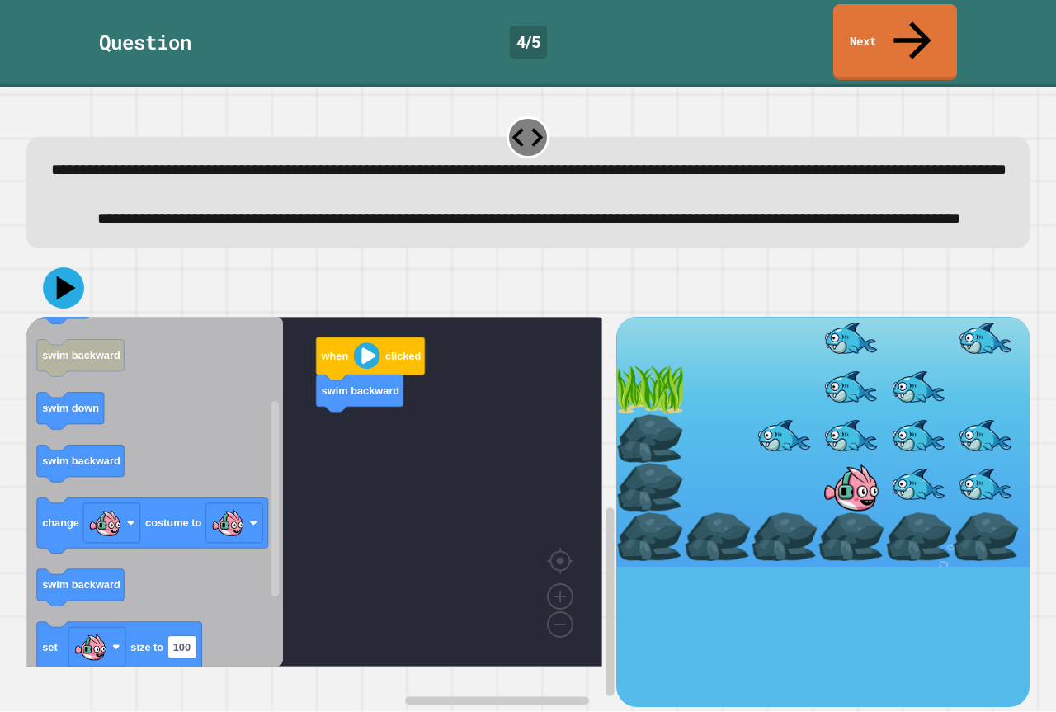
click at [249, 489] on icon "when clicked swim forward swim up swim backward swim down swim backward change …" at bounding box center [154, 492] width 256 height 350
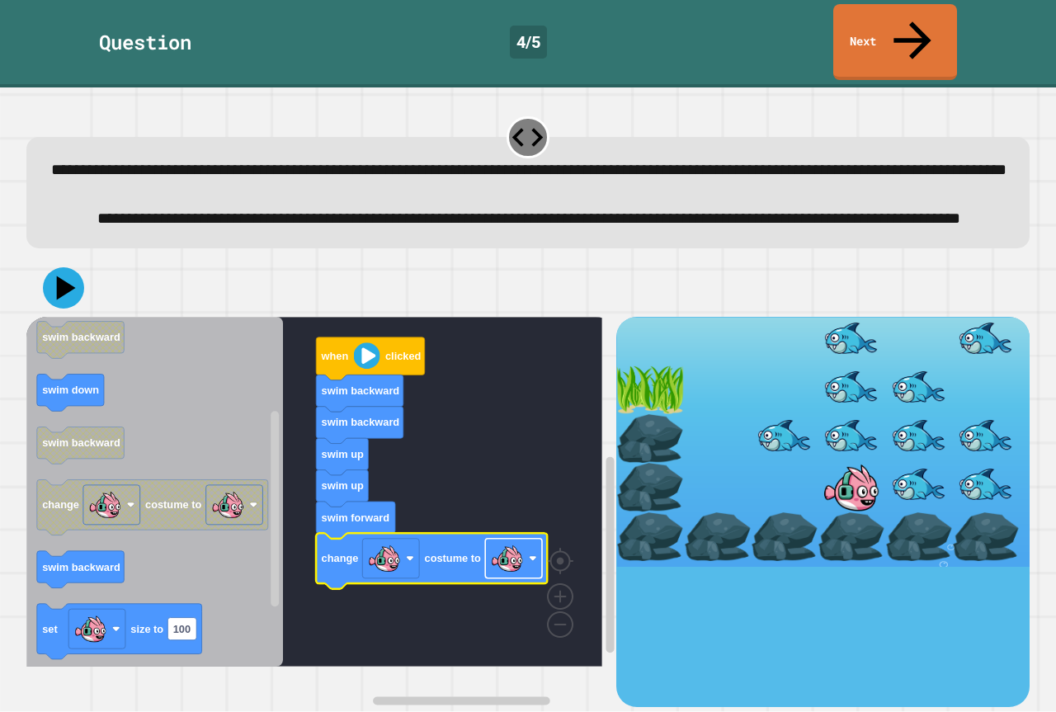
click at [501, 575] on image "Blockly Workspace" at bounding box center [507, 558] width 33 height 33
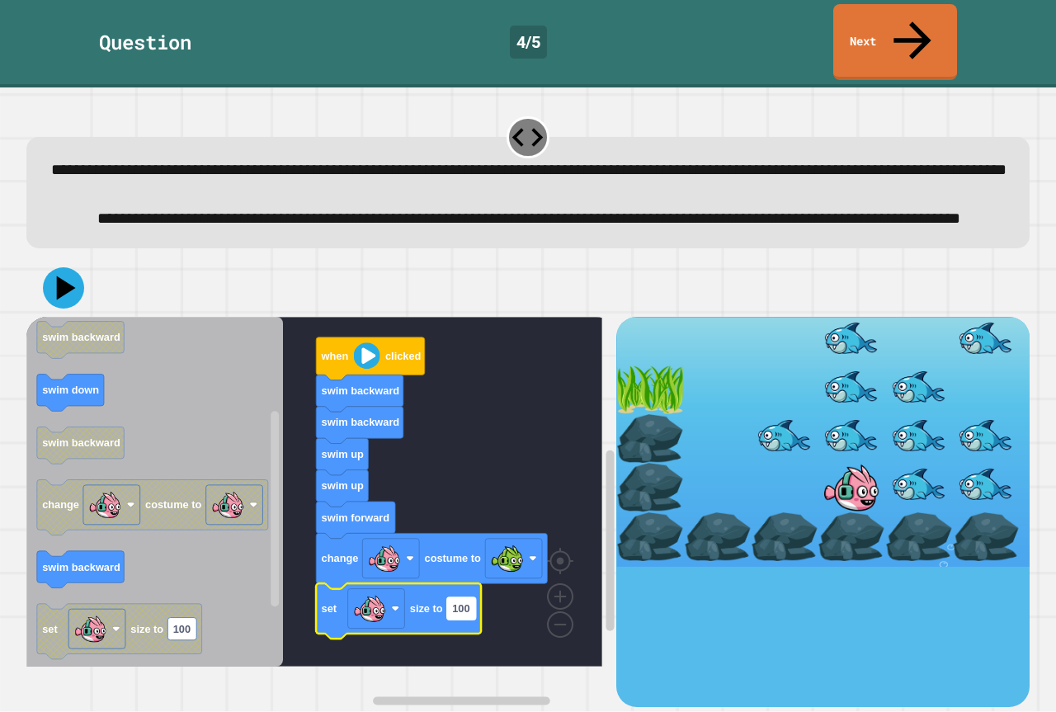
click at [473, 619] on rect "Blockly Workspace" at bounding box center [461, 608] width 29 height 22
type input "*"
click at [73, 307] on icon at bounding box center [63, 287] width 49 height 49
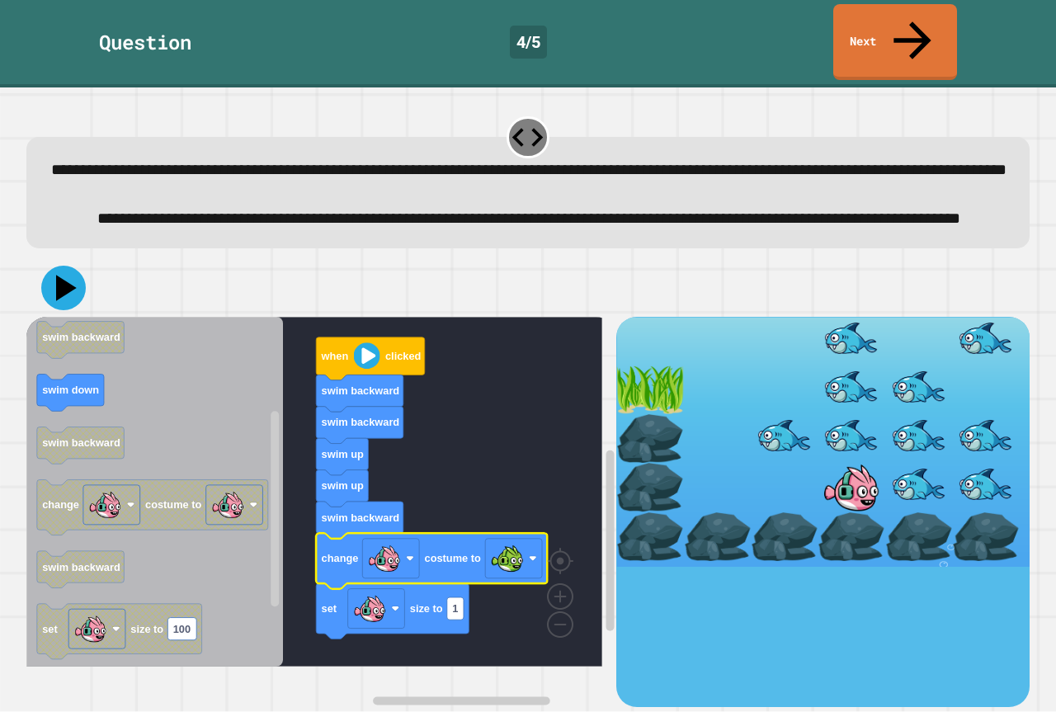
click at [54, 303] on icon at bounding box center [63, 288] width 45 height 45
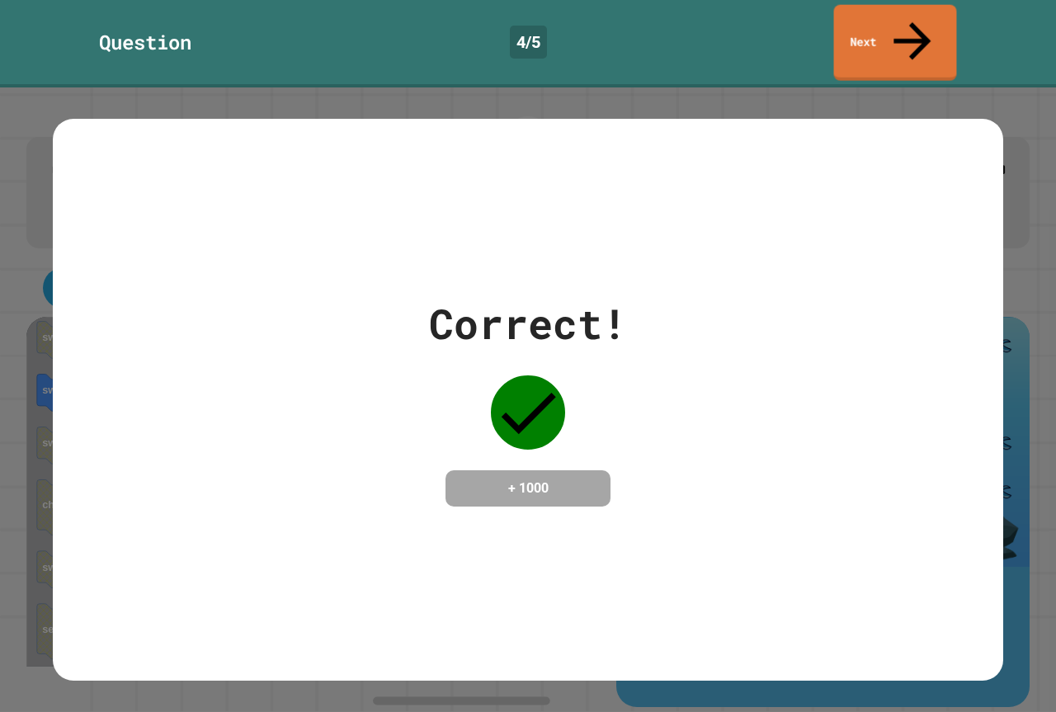
drag, startPoint x: 927, startPoint y: 54, endPoint x: 925, endPoint y: 5, distance: 48.7
click at [927, 40] on div "**********" at bounding box center [528, 356] width 1056 height 712
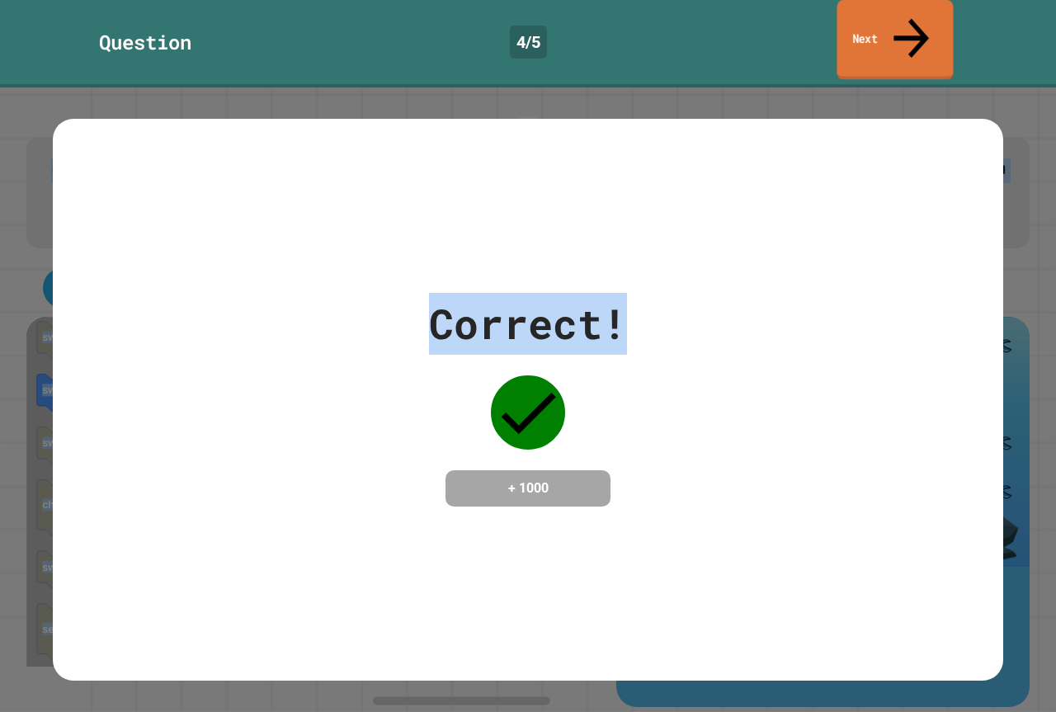
click at [925, 5] on link "Next" at bounding box center [894, 40] width 116 height 80
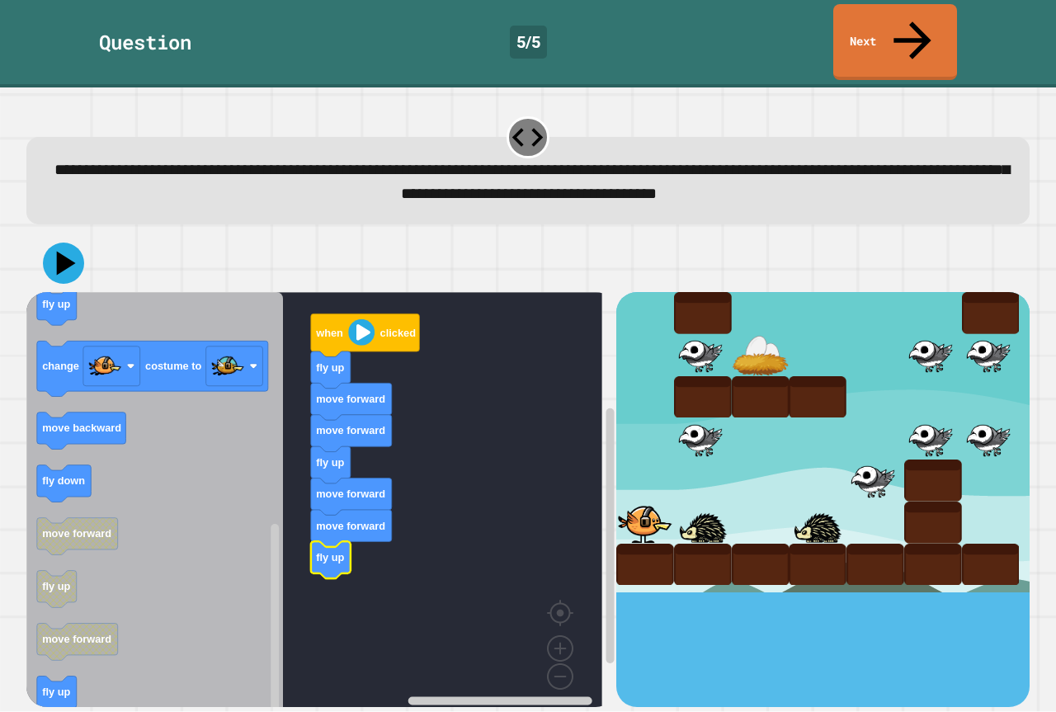
click at [75, 665] on icon "when clicked fly down fly up move backward set size to 100 move forward move fo…" at bounding box center [154, 505] width 256 height 426
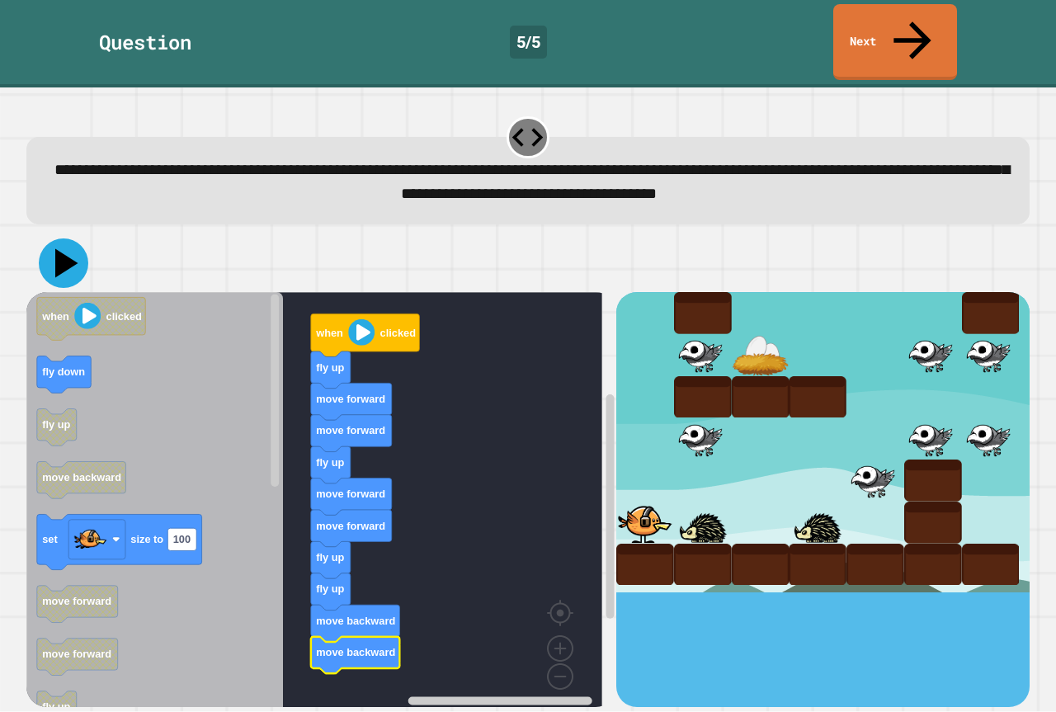
click at [62, 249] on icon at bounding box center [66, 263] width 23 height 29
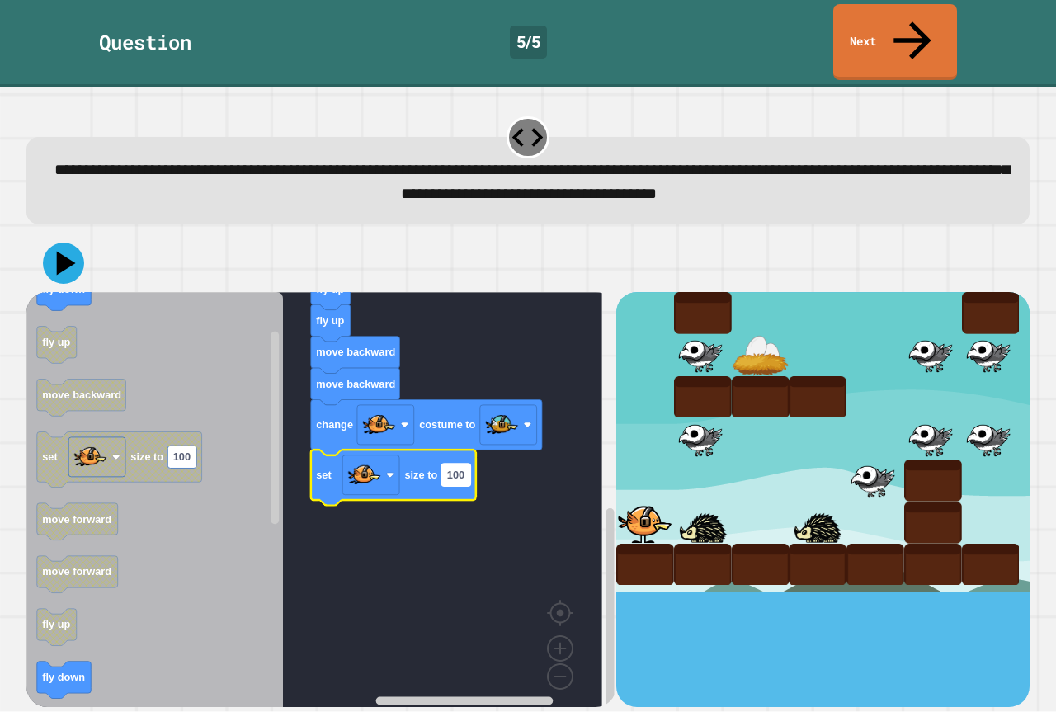
click at [461, 469] on text "100" at bounding box center [455, 475] width 17 height 12
type input "*"
click at [65, 238] on icon at bounding box center [63, 262] width 49 height 49
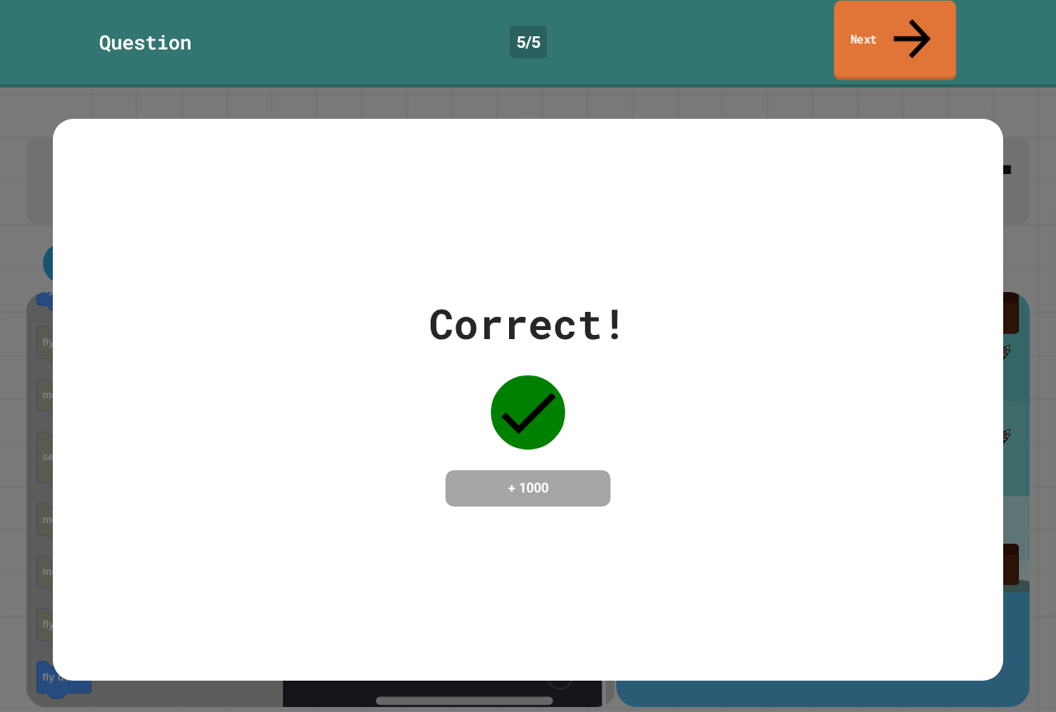
click at [862, 21] on link "Next" at bounding box center [895, 41] width 122 height 80
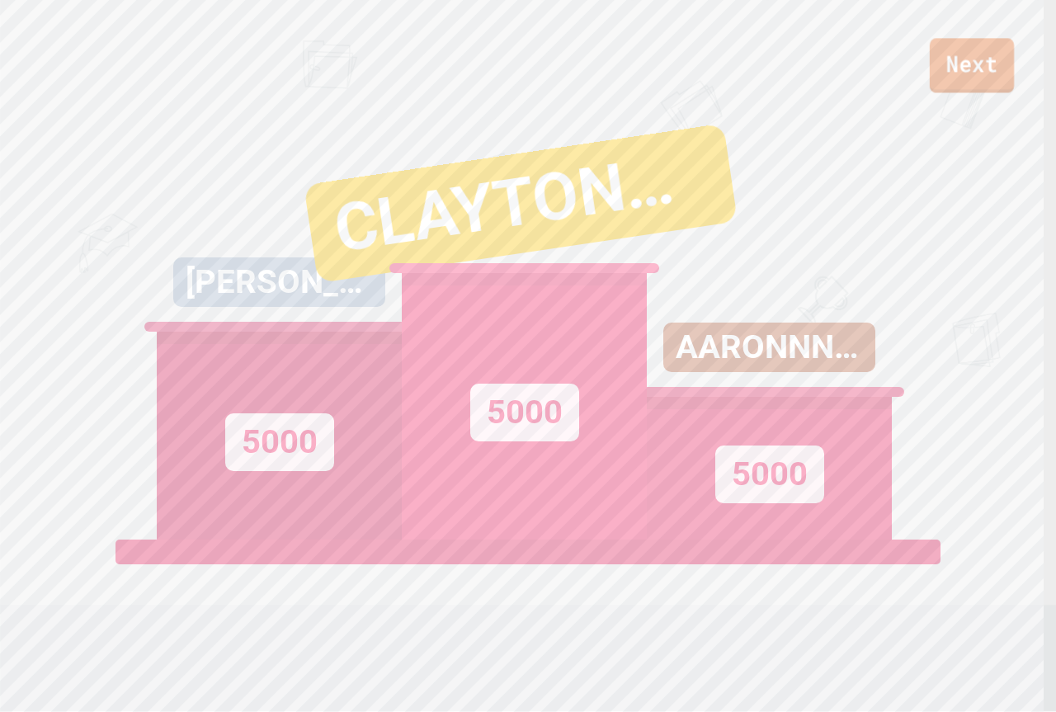
click at [963, 52] on link "Next" at bounding box center [971, 65] width 84 height 54
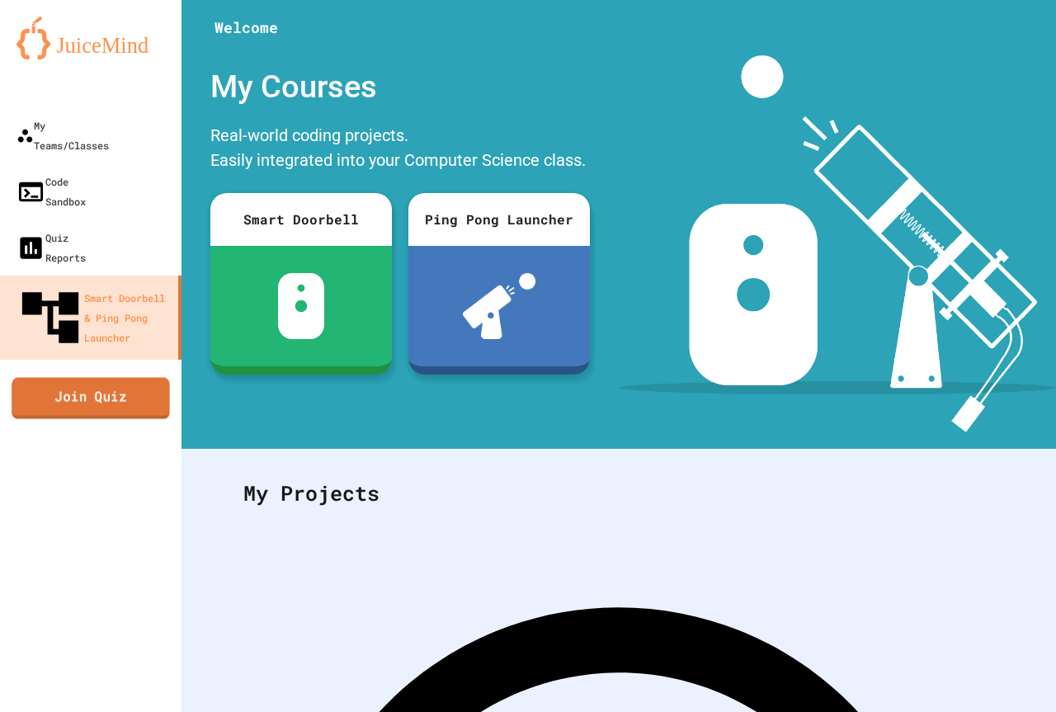
click at [35, 377] on link "Join Quiz" at bounding box center [91, 397] width 158 height 41
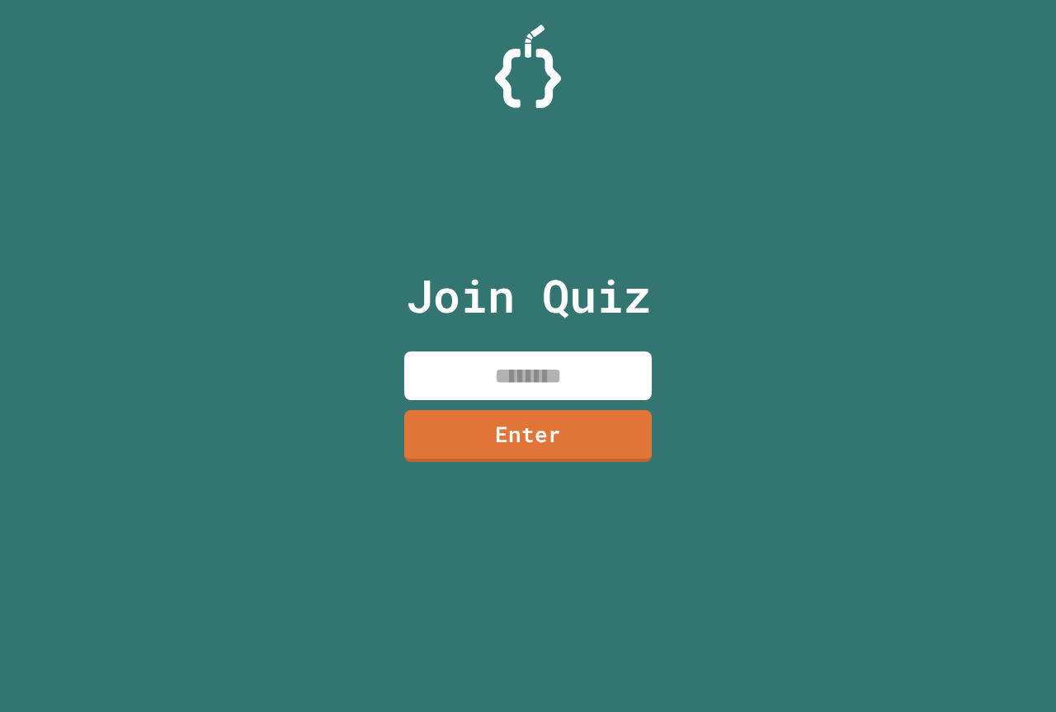
click at [542, 410] on link "Enter" at bounding box center [527, 436] width 247 height 52
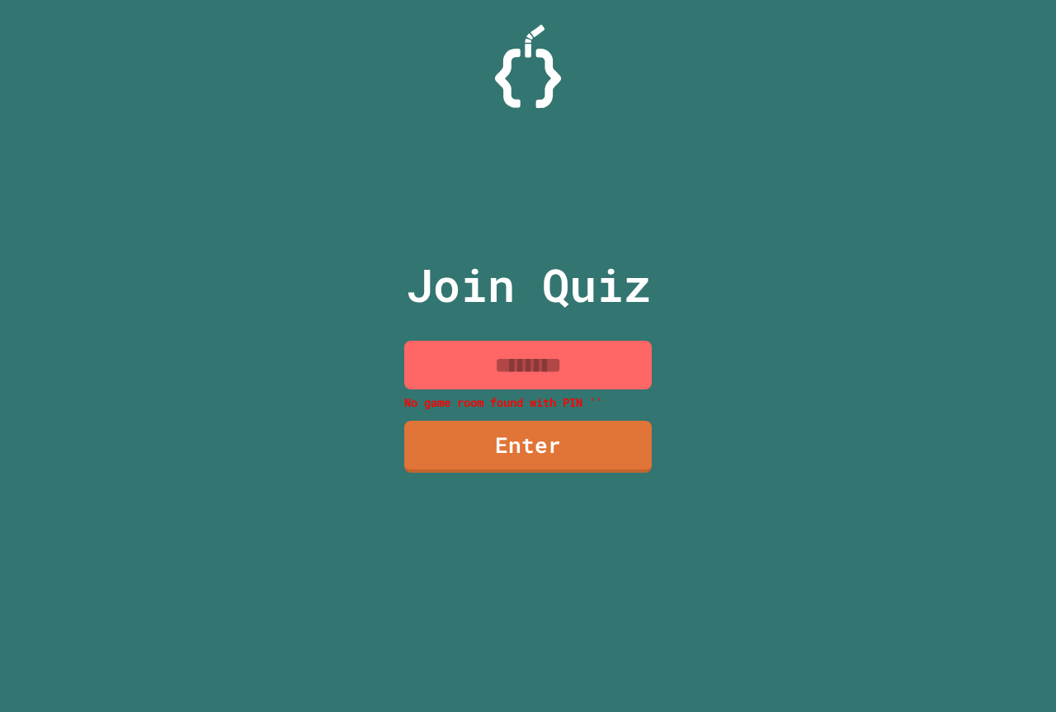
click at [555, 379] on input at bounding box center [527, 365] width 247 height 49
paste input
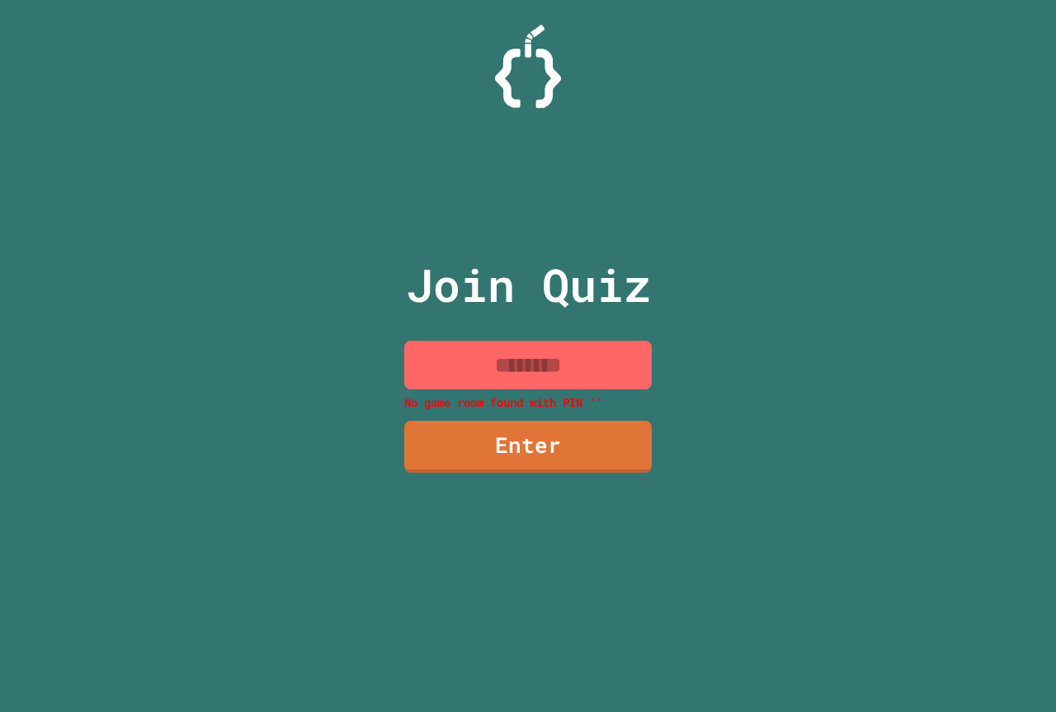
paste input
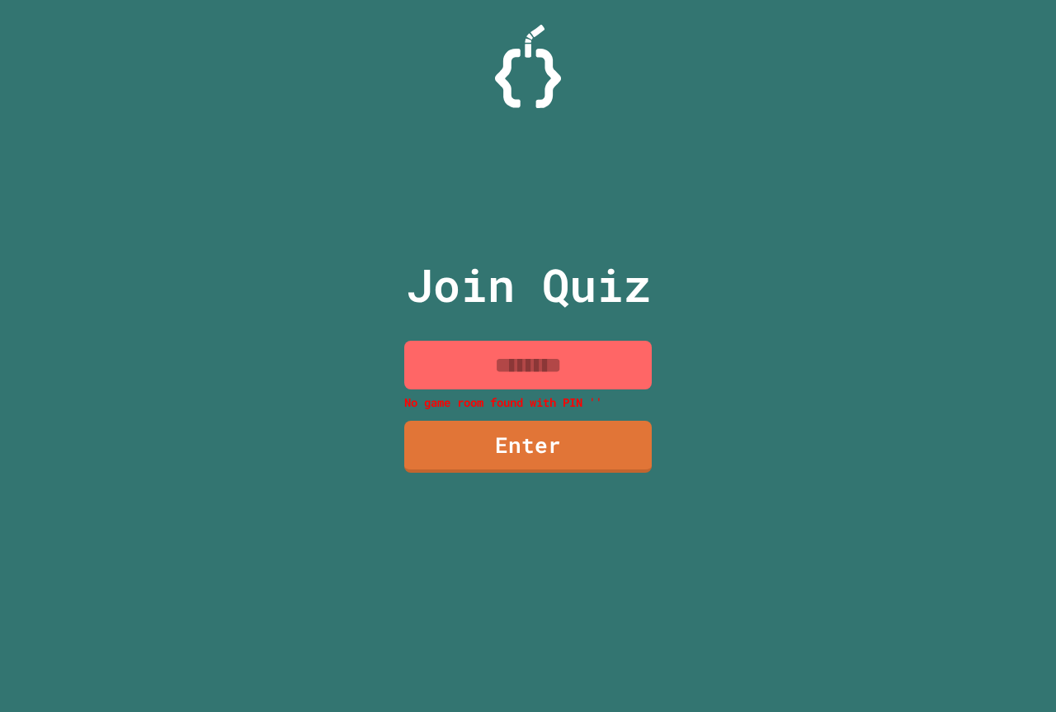
paste input
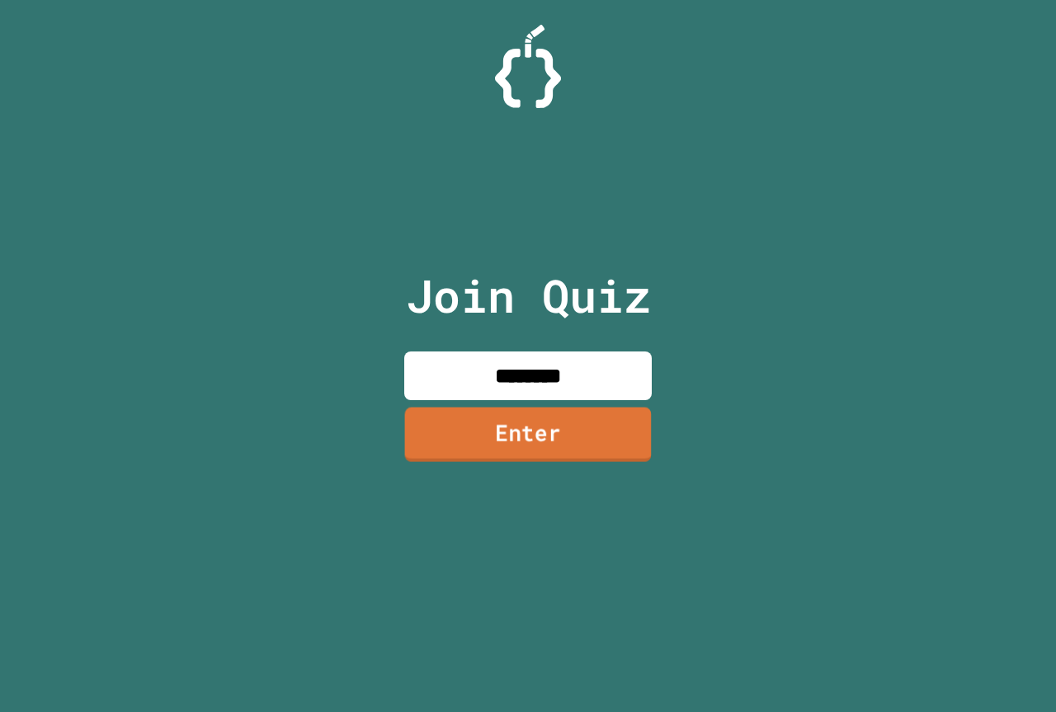
type input "********"
click at [573, 442] on link "Enter" at bounding box center [528, 434] width 254 height 54
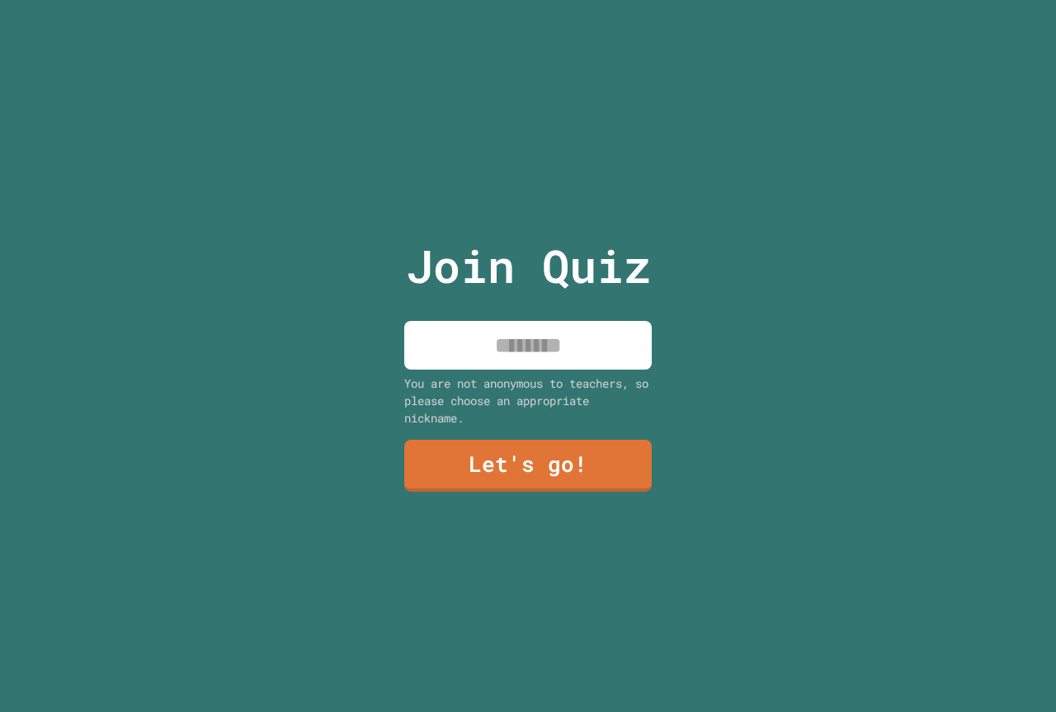
drag, startPoint x: 544, startPoint y: 355, endPoint x: 538, endPoint y: 370, distance: 15.9
click at [544, 356] on input at bounding box center [527, 345] width 247 height 49
type input "**********"
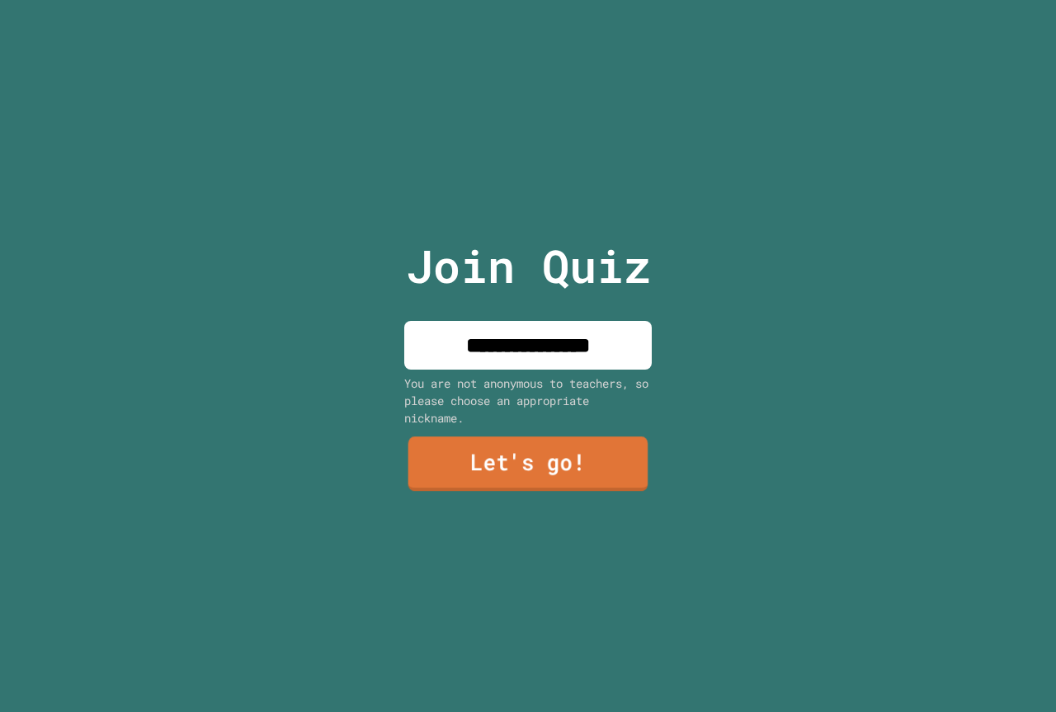
click at [601, 477] on link "Let's go!" at bounding box center [528, 463] width 240 height 54
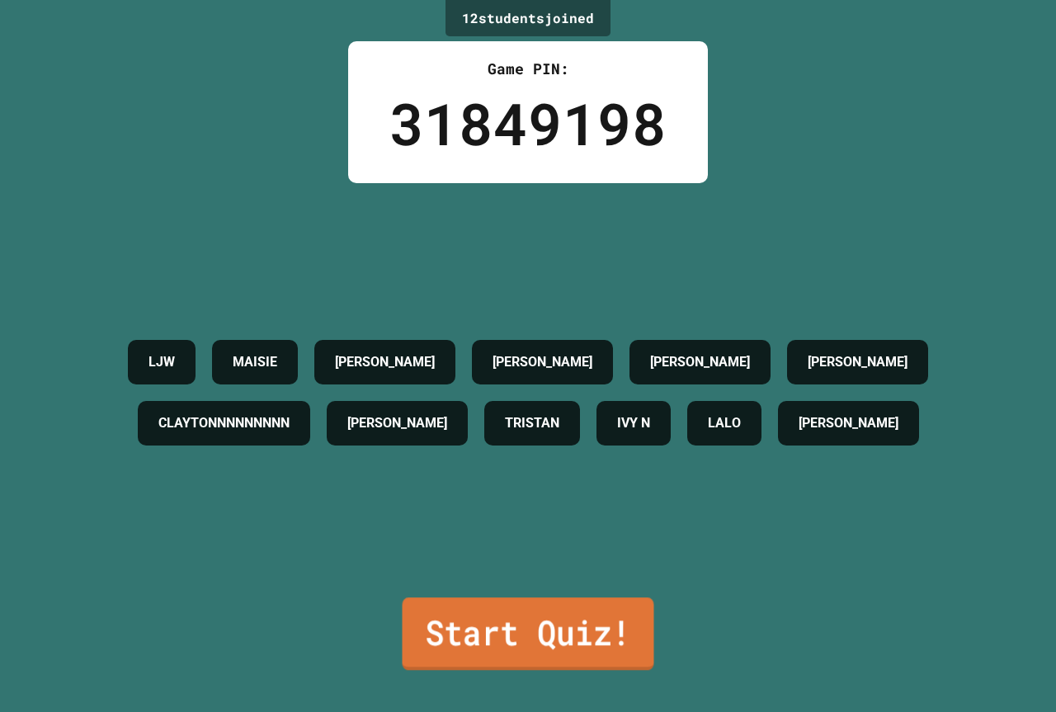
click at [511, 652] on link "Start Quiz!" at bounding box center [528, 633] width 252 height 73
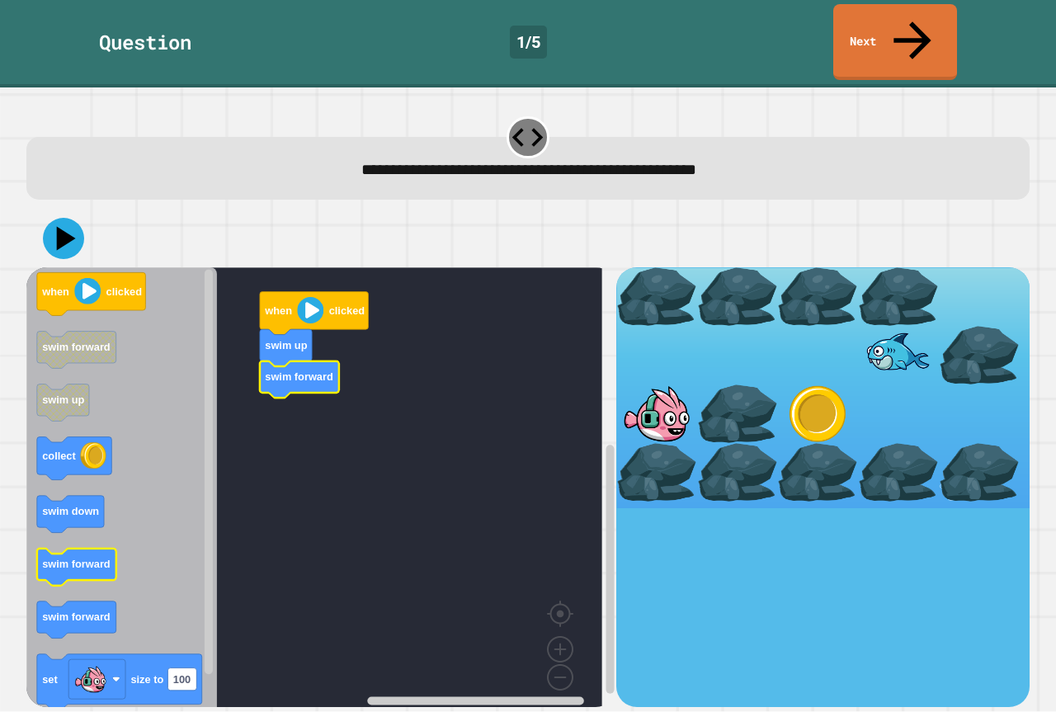
click at [81, 513] on icon "when clicked swim forward swim up collect swim down swim forward swim forward s…" at bounding box center [121, 493] width 190 height 452
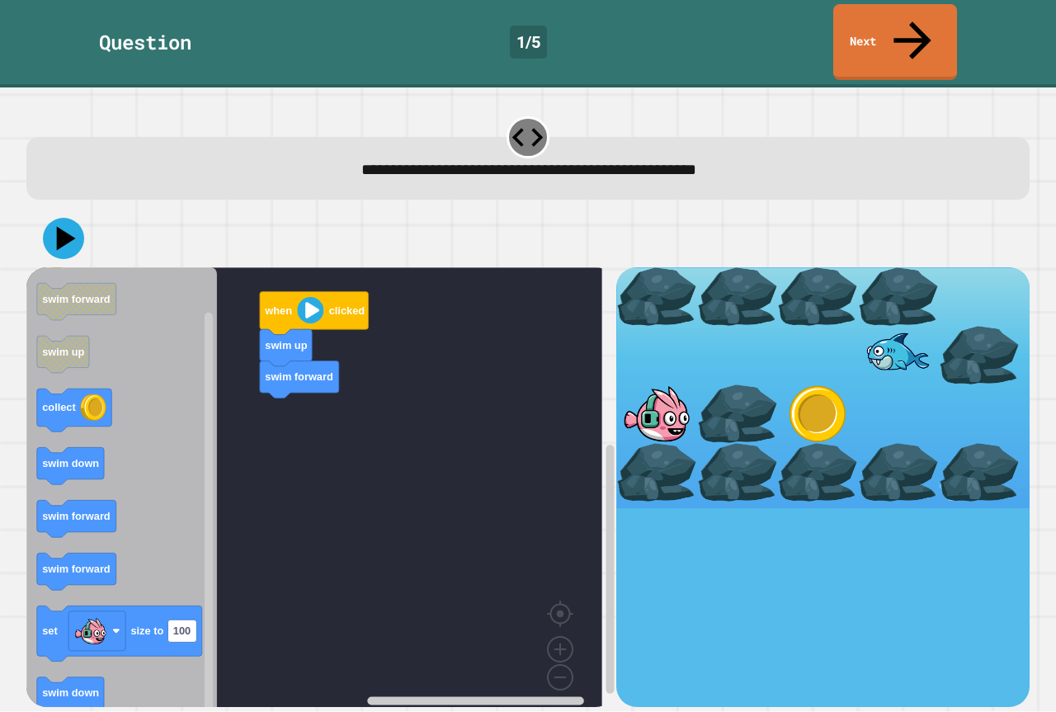
click at [299, 404] on div "when clicked swim up swim forward when clicked swim forward swim up collect swi…" at bounding box center [321, 486] width 590 height 439
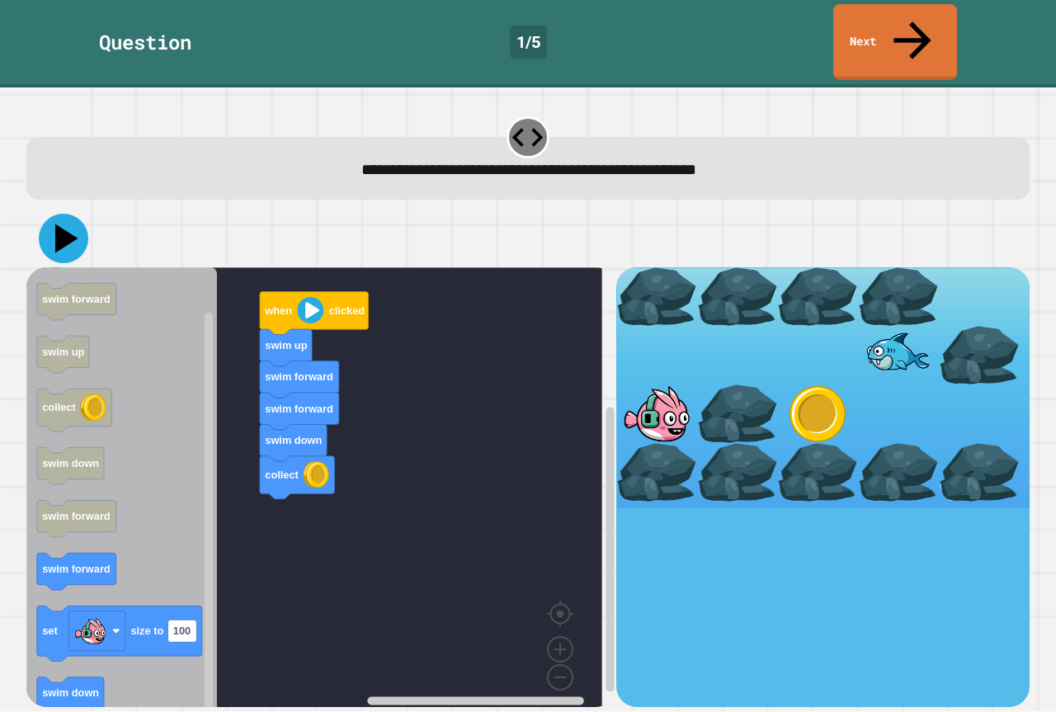
click at [66, 224] on icon at bounding box center [66, 238] width 23 height 29
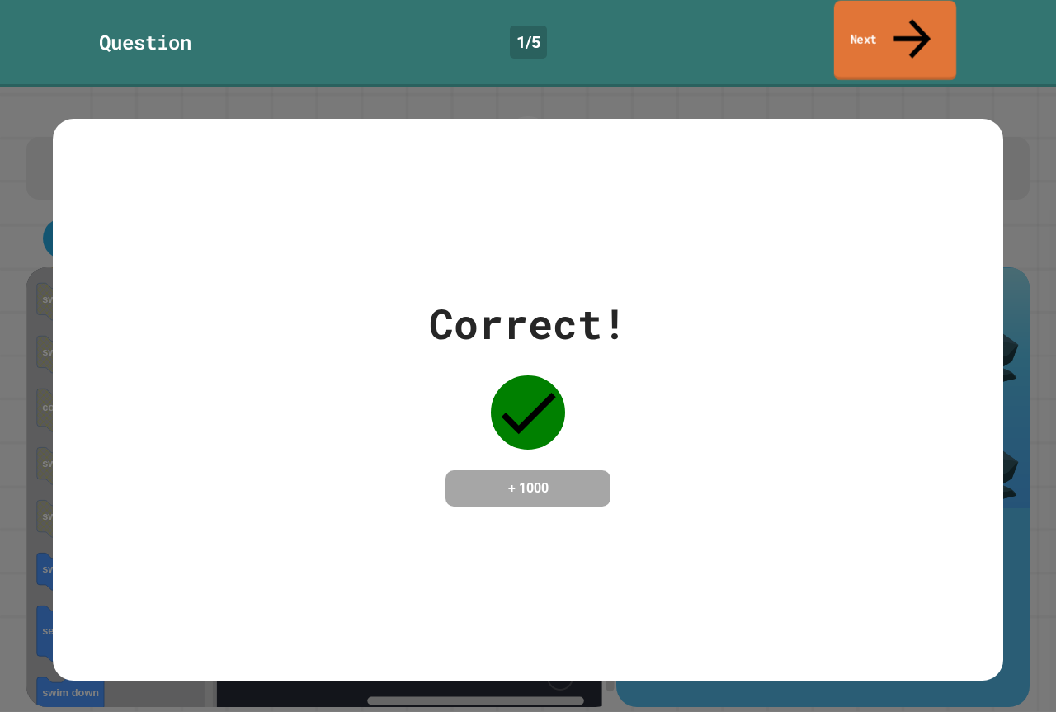
click at [898, 16] on link "Next" at bounding box center [895, 41] width 122 height 80
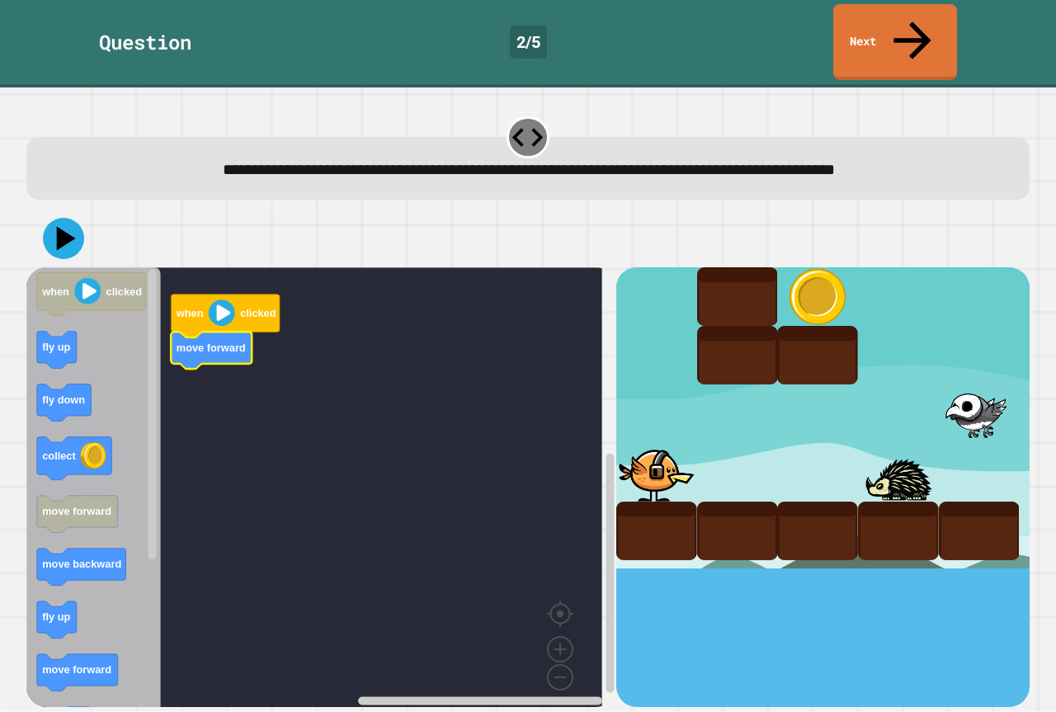
click at [234, 336] on rect "Blockly Workspace" at bounding box center [314, 493] width 576 height 452
click at [89, 558] on text "move backward" at bounding box center [81, 564] width 79 height 12
click at [85, 323] on icon "Blockly Workspace" at bounding box center [93, 493] width 134 height 452
drag, startPoint x: 26, startPoint y: 322, endPoint x: 36, endPoint y: 319, distance: 11.0
click at [32, 321] on div "**********" at bounding box center [528, 399] width 1056 height 624
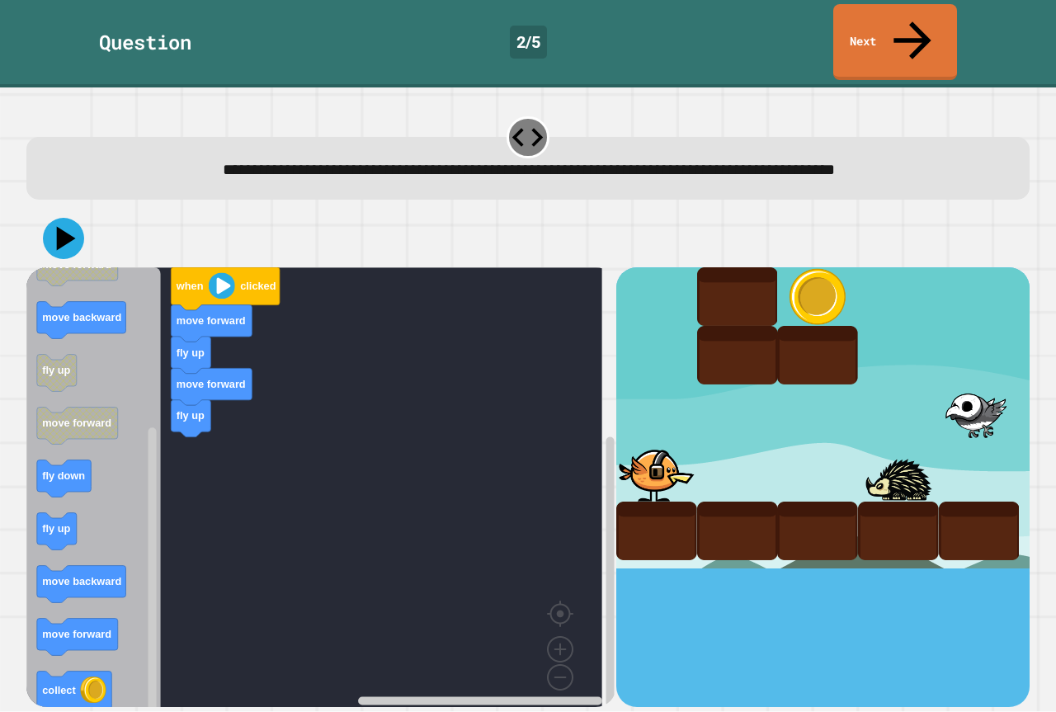
click at [213, 372] on div "when clicked move forward fly up move forward fly up when clicked fly up fly do…" at bounding box center [321, 486] width 590 height 439
click at [97, 548] on icon "when clicked fly up fly down collect move forward move backward fly up move for…" at bounding box center [93, 493] width 134 height 452
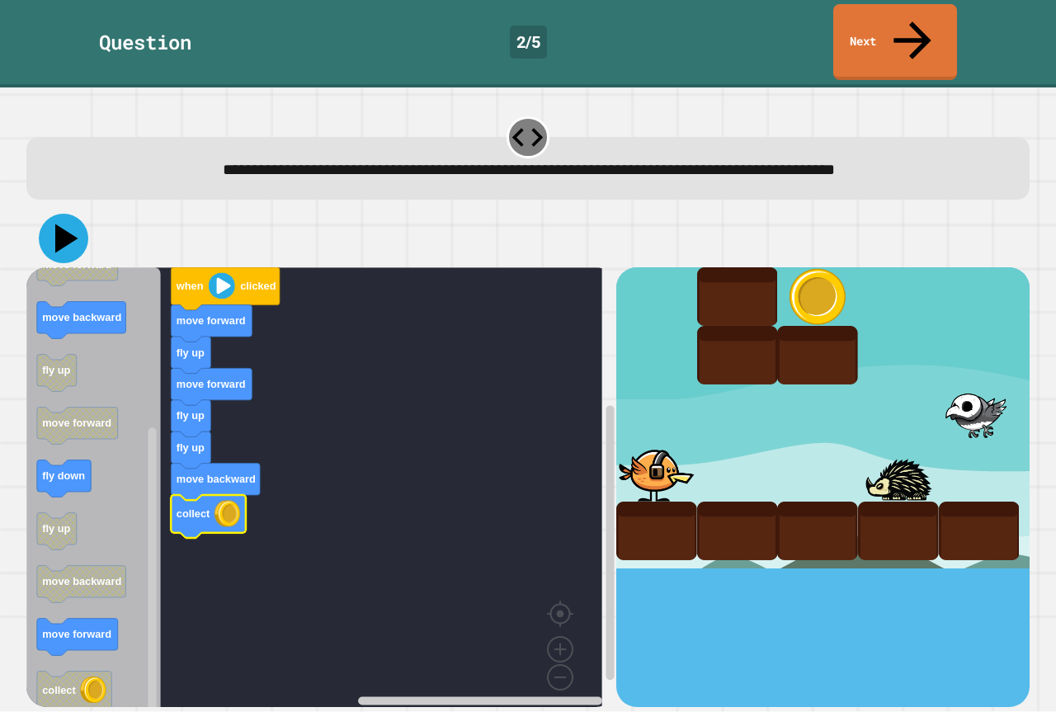
click at [67, 224] on icon at bounding box center [66, 238] width 23 height 29
click at [209, 415] on div "when clicked move forward fly up move forward fly up fly up move backward colle…" at bounding box center [321, 486] width 590 height 439
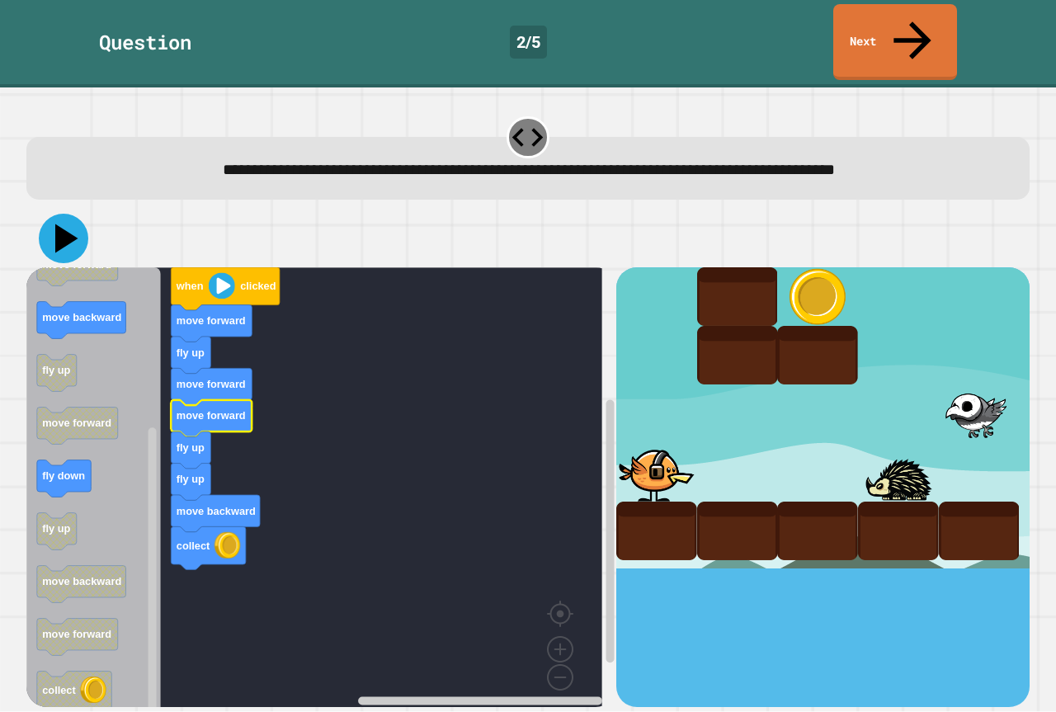
click at [63, 224] on icon at bounding box center [66, 238] width 23 height 29
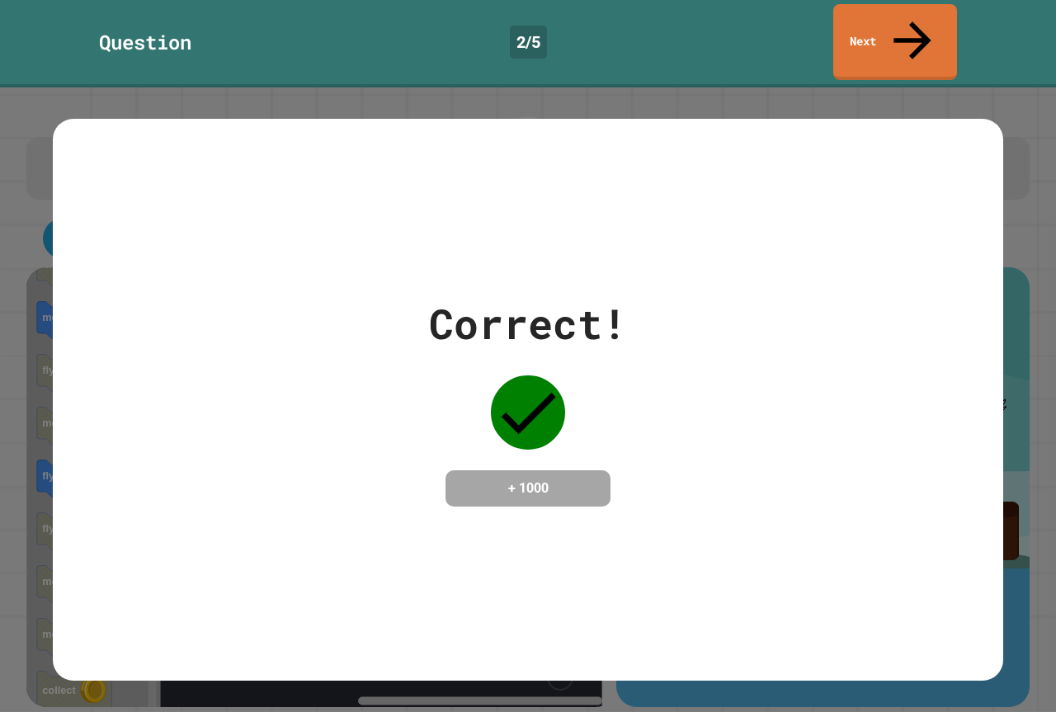
click at [917, 0] on div "Question 2 / 5 Next" at bounding box center [528, 43] width 1056 height 87
click at [906, 24] on icon at bounding box center [911, 38] width 55 height 59
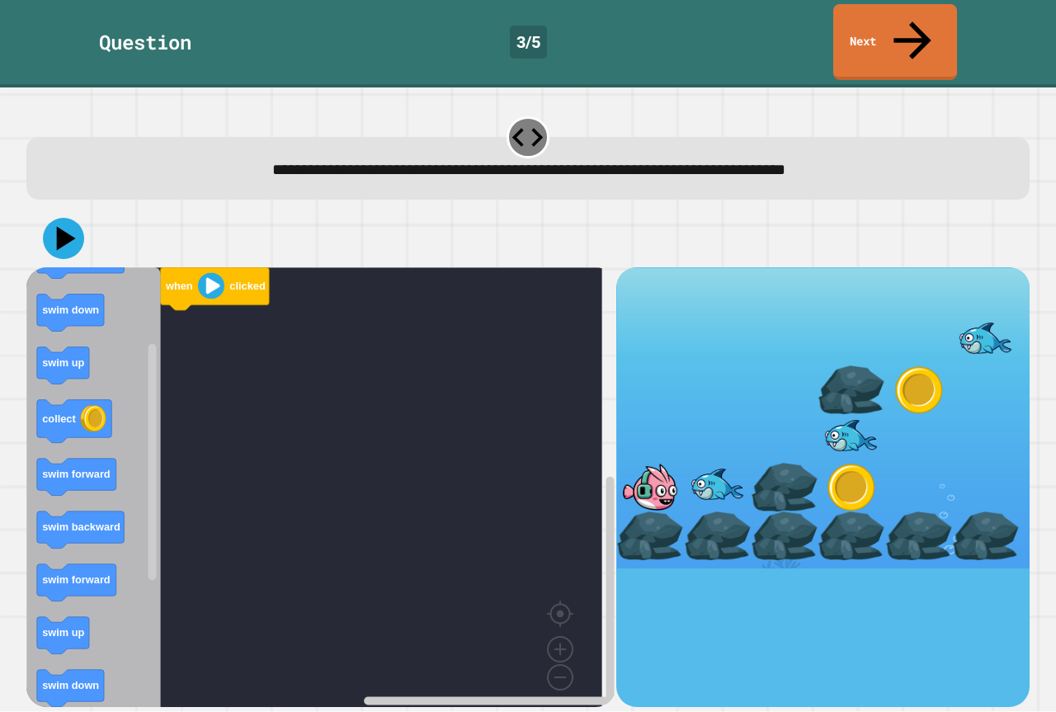
click at [160, 331] on icon "when clicked swim down swim backward swim down swim up collect swim forward swi…" at bounding box center [93, 493] width 134 height 452
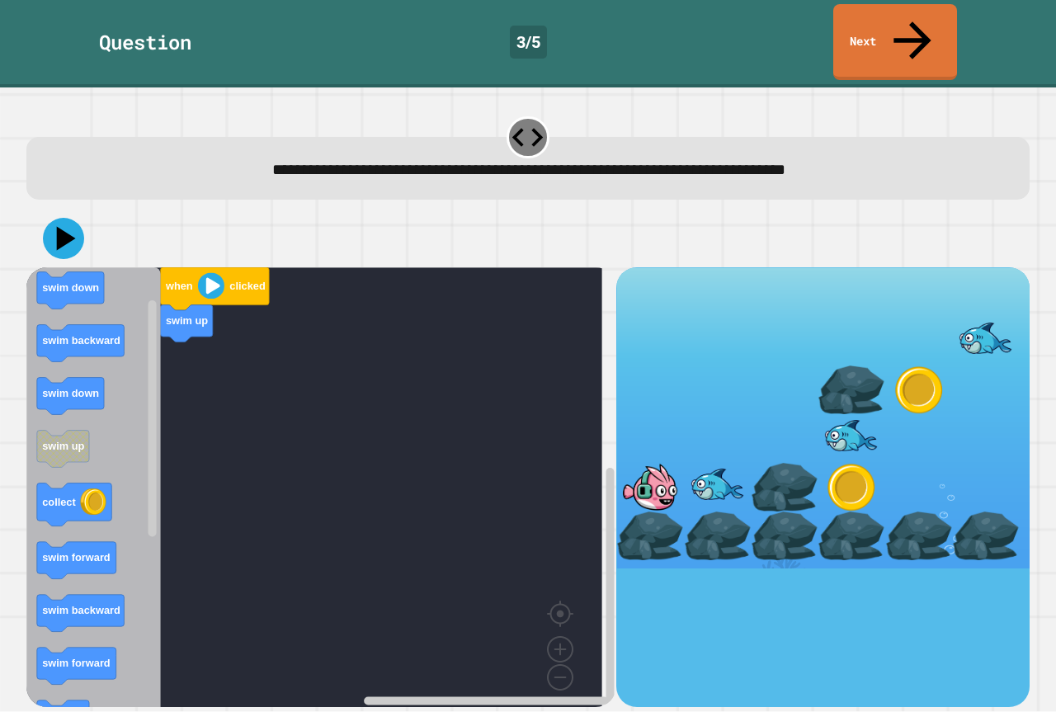
click at [92, 579] on icon "Blockly Workspace" at bounding box center [76, 560] width 79 height 37
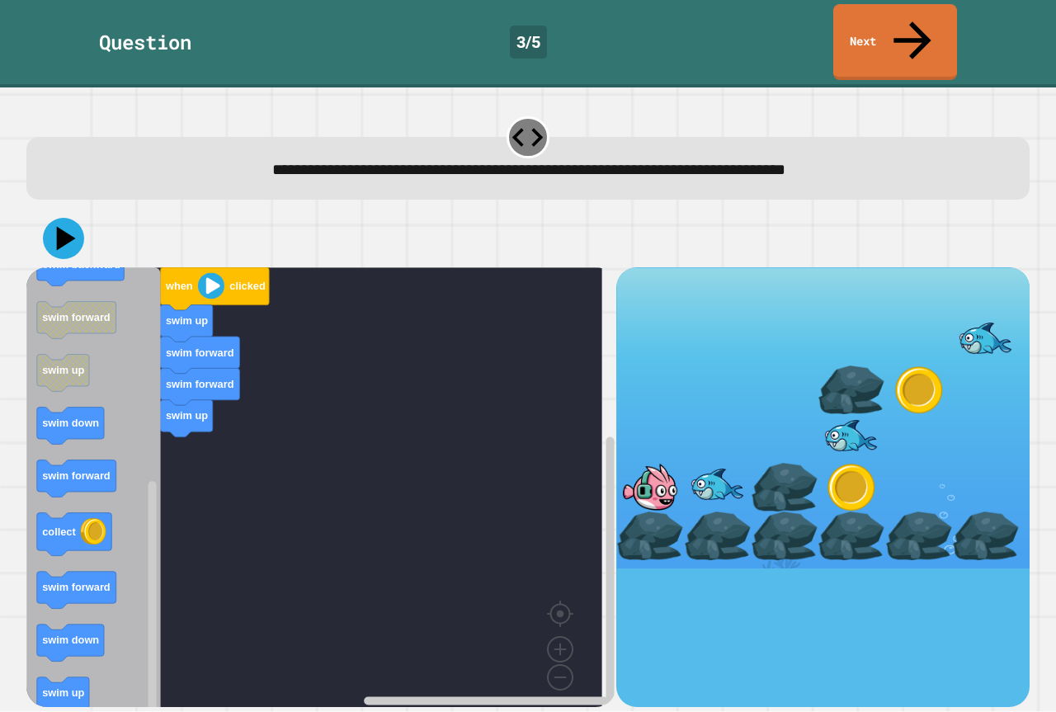
click at [142, 426] on icon "when clicked swim down swim backward swim down swim up collect swim forward swi…" at bounding box center [93, 493] width 134 height 452
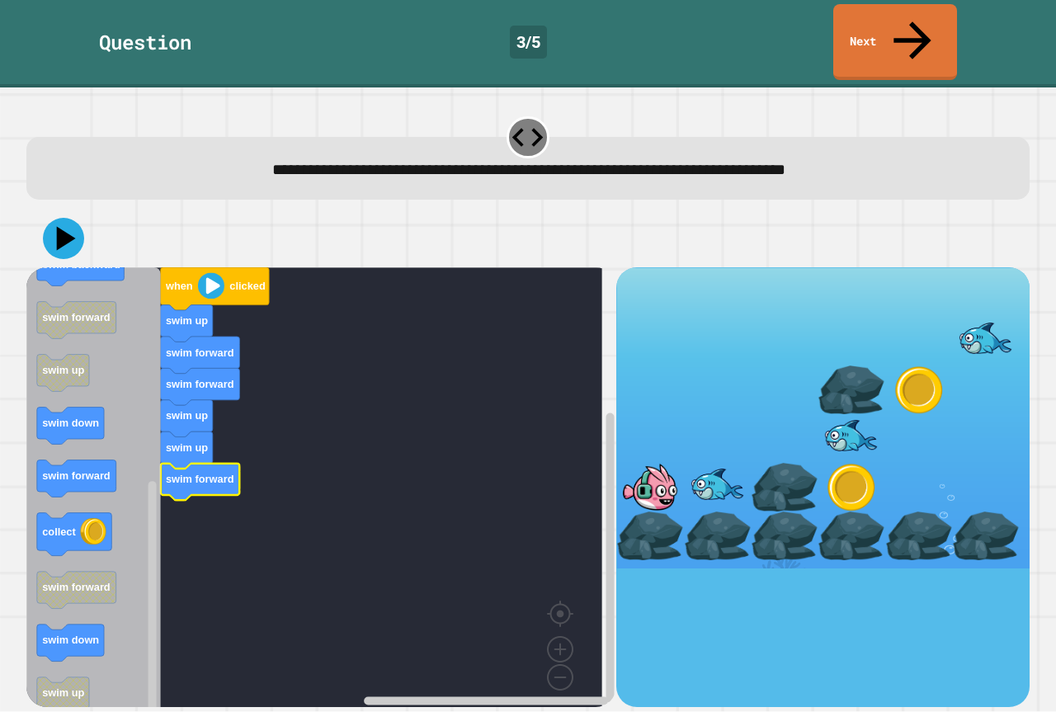
click at [50, 449] on icon "when clicked swim down swim backward swim down swim up collect swim forward swi…" at bounding box center [93, 493] width 134 height 452
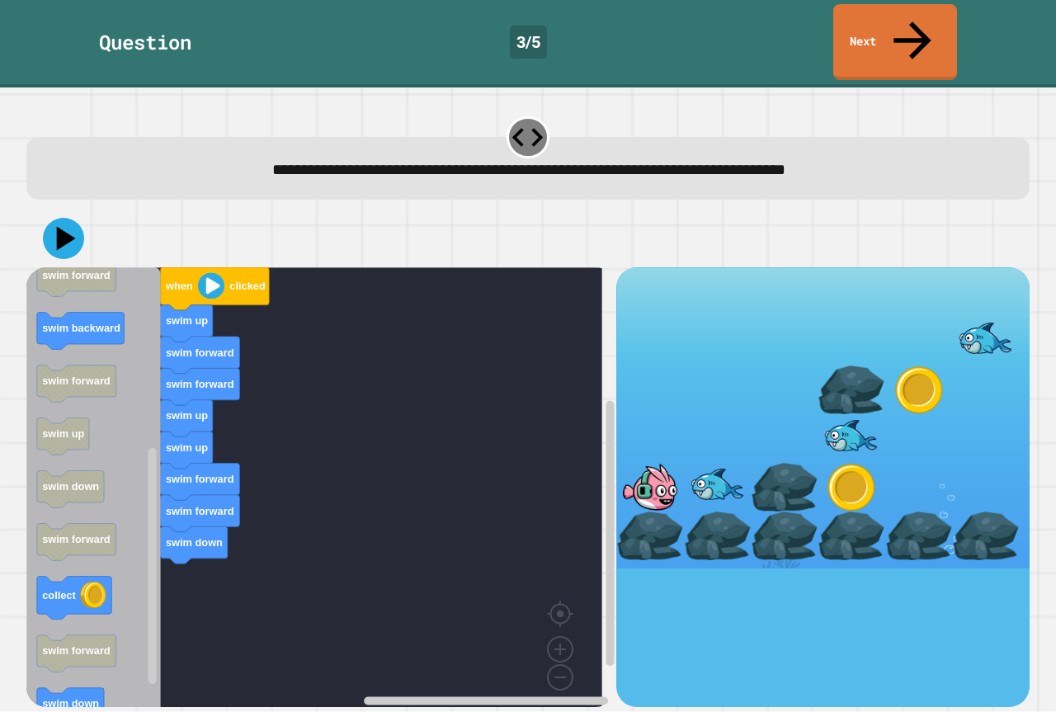
click at [187, 546] on div "when clicked swim up swim forward swim forward swim up swim up swim forward swi…" at bounding box center [321, 486] width 590 height 439
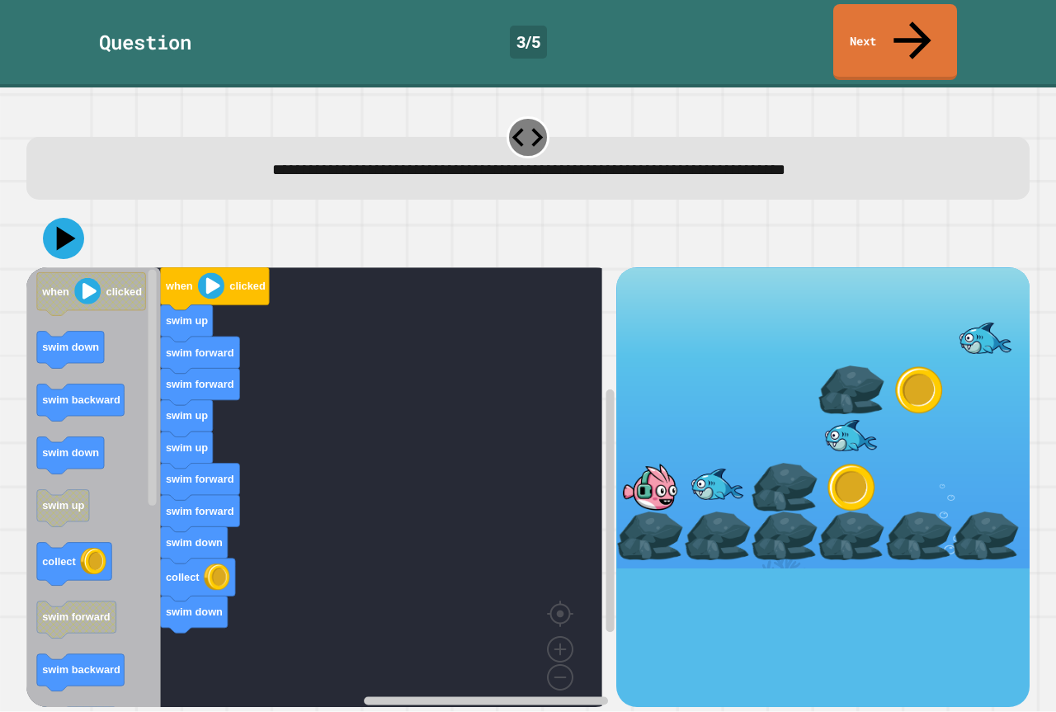
click at [150, 526] on div "when clicked swim up swim forward swim forward swim up swim up swim forward swi…" at bounding box center [321, 486] width 590 height 439
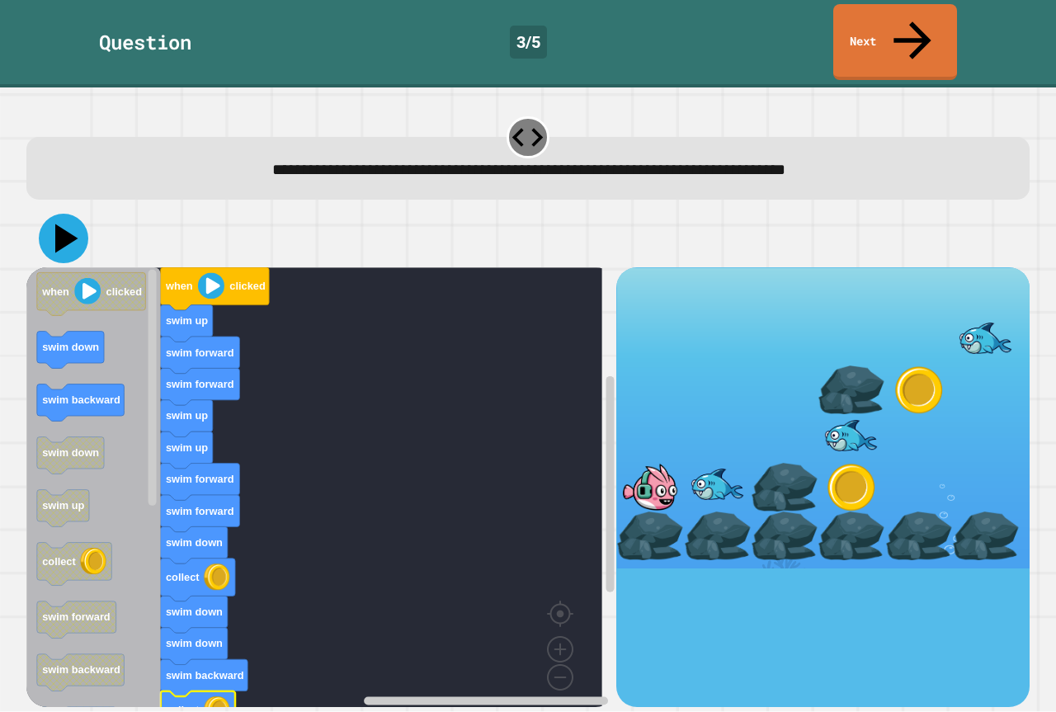
click at [63, 224] on icon at bounding box center [66, 238] width 23 height 29
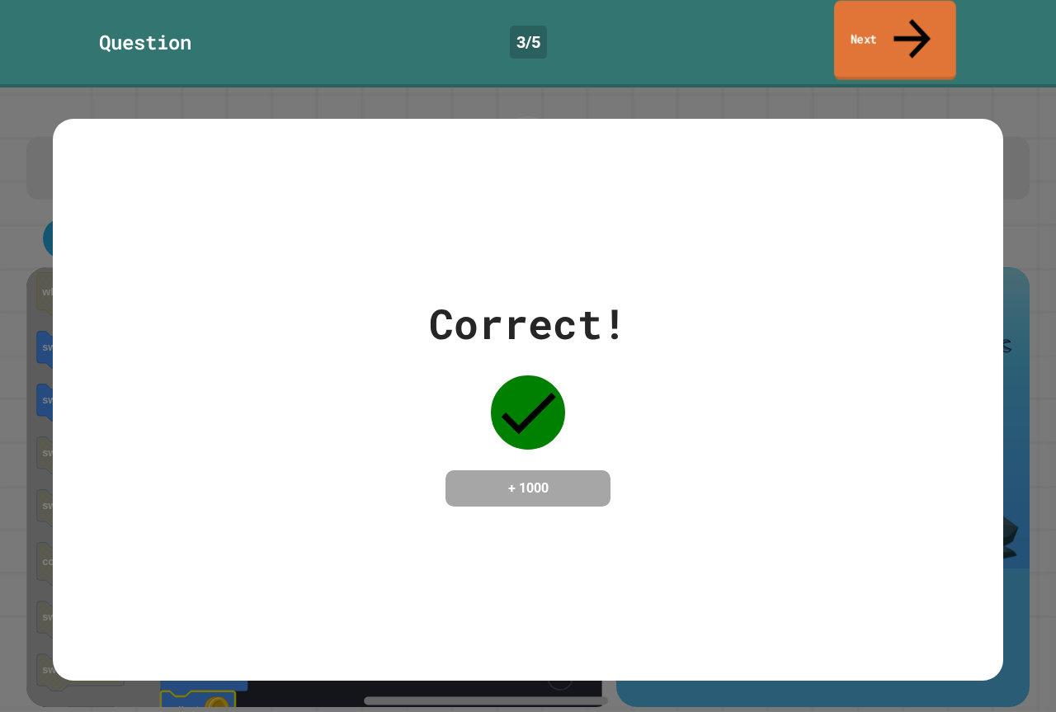
click at [926, 7] on link "Next" at bounding box center [895, 41] width 122 height 80
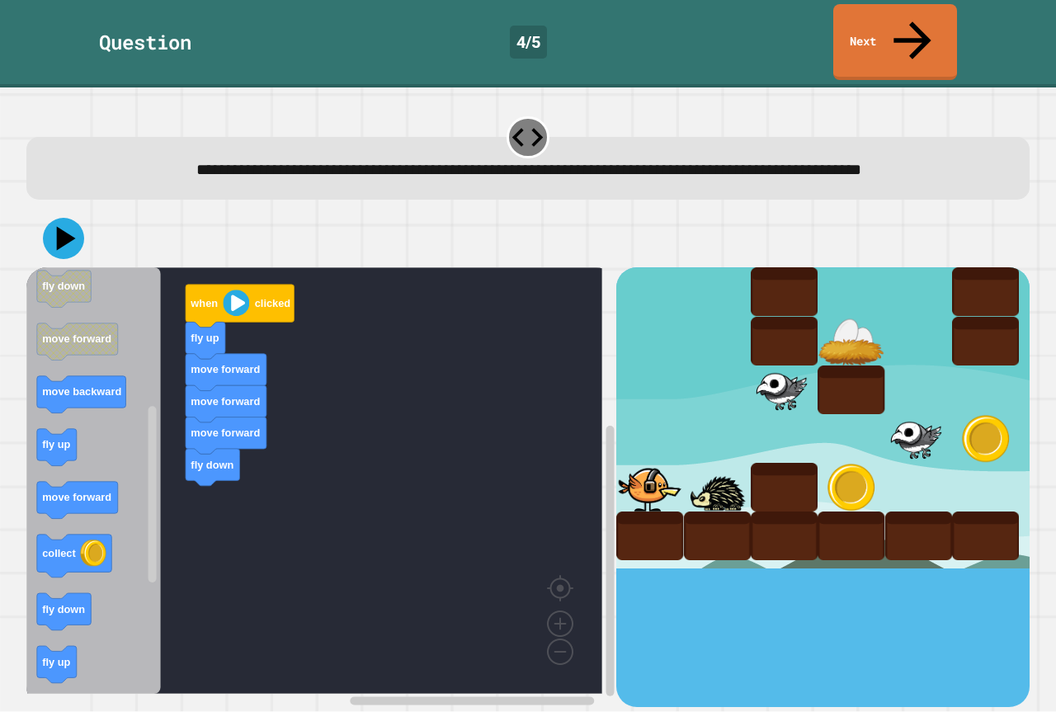
click at [208, 481] on div "when clicked fly up move forward move forward move forward fly down when clicke…" at bounding box center [321, 486] width 590 height 439
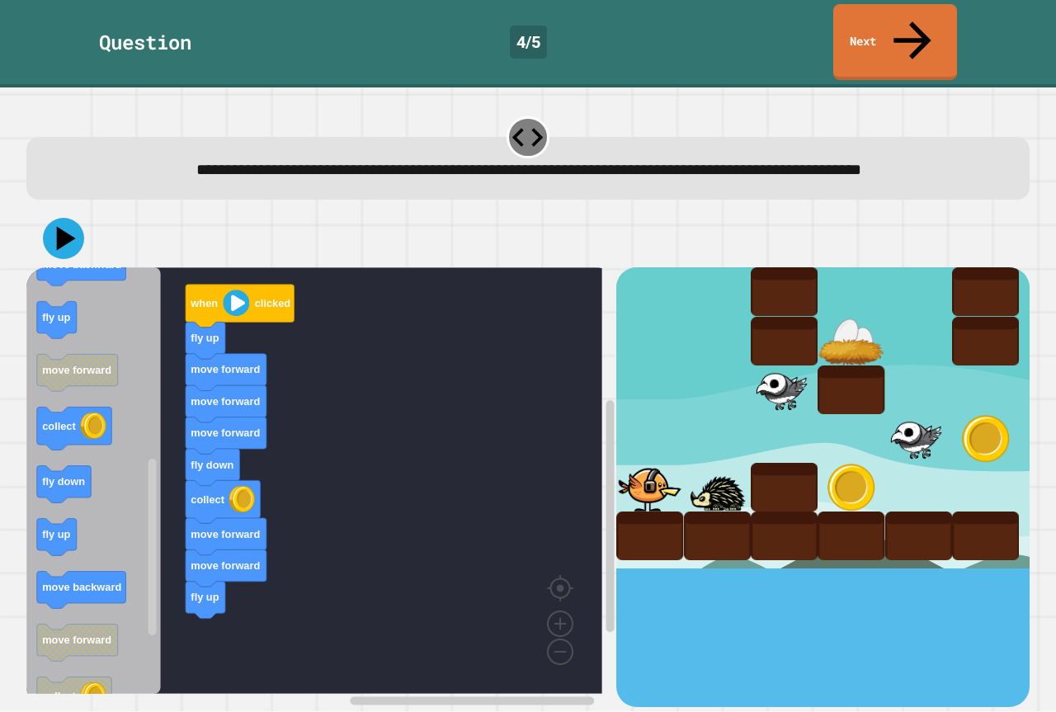
click at [82, 412] on image "Blockly Workspace" at bounding box center [93, 425] width 26 height 26
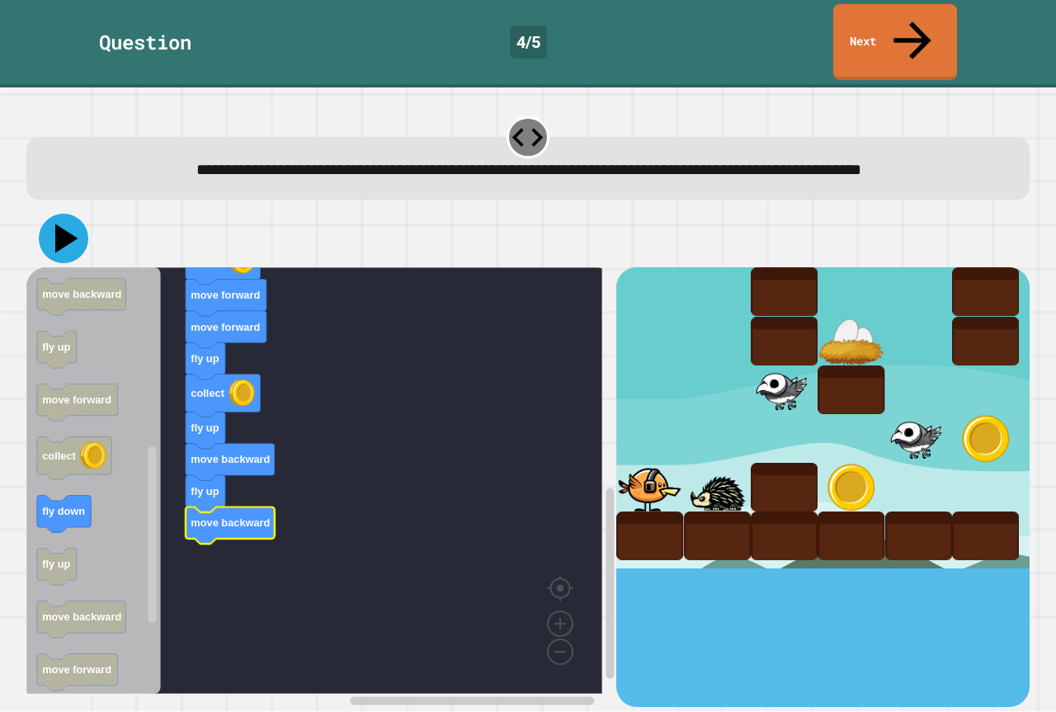
click at [74, 223] on icon at bounding box center [63, 238] width 49 height 49
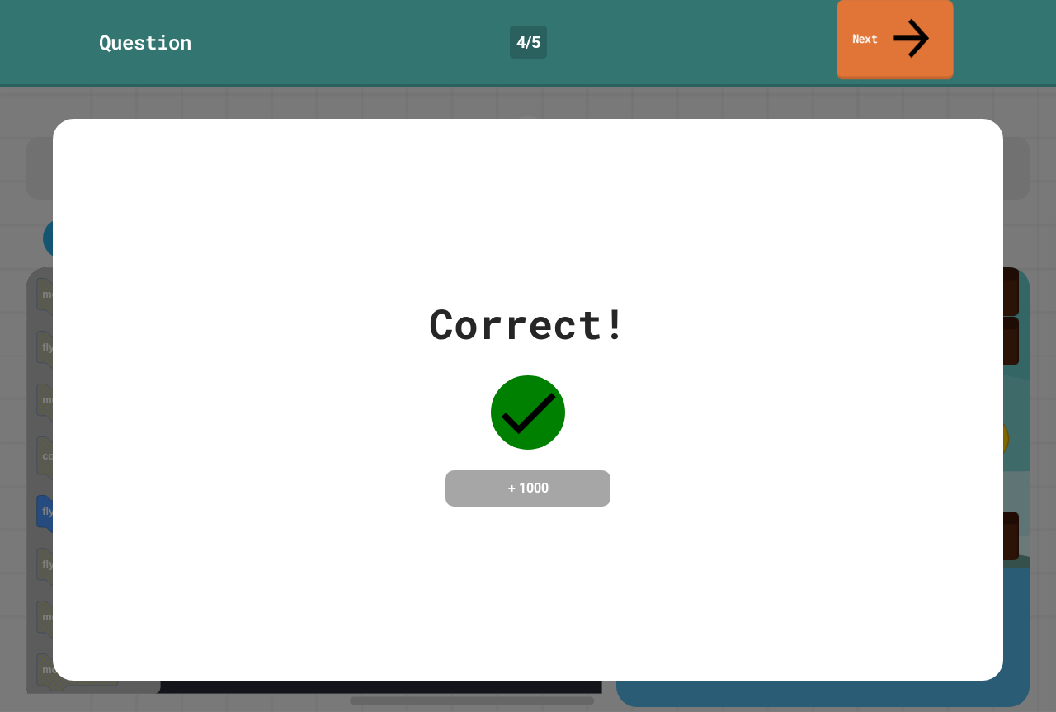
click at [856, 21] on link "Next" at bounding box center [894, 40] width 116 height 80
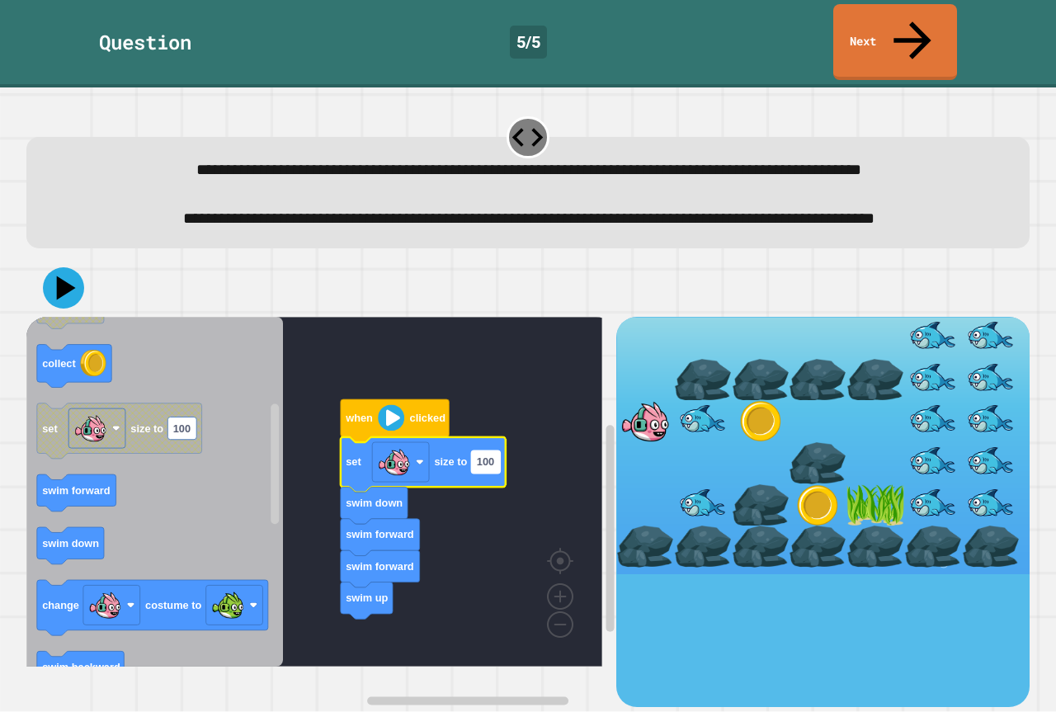
click at [491, 468] on text "100" at bounding box center [485, 462] width 17 height 12
type input "*"
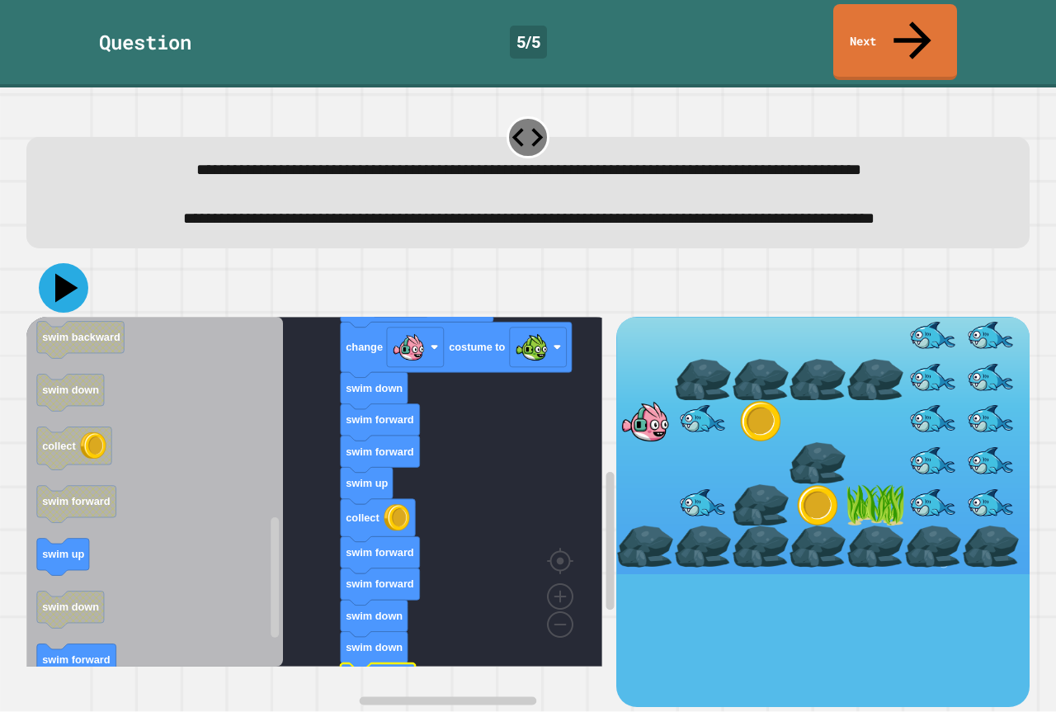
click at [65, 297] on icon at bounding box center [66, 288] width 23 height 29
